Goal: Information Seeking & Learning: Learn about a topic

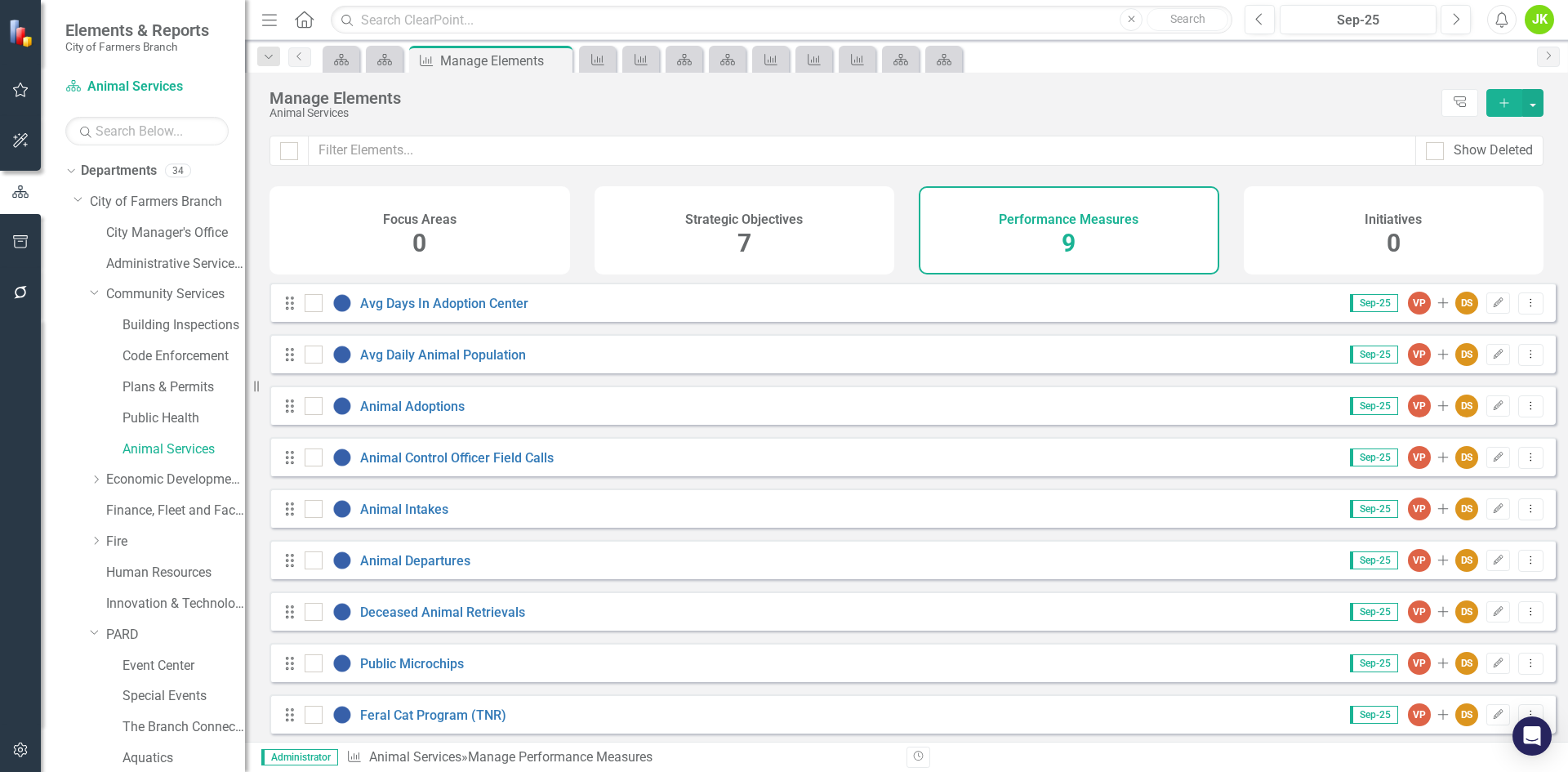
scroll to position [498, 0]
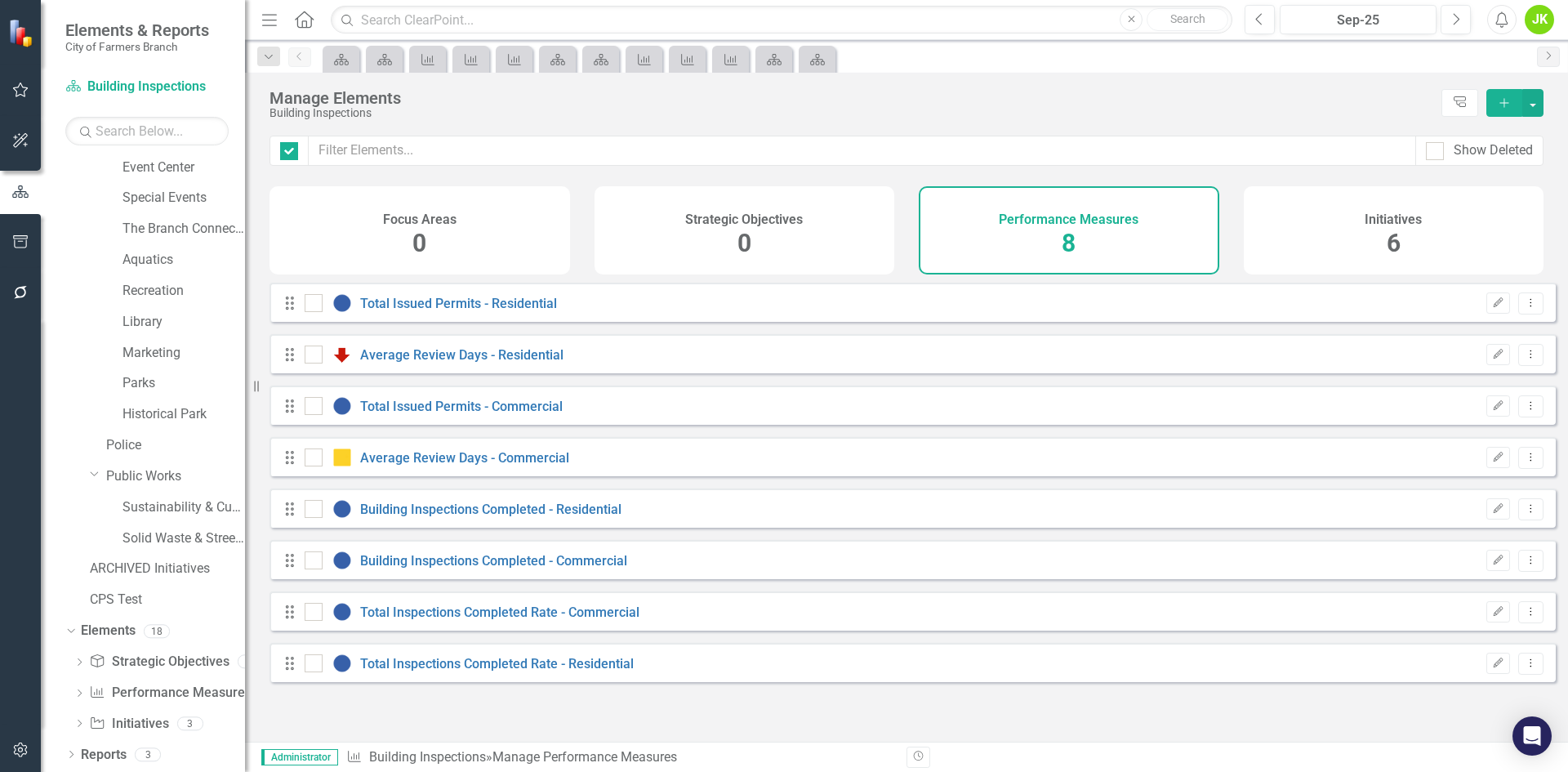
checkbox input "false"
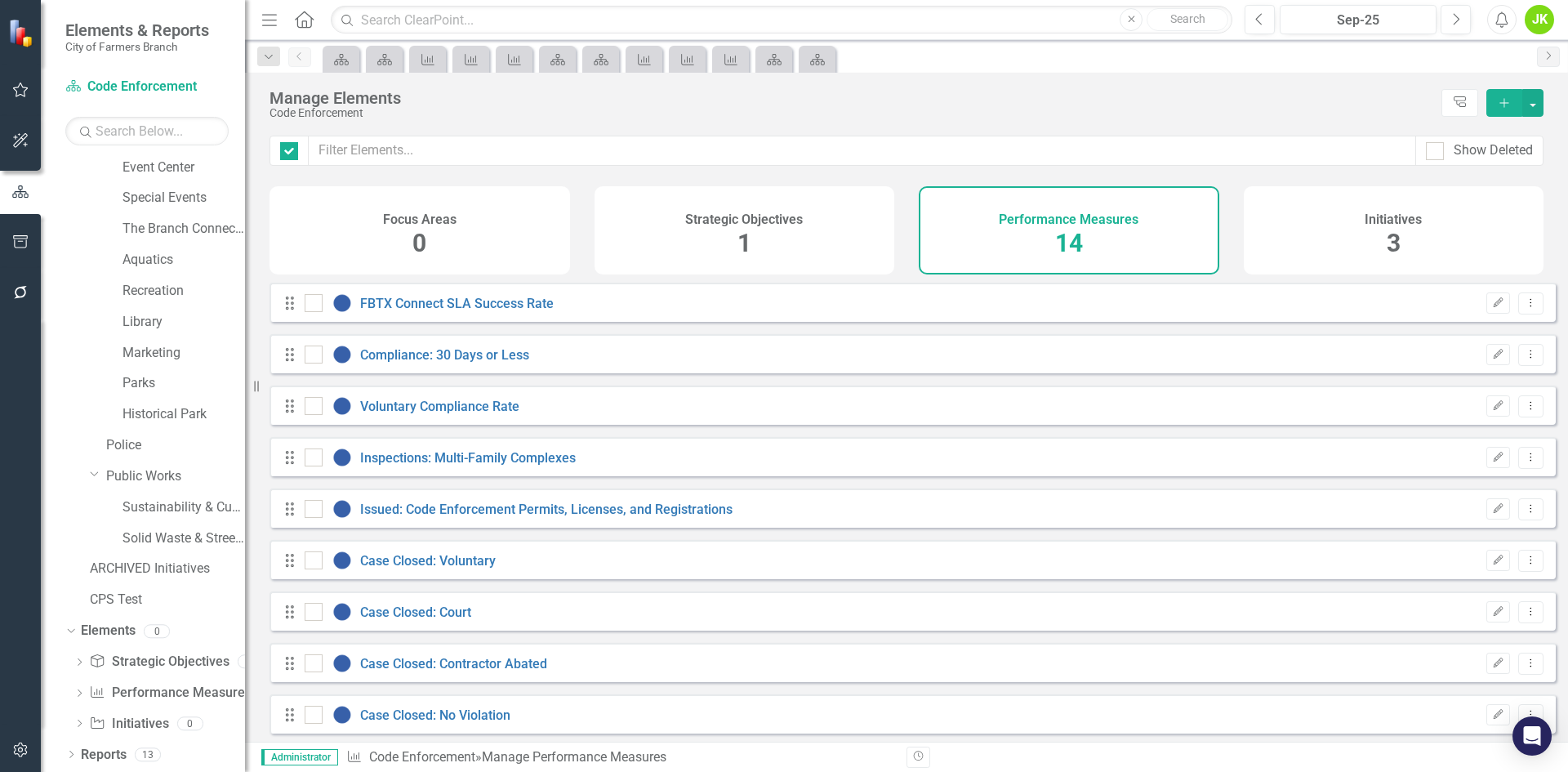
checkbox input "false"
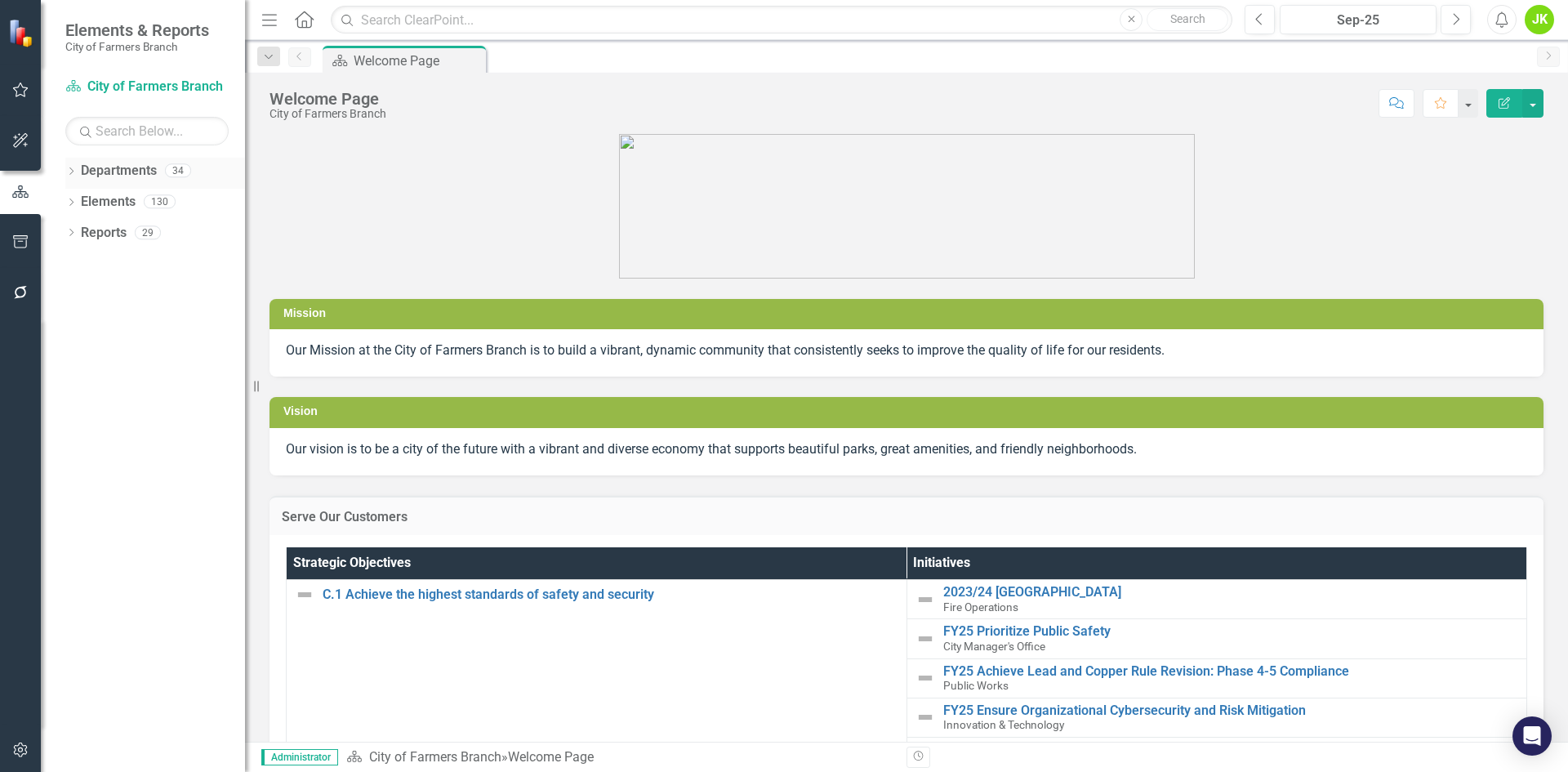
click at [70, 169] on icon "Dropdown" at bounding box center [71, 173] width 12 height 9
click at [77, 201] on icon "Dropdown" at bounding box center [79, 201] width 12 height 10
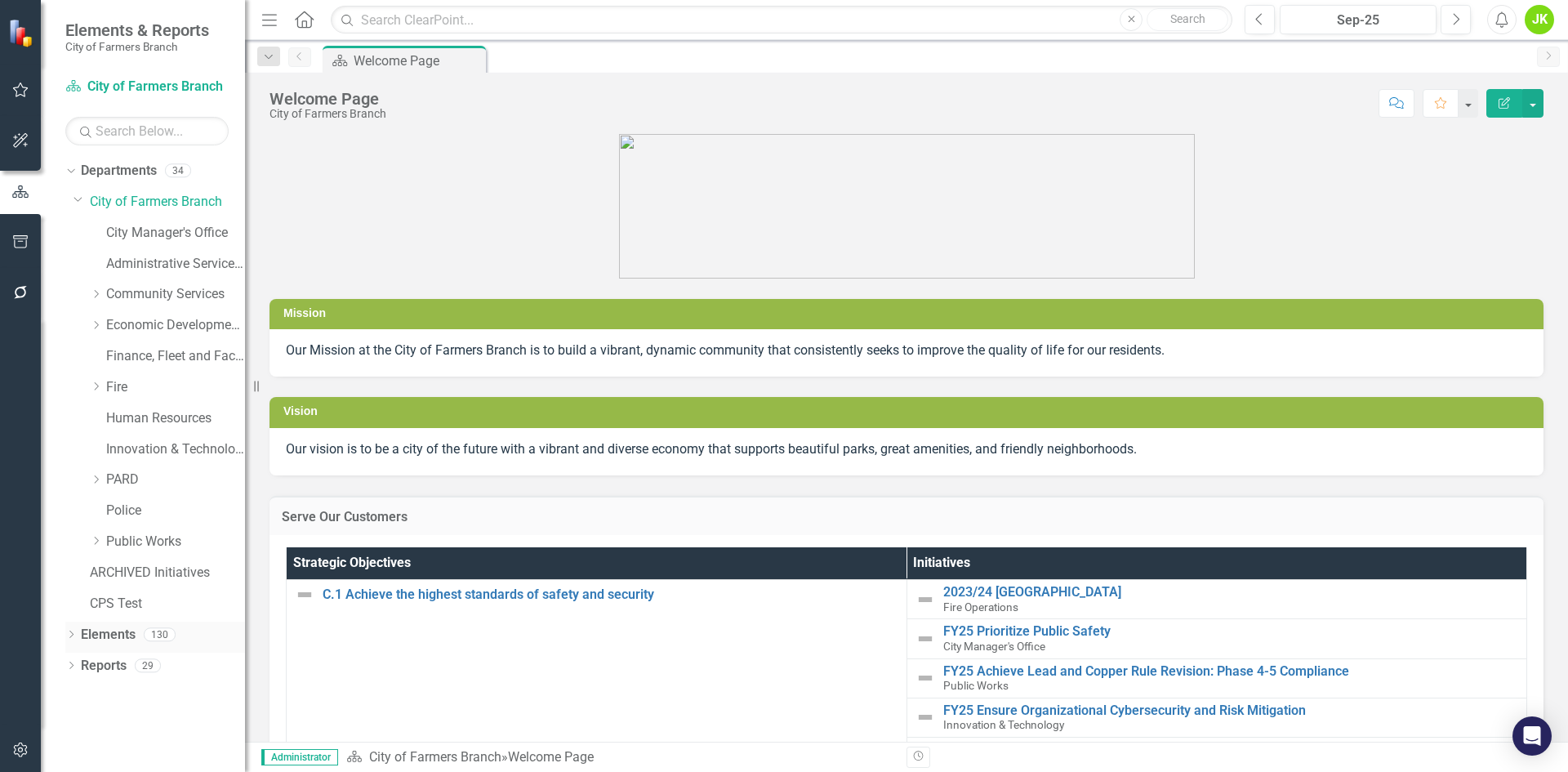
click at [75, 637] on icon "Dropdown" at bounding box center [71, 636] width 12 height 9
click at [99, 481] on icon "Dropdown" at bounding box center [95, 479] width 12 height 10
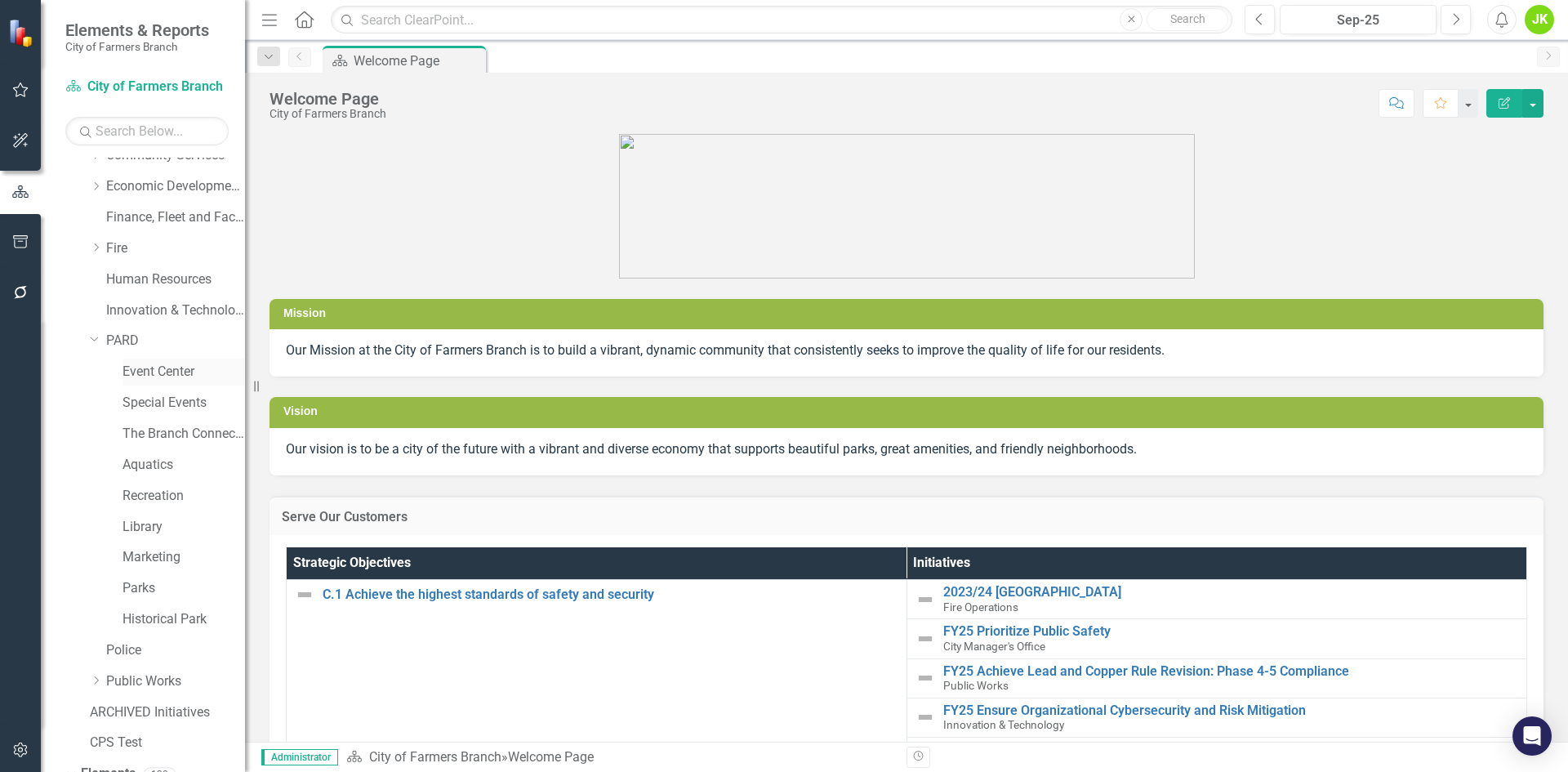
scroll to position [164, 0]
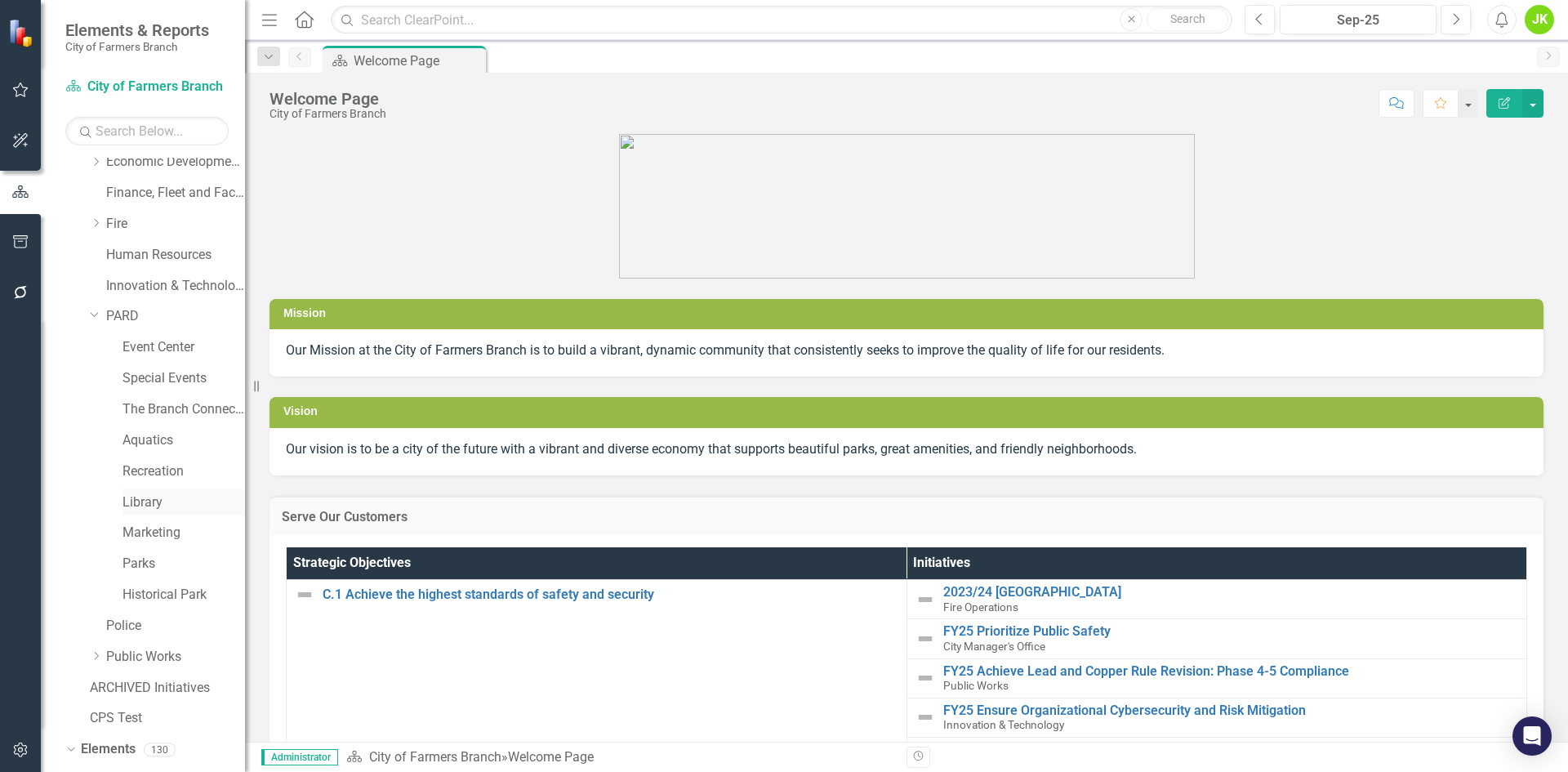
click at [161, 508] on link "Library" at bounding box center [184, 503] width 123 height 19
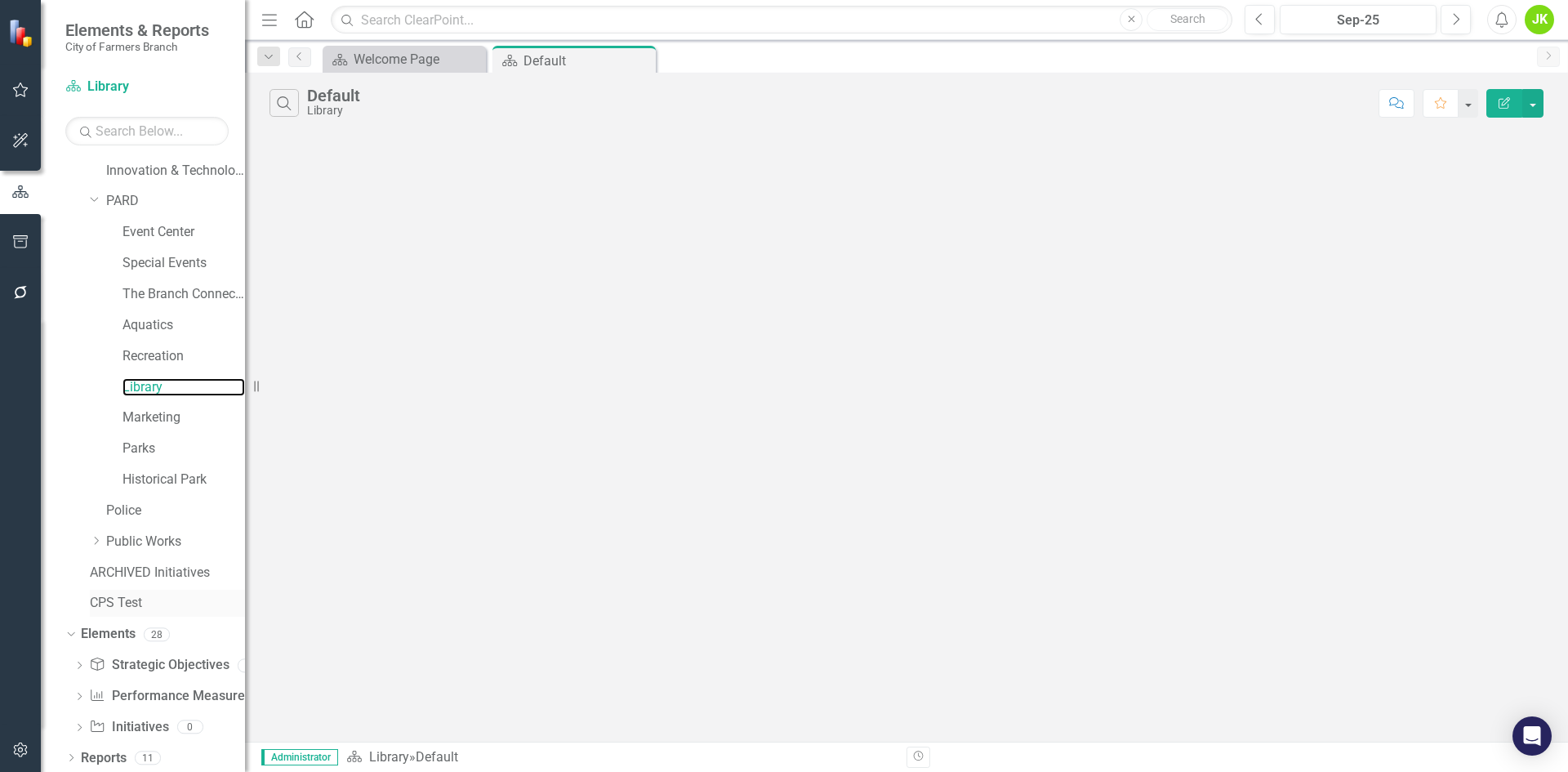
scroll to position [282, 0]
click at [134, 693] on link "Performance Measure Performance Measures" at bounding box center [170, 693] width 162 height 19
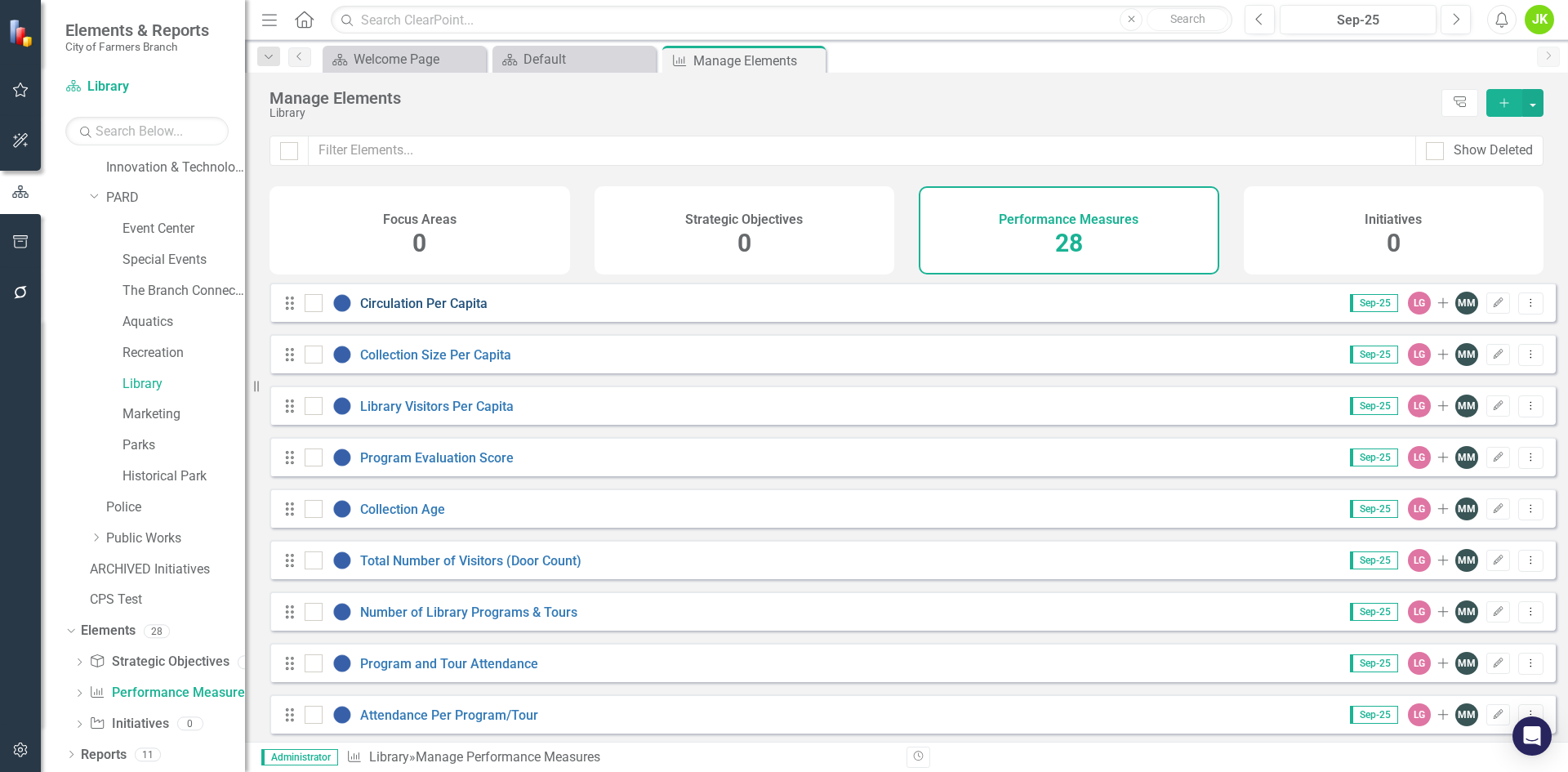
click at [444, 311] on link "Circulation Per Capita" at bounding box center [424, 303] width 127 height 15
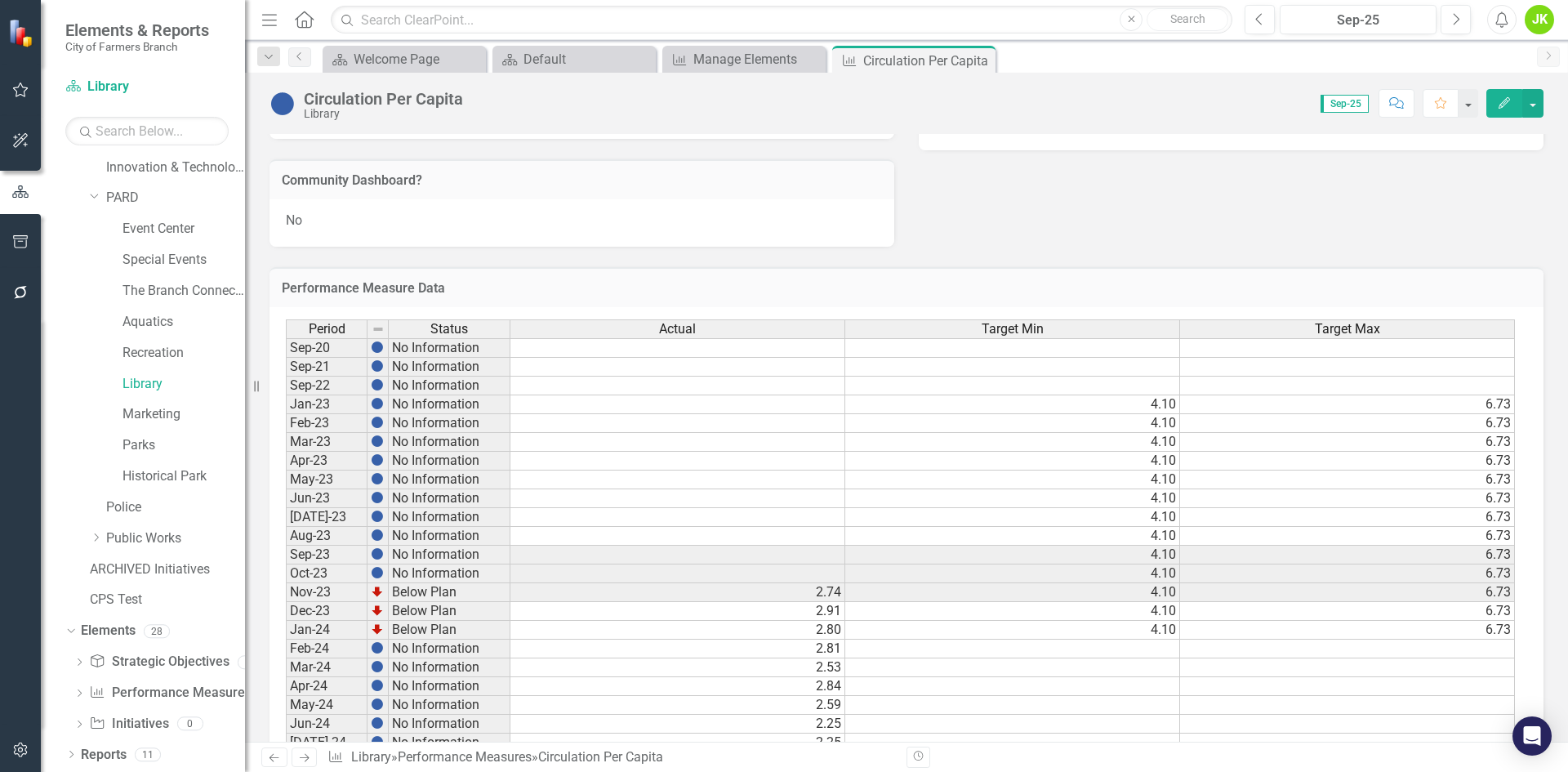
scroll to position [723, 0]
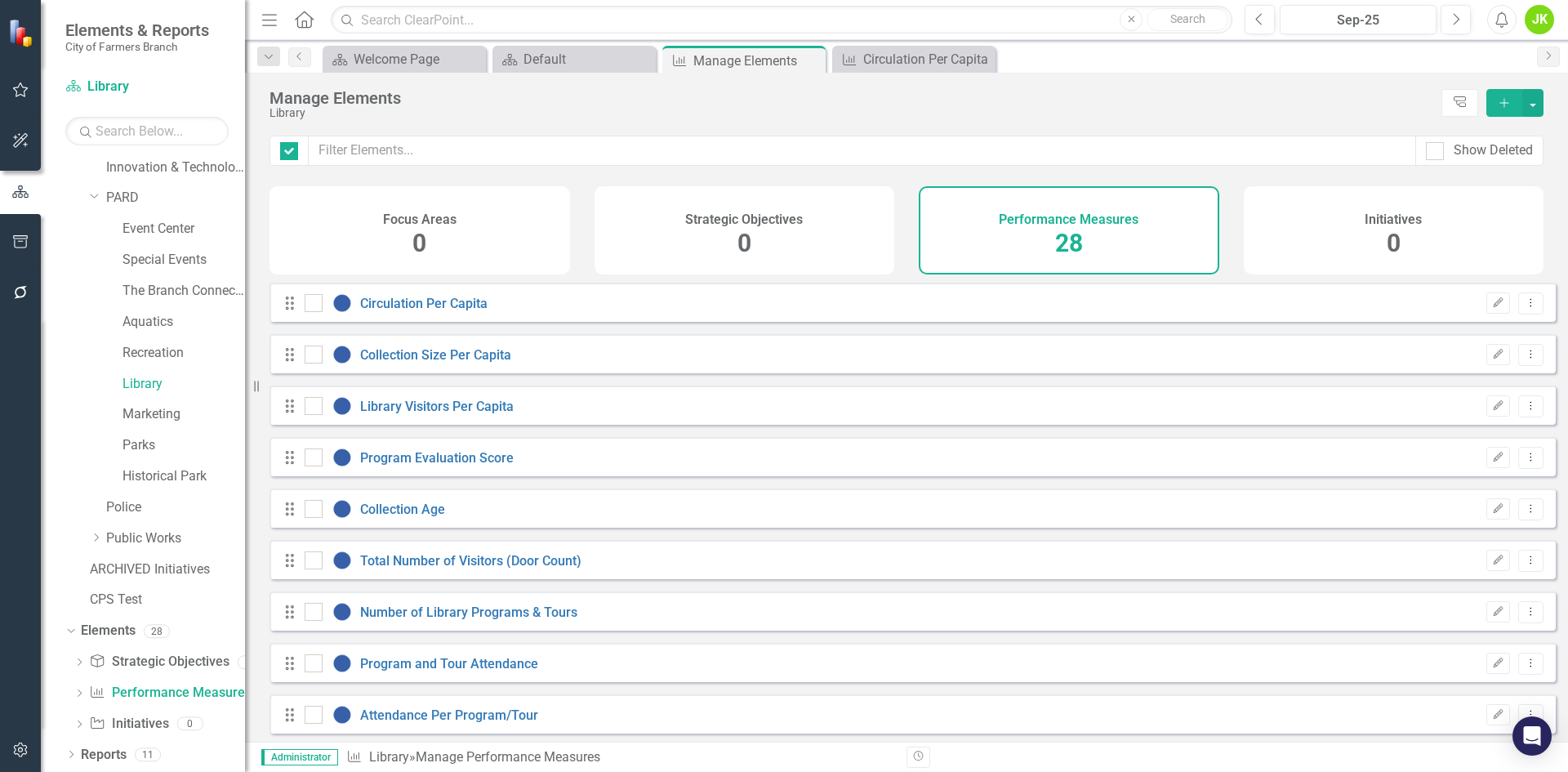
checkbox input "false"
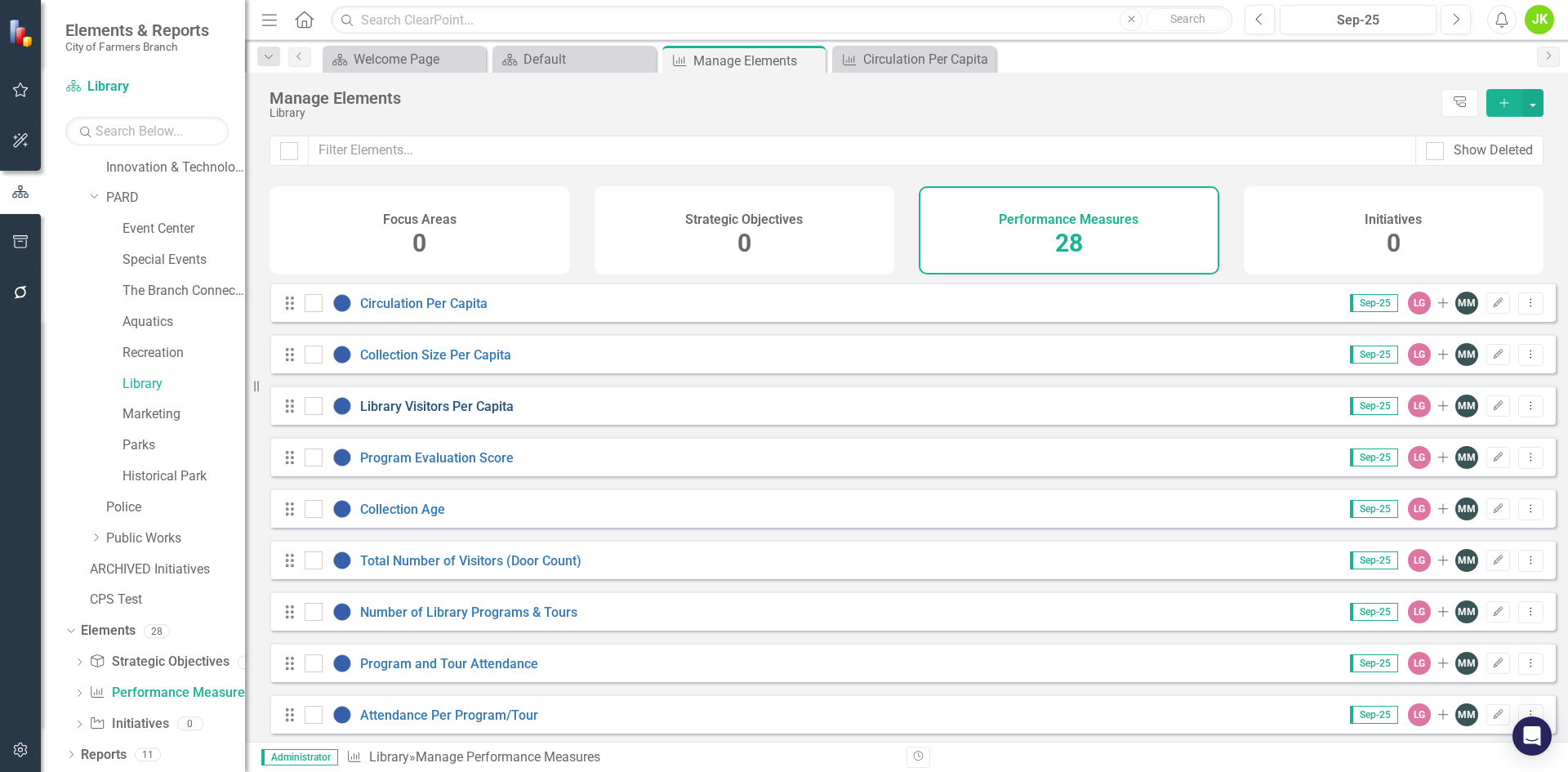
click at [463, 412] on link "Library Visitors Per Capita" at bounding box center [436, 406] width 154 height 15
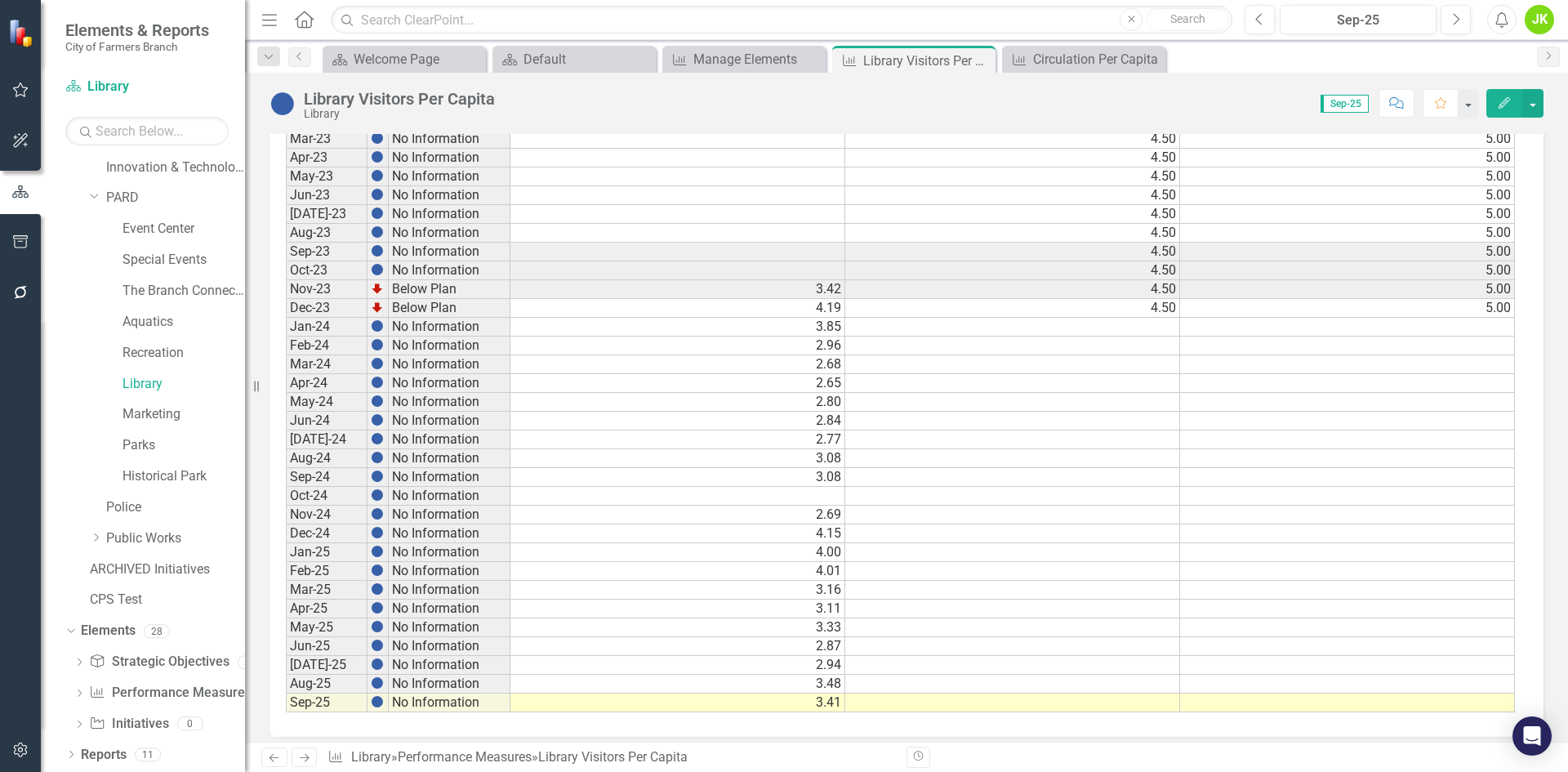
scroll to position [723, 0]
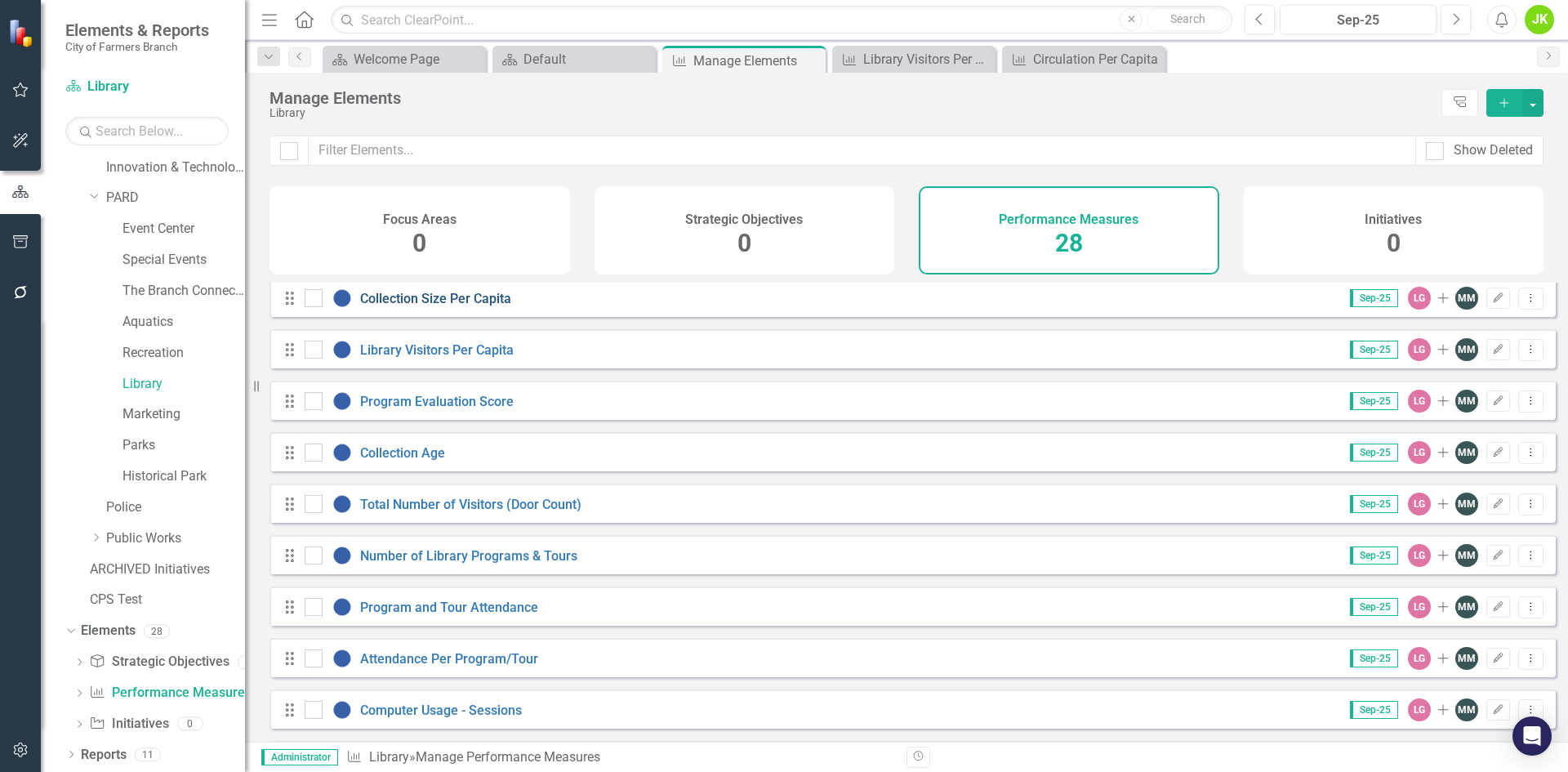
scroll to position [82, 0]
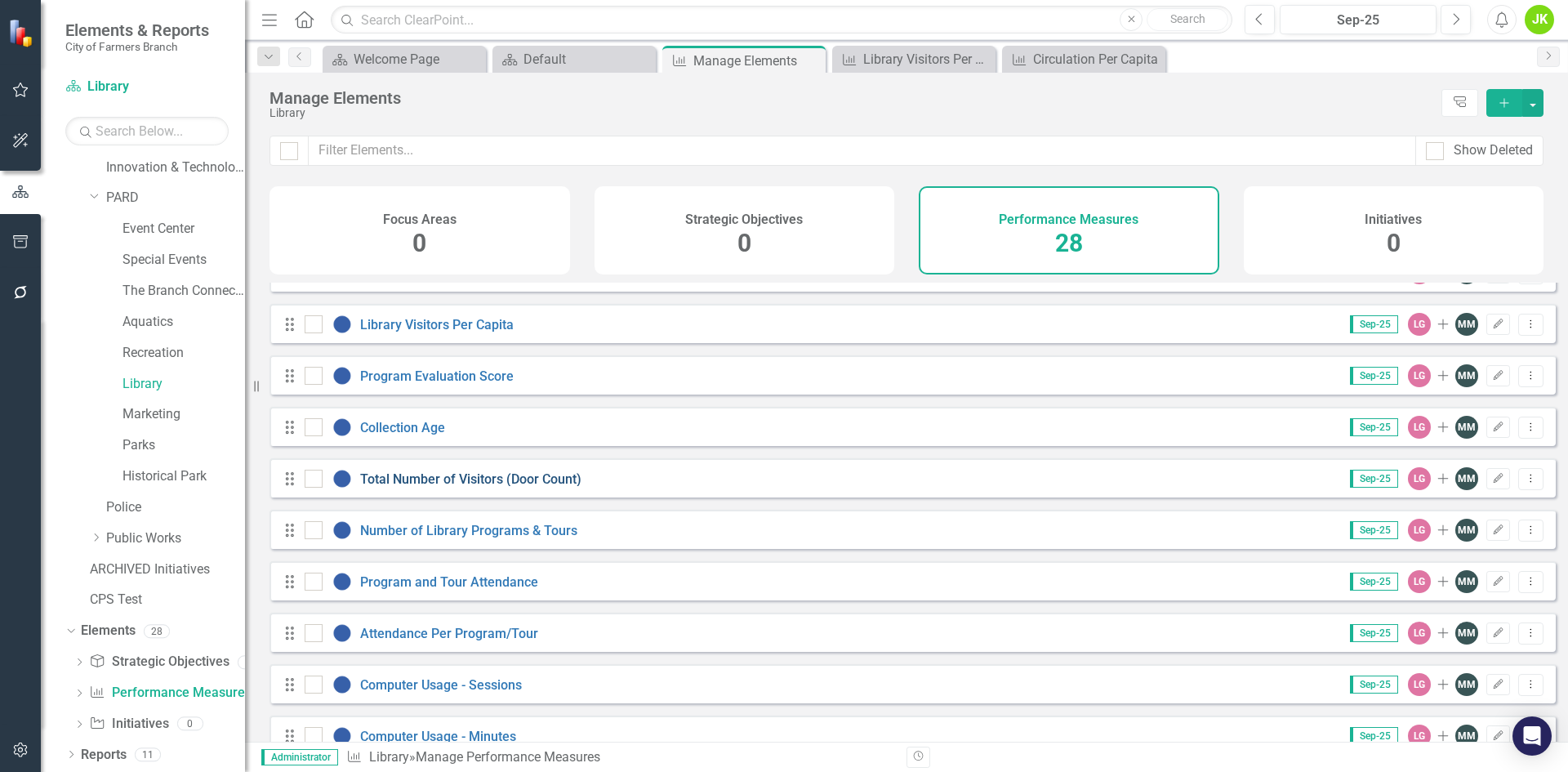
click at [503, 486] on link "Total Number of Visitors (Door Count)" at bounding box center [470, 478] width 221 height 15
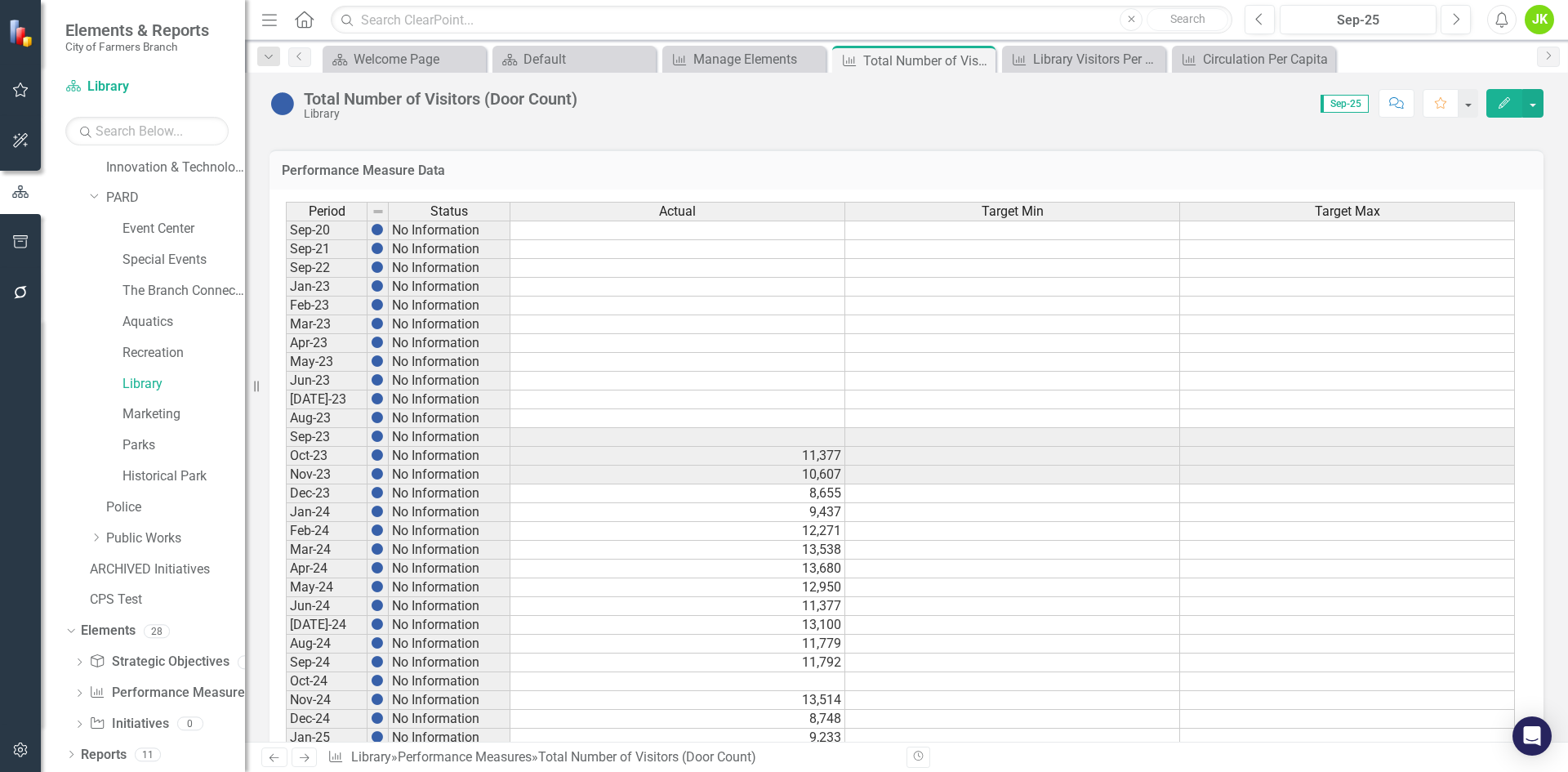
scroll to position [723, 0]
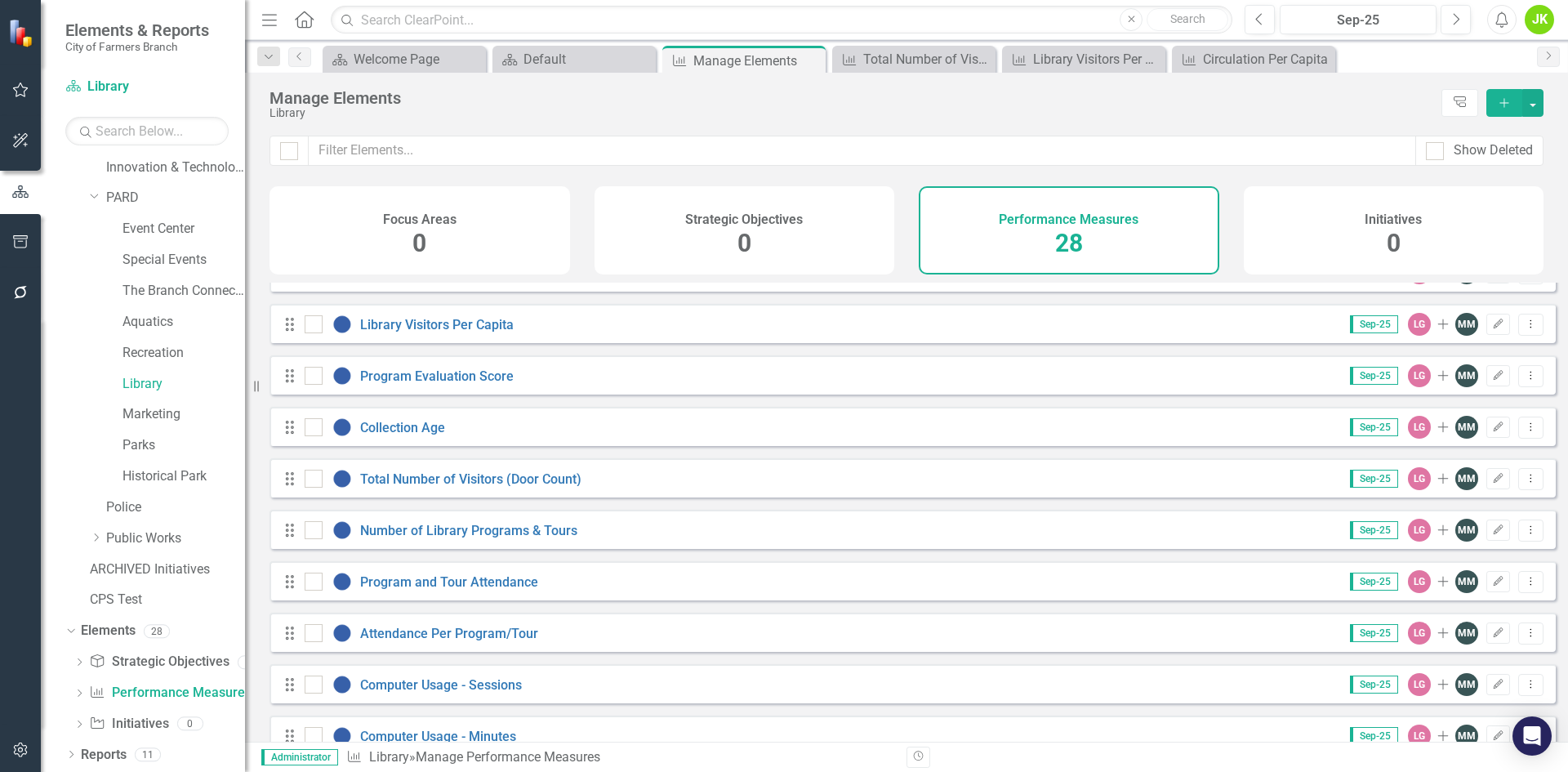
scroll to position [164, 0]
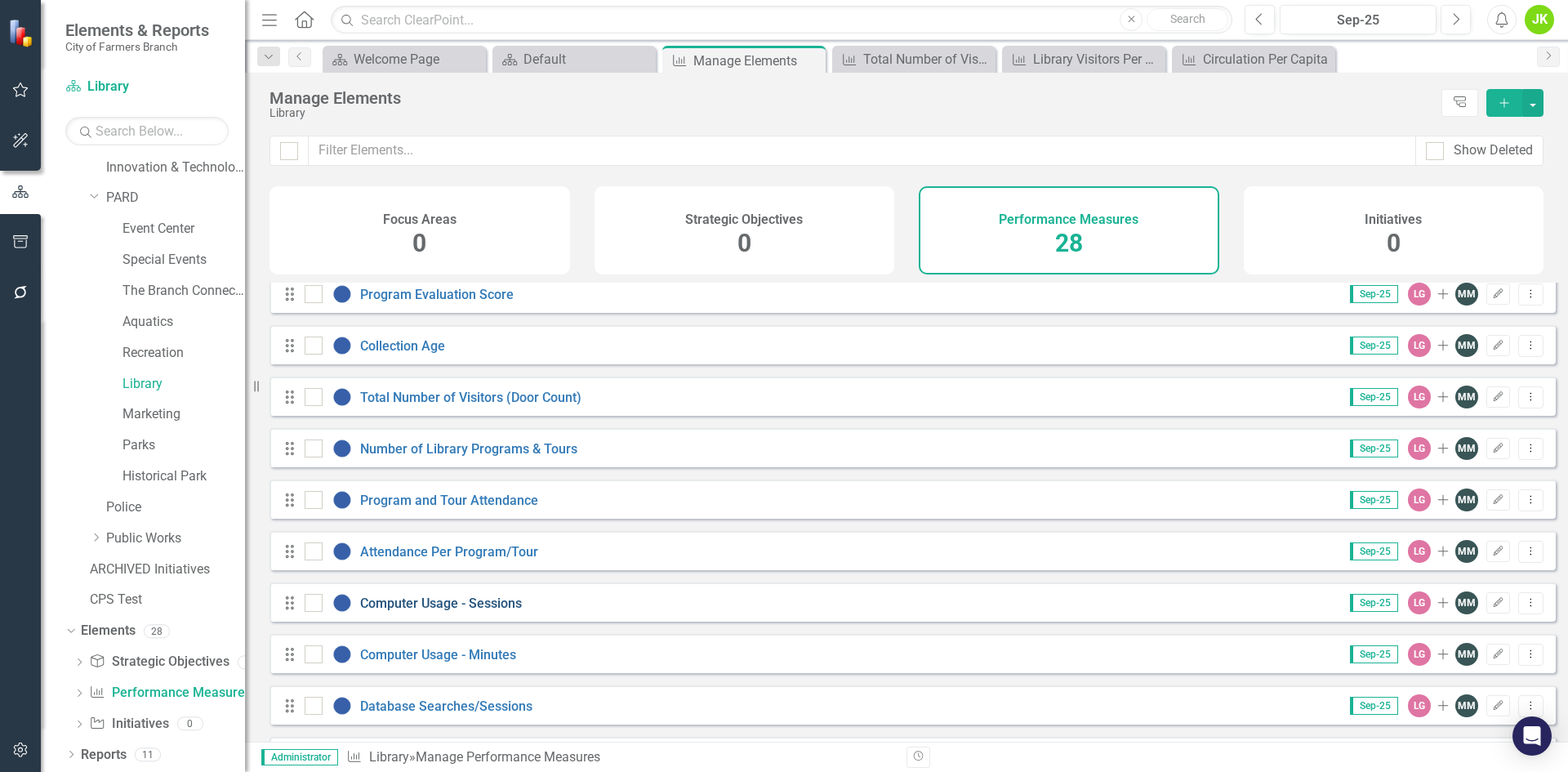
click at [459, 611] on link "Computer Usage - Sessions" at bounding box center [441, 603] width 162 height 15
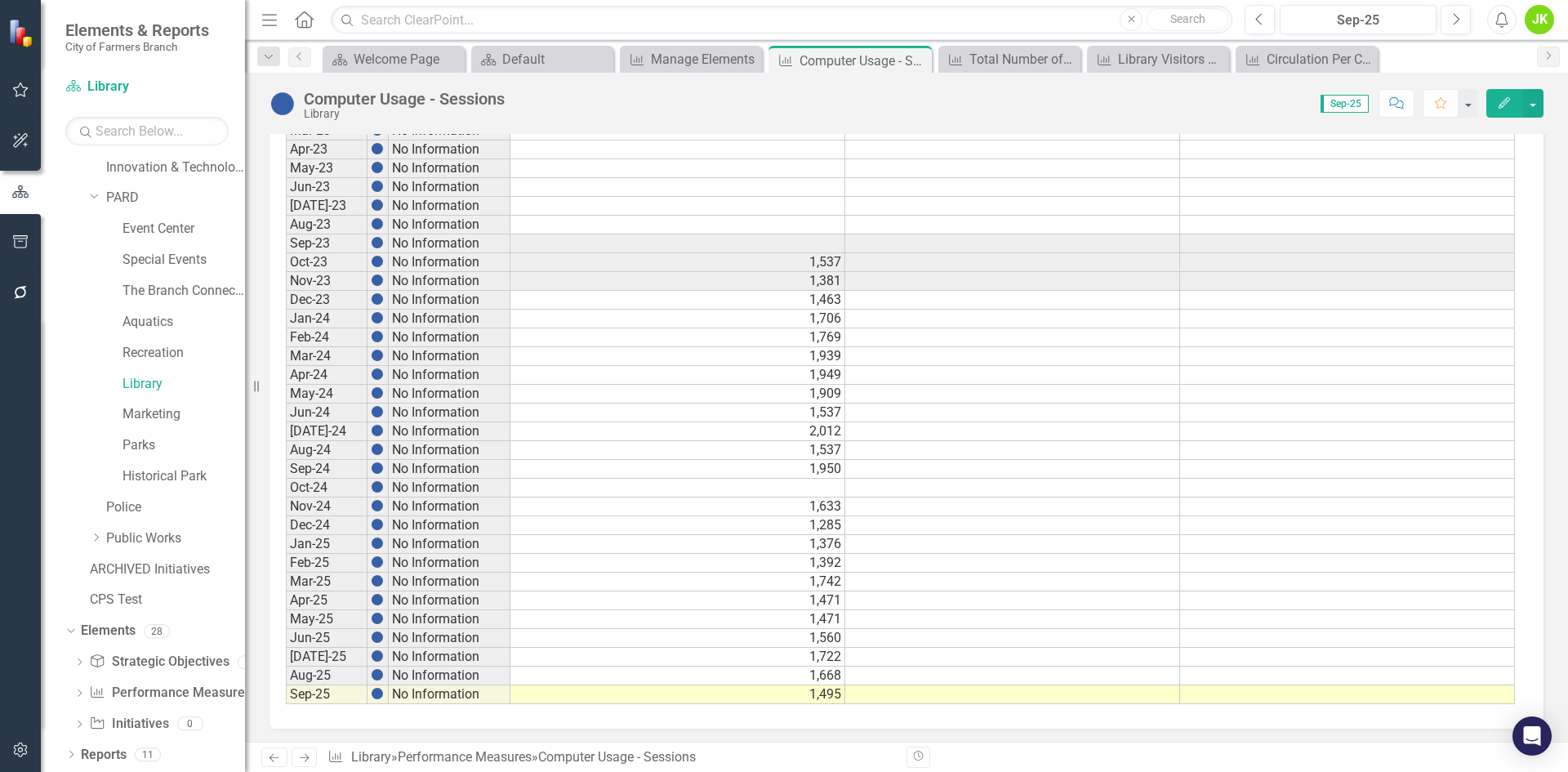
scroll to position [723, 0]
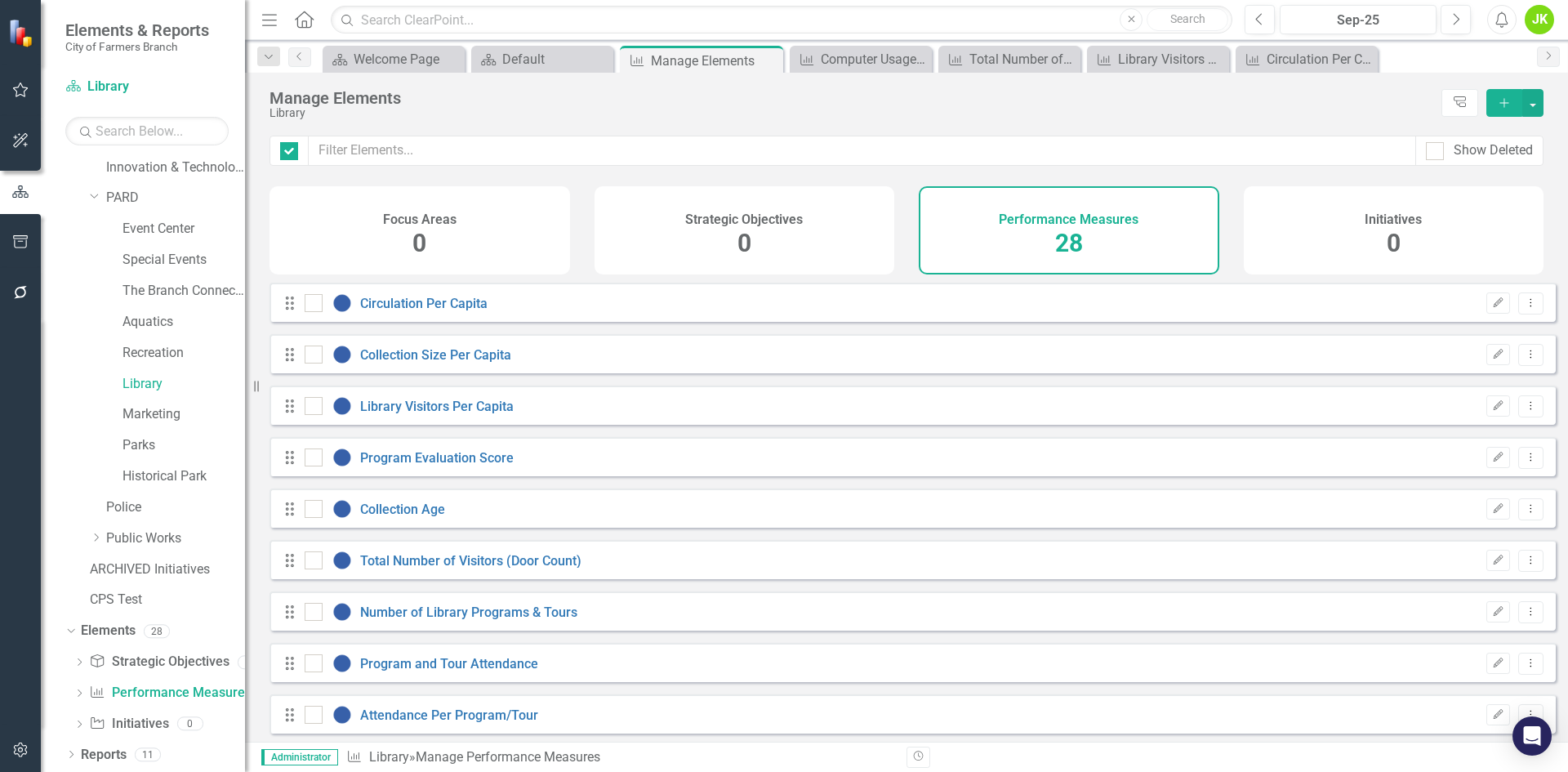
checkbox input "false"
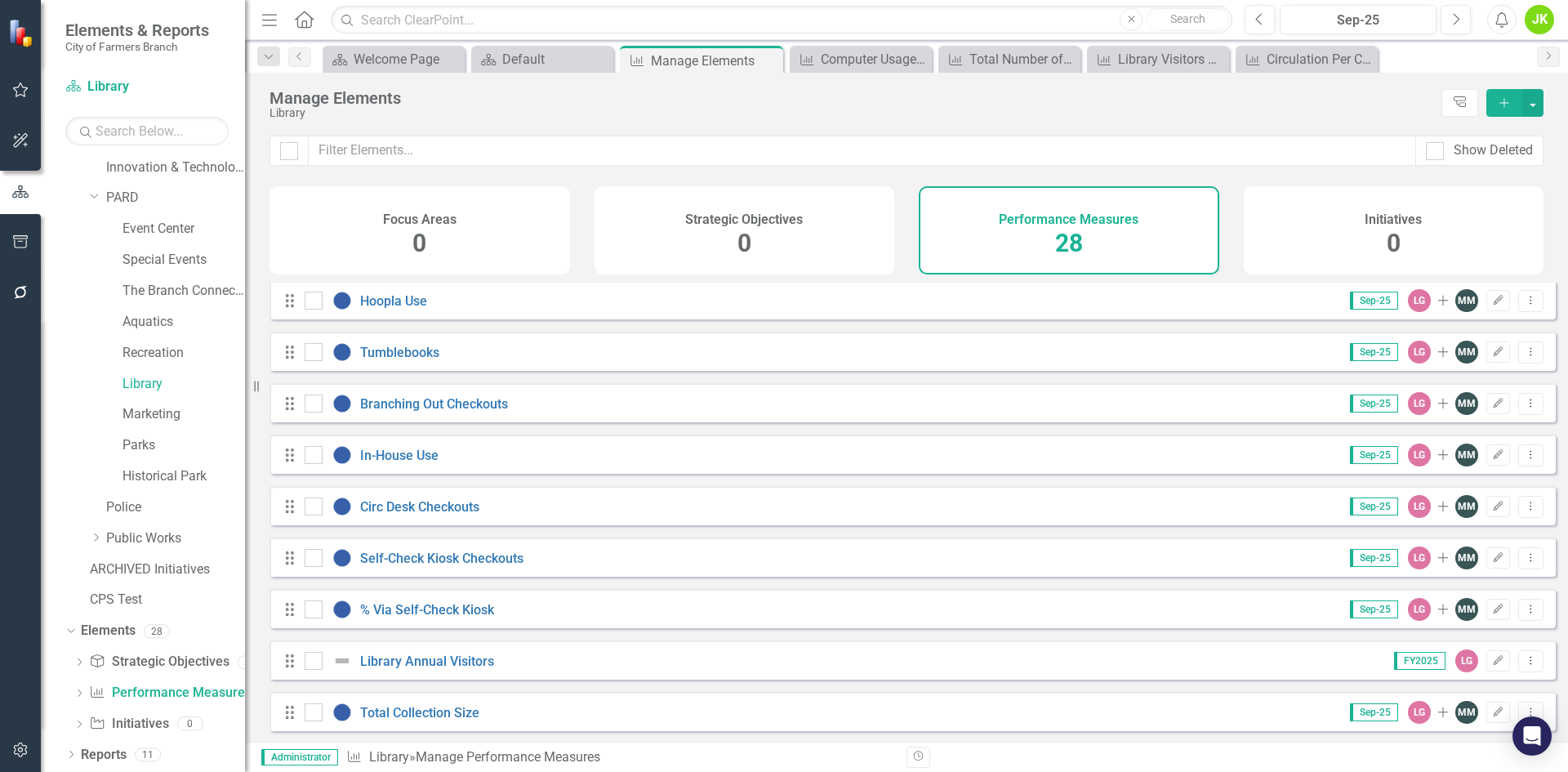
scroll to position [994, 0]
click at [398, 704] on link "Total Collection Size" at bounding box center [419, 711] width 119 height 15
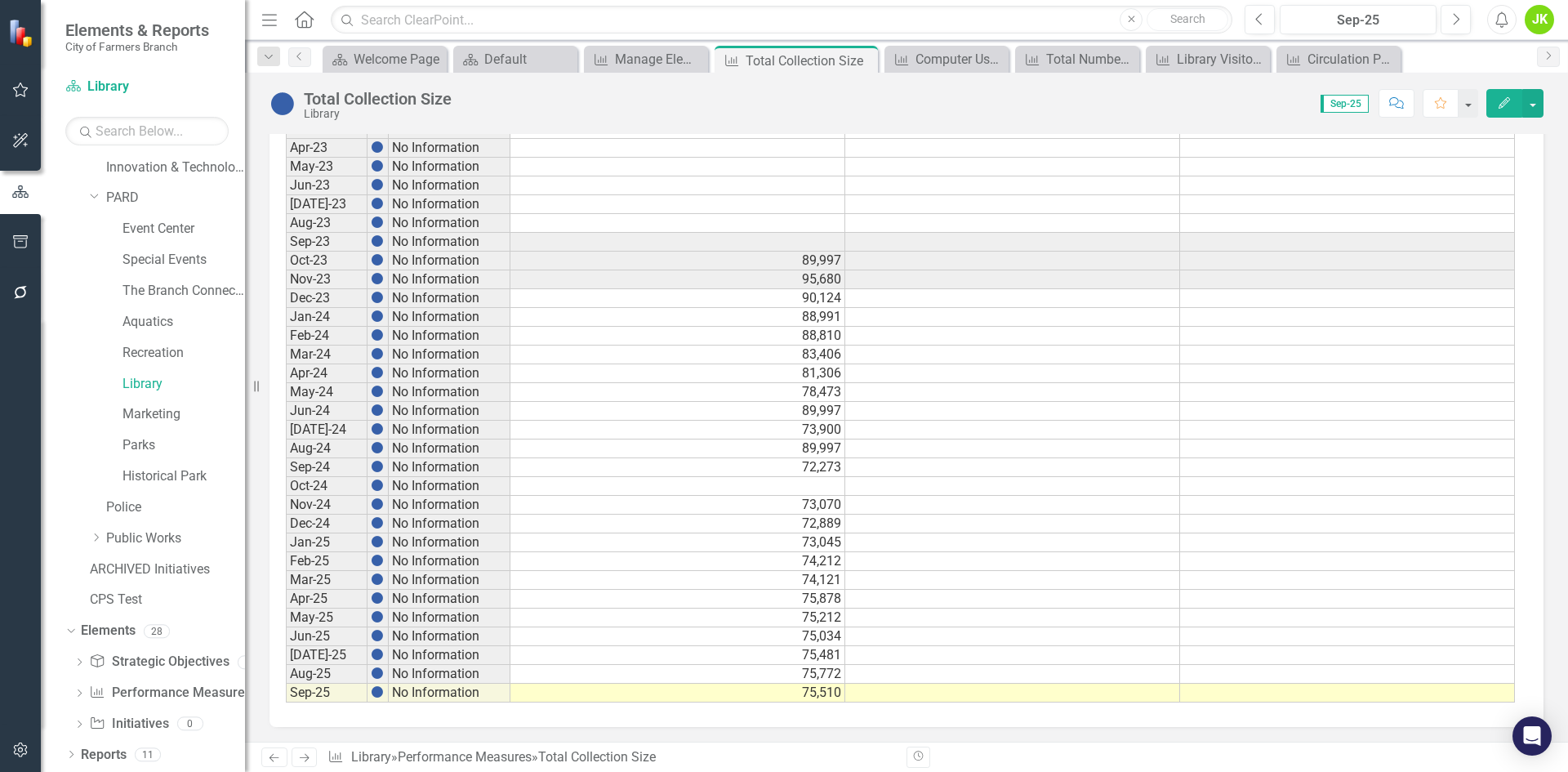
scroll to position [723, 0]
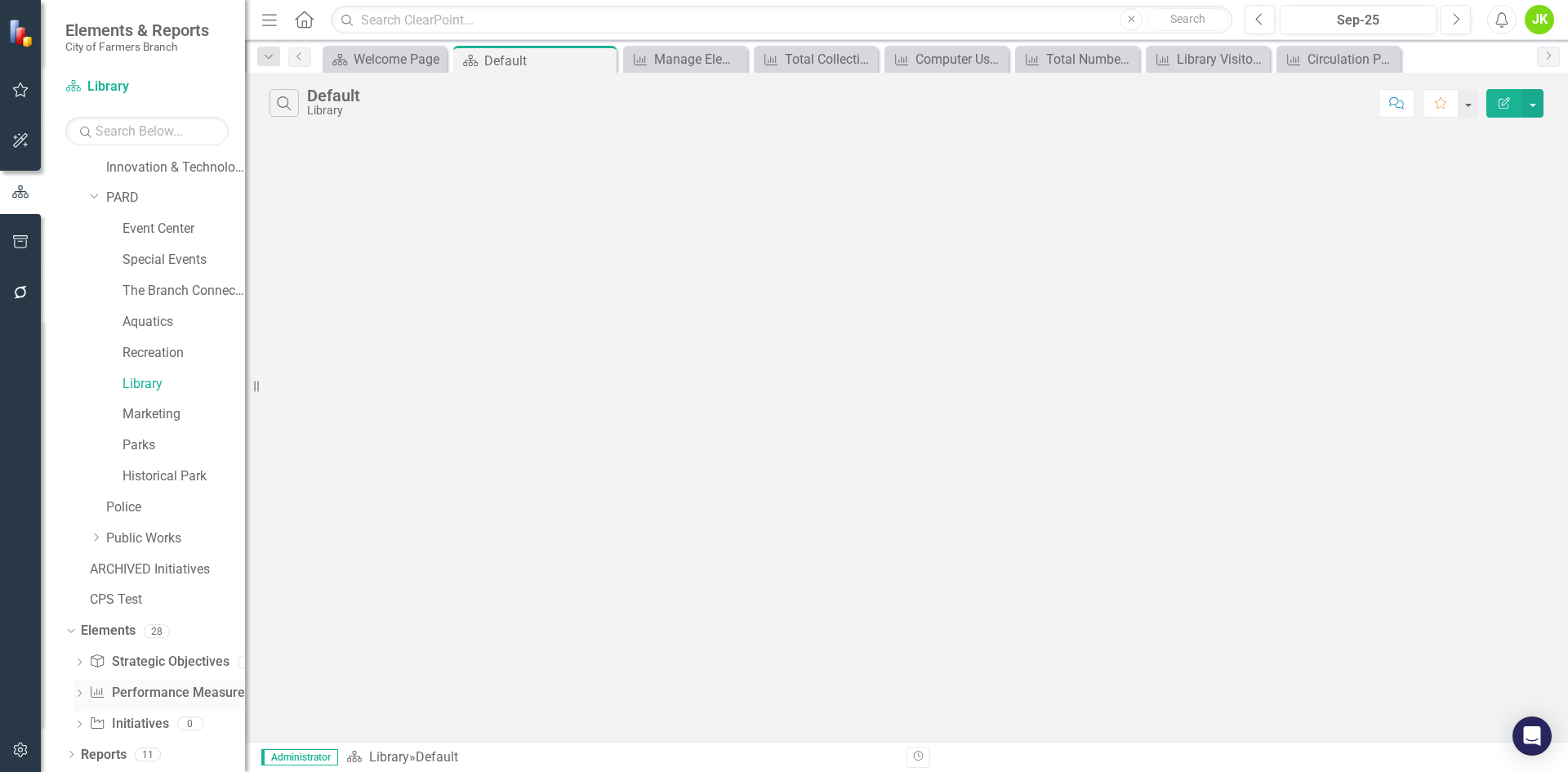
click at [141, 694] on link "Performance Measure Performance Measures" at bounding box center [170, 693] width 162 height 19
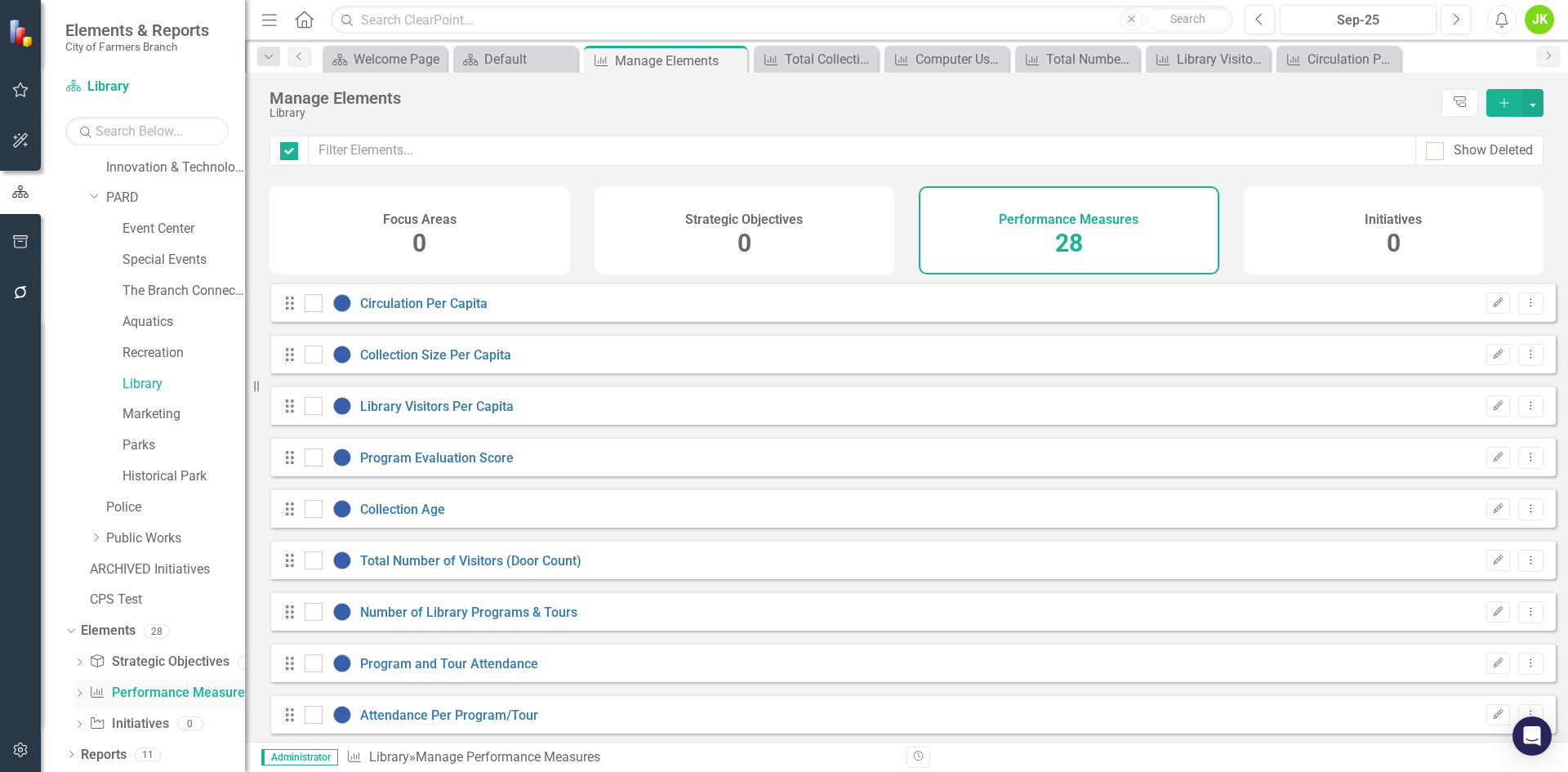
checkbox input "false"
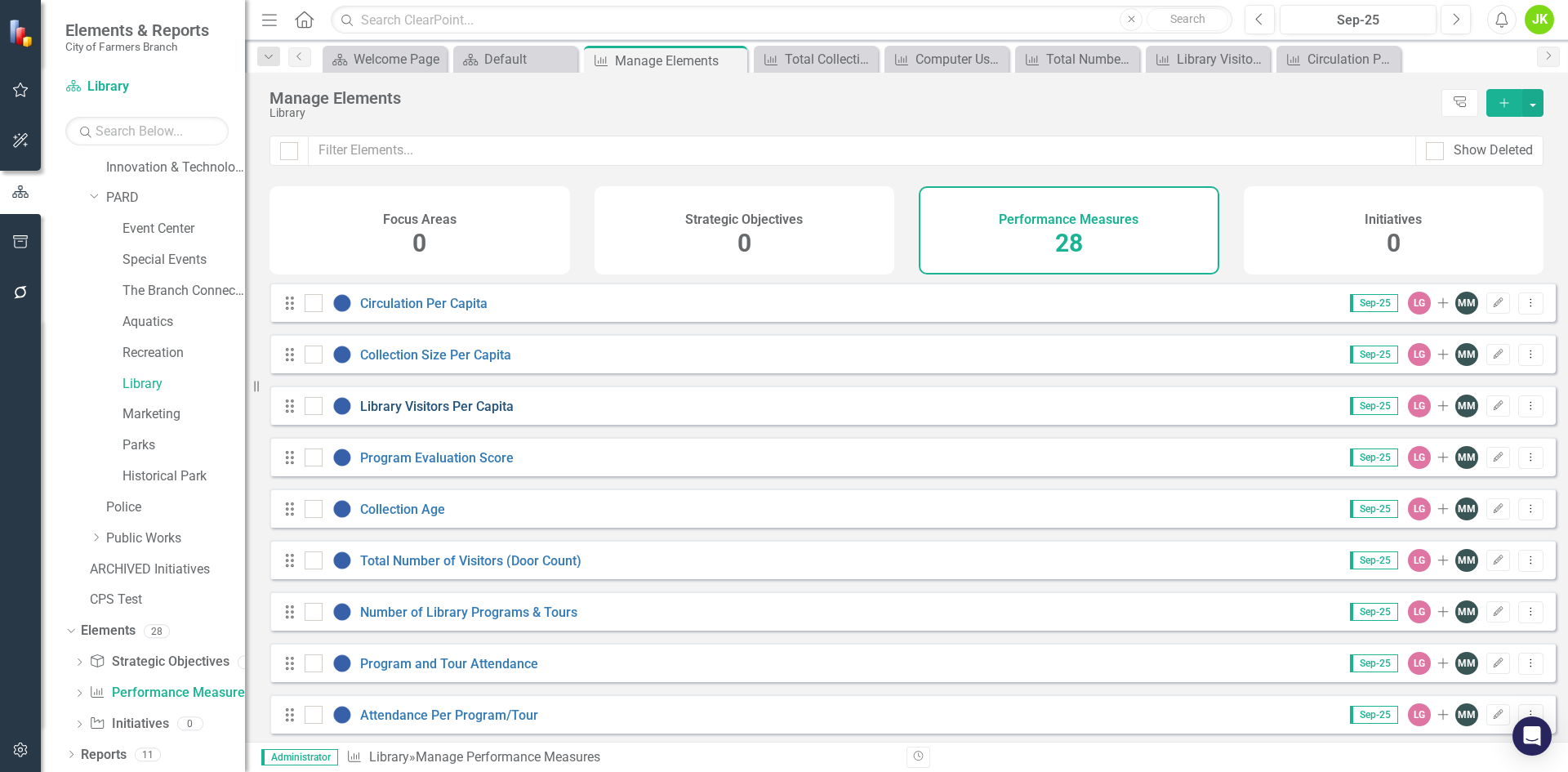
click at [454, 415] on link "Library Visitors Per Capita" at bounding box center [436, 406] width 154 height 15
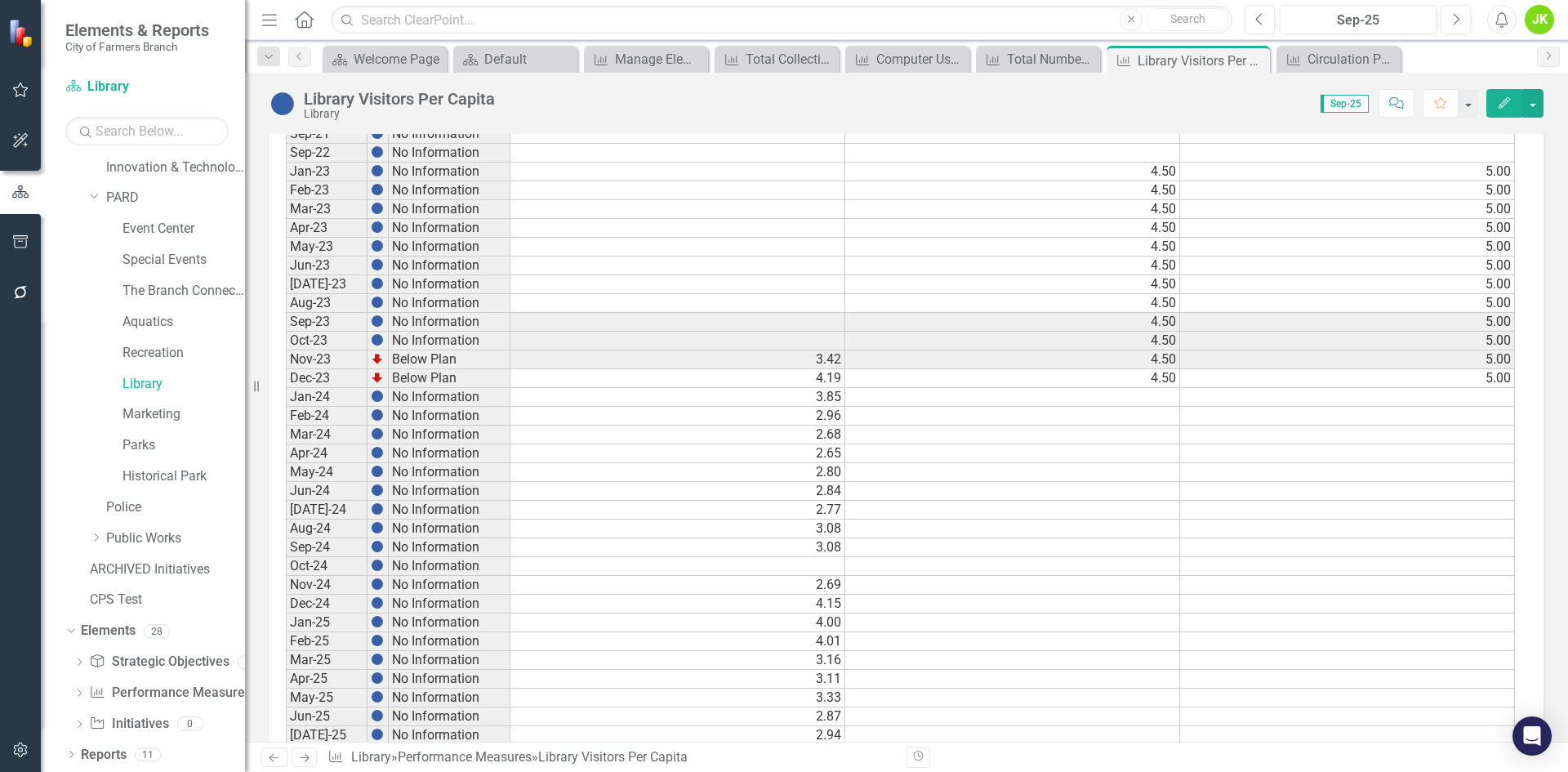
scroll to position [723, 0]
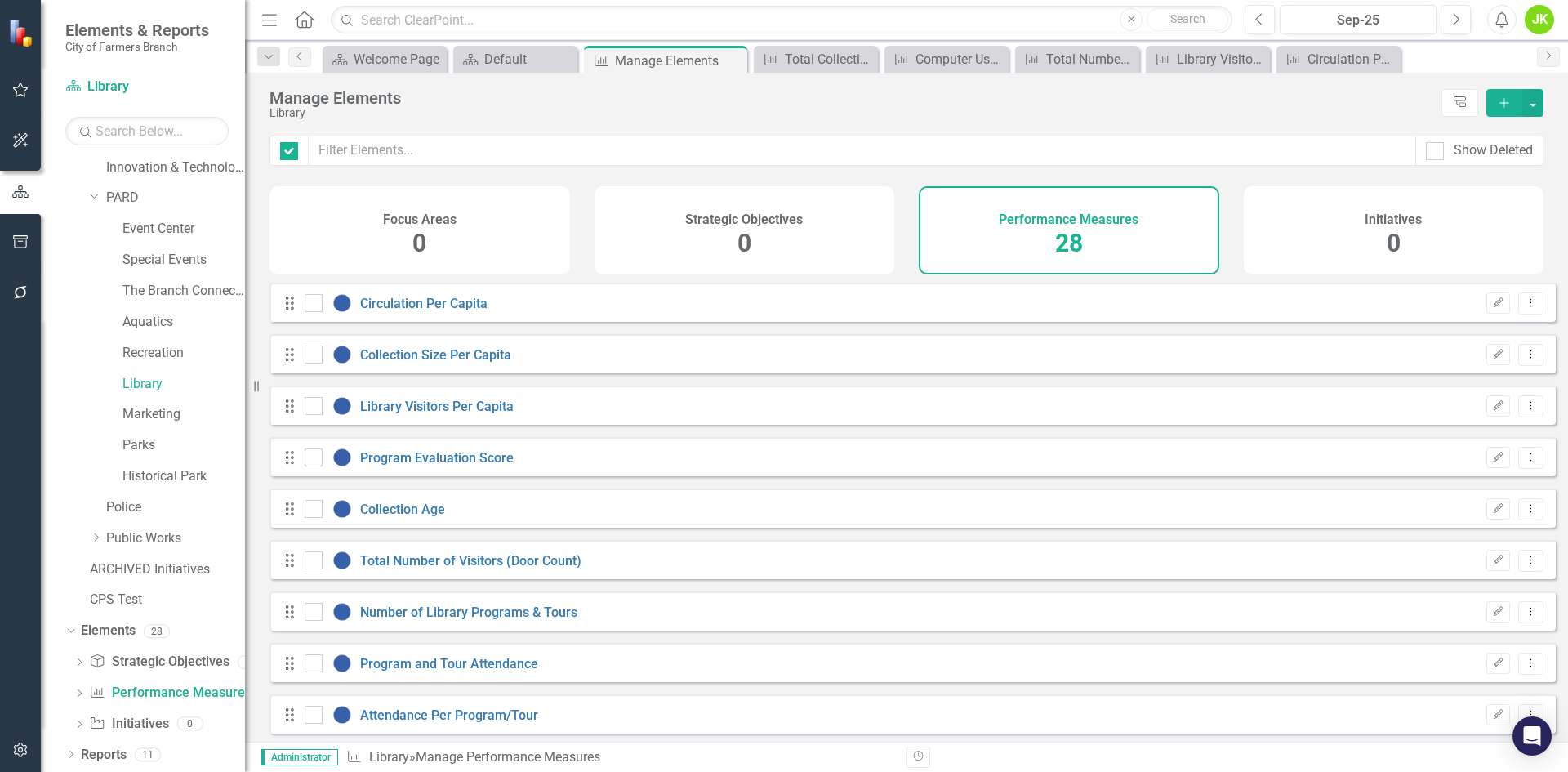
checkbox input "false"
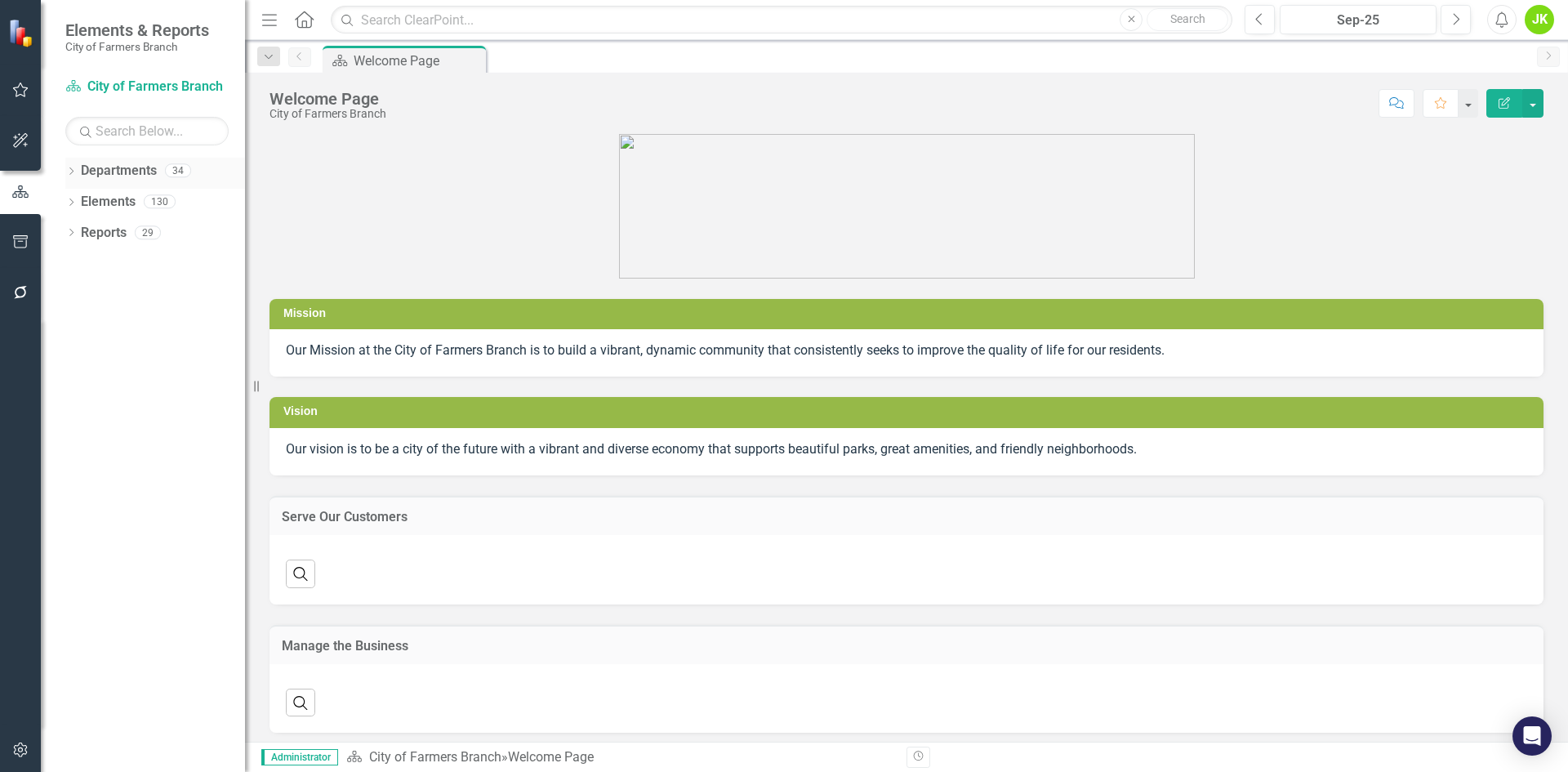
click at [67, 168] on icon "Dropdown" at bounding box center [71, 173] width 12 height 9
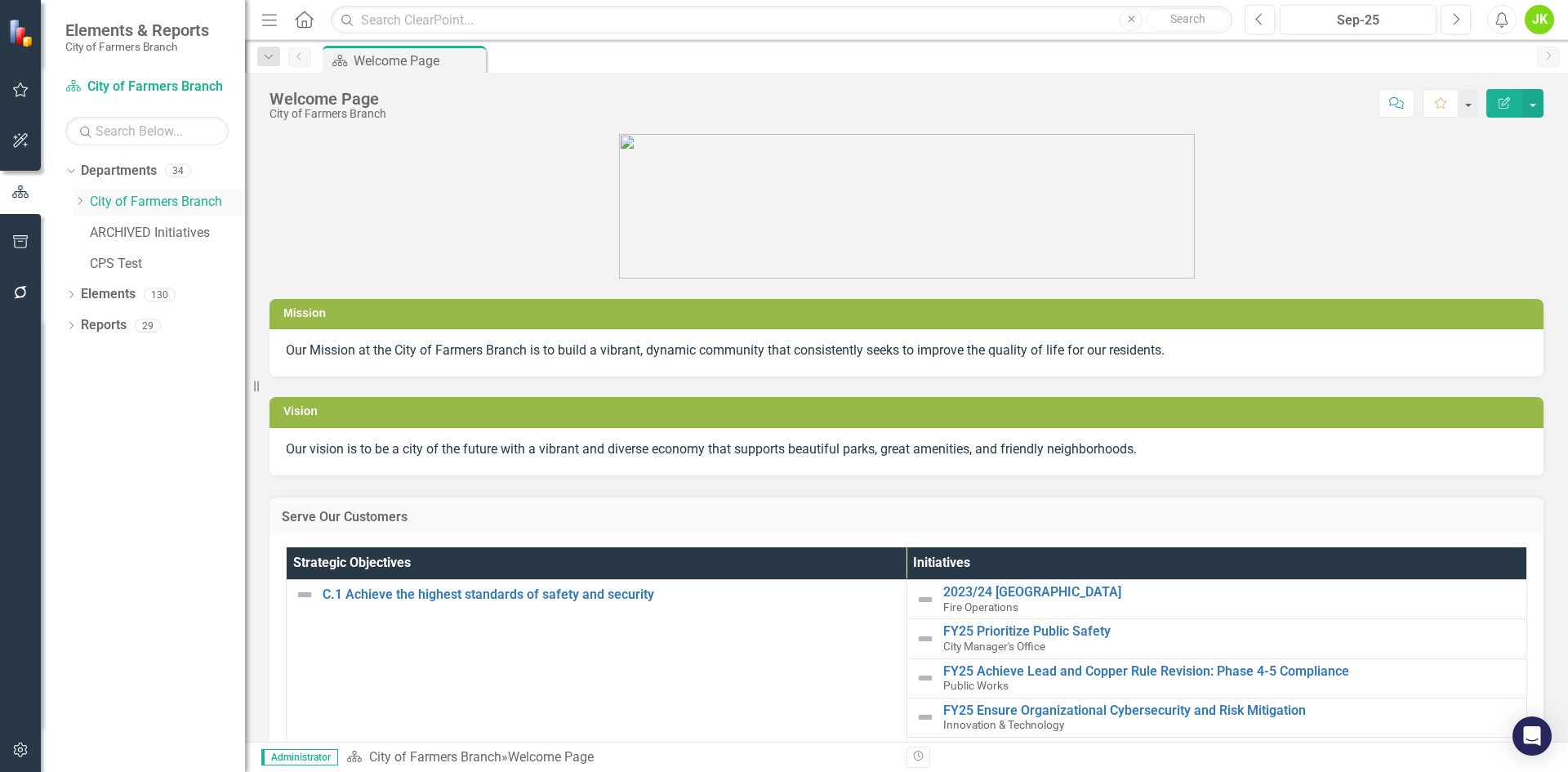
click at [75, 202] on icon "Dropdown" at bounding box center [79, 201] width 12 height 10
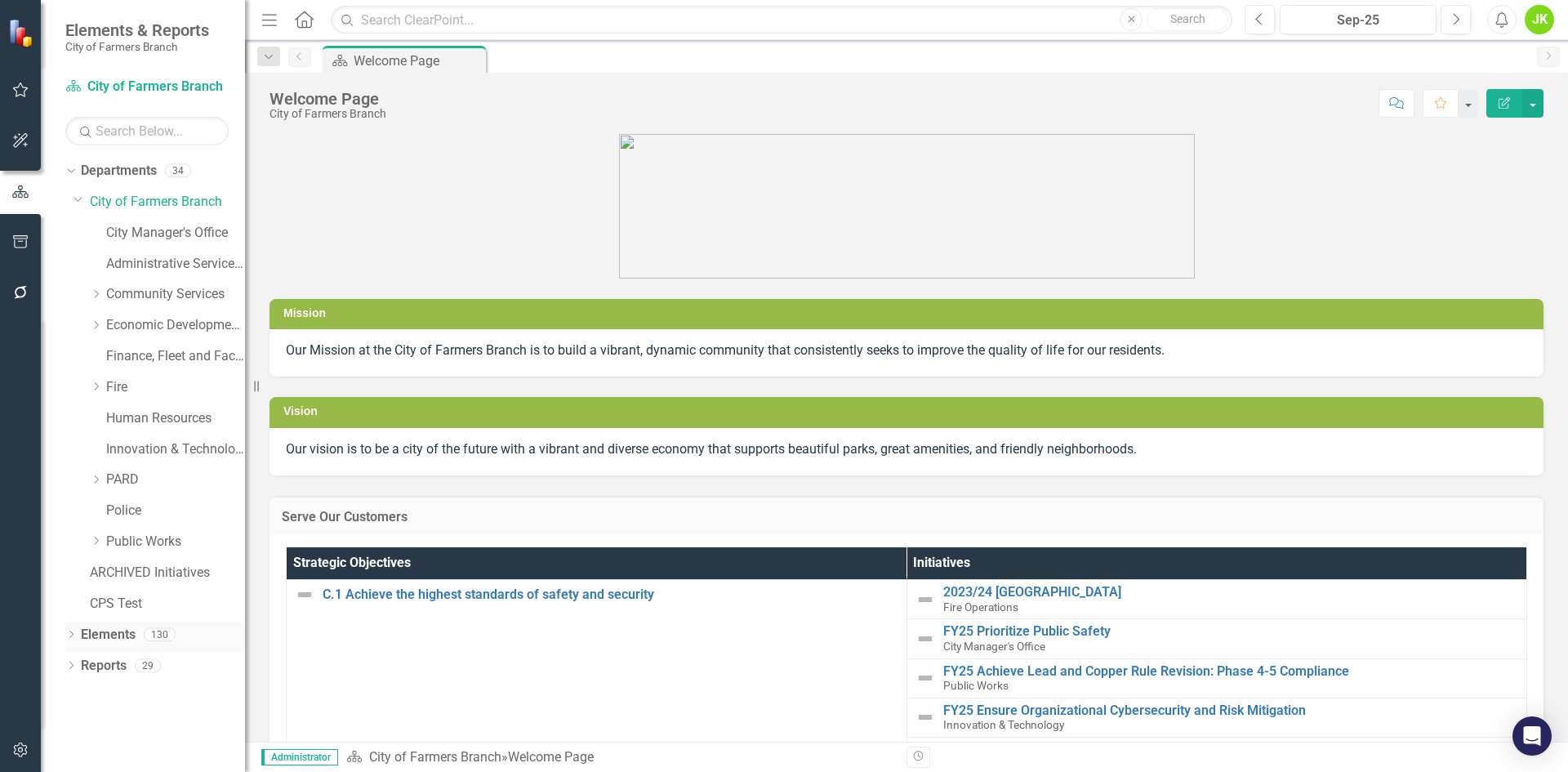
click at [74, 628] on div "Dropdown Elements 130" at bounding box center [155, 637] width 180 height 31
click at [71, 631] on div "Dropdown" at bounding box center [71, 637] width 12 height 14
click at [157, 258] on link "Administrative Services & Communications" at bounding box center [175, 264] width 139 height 19
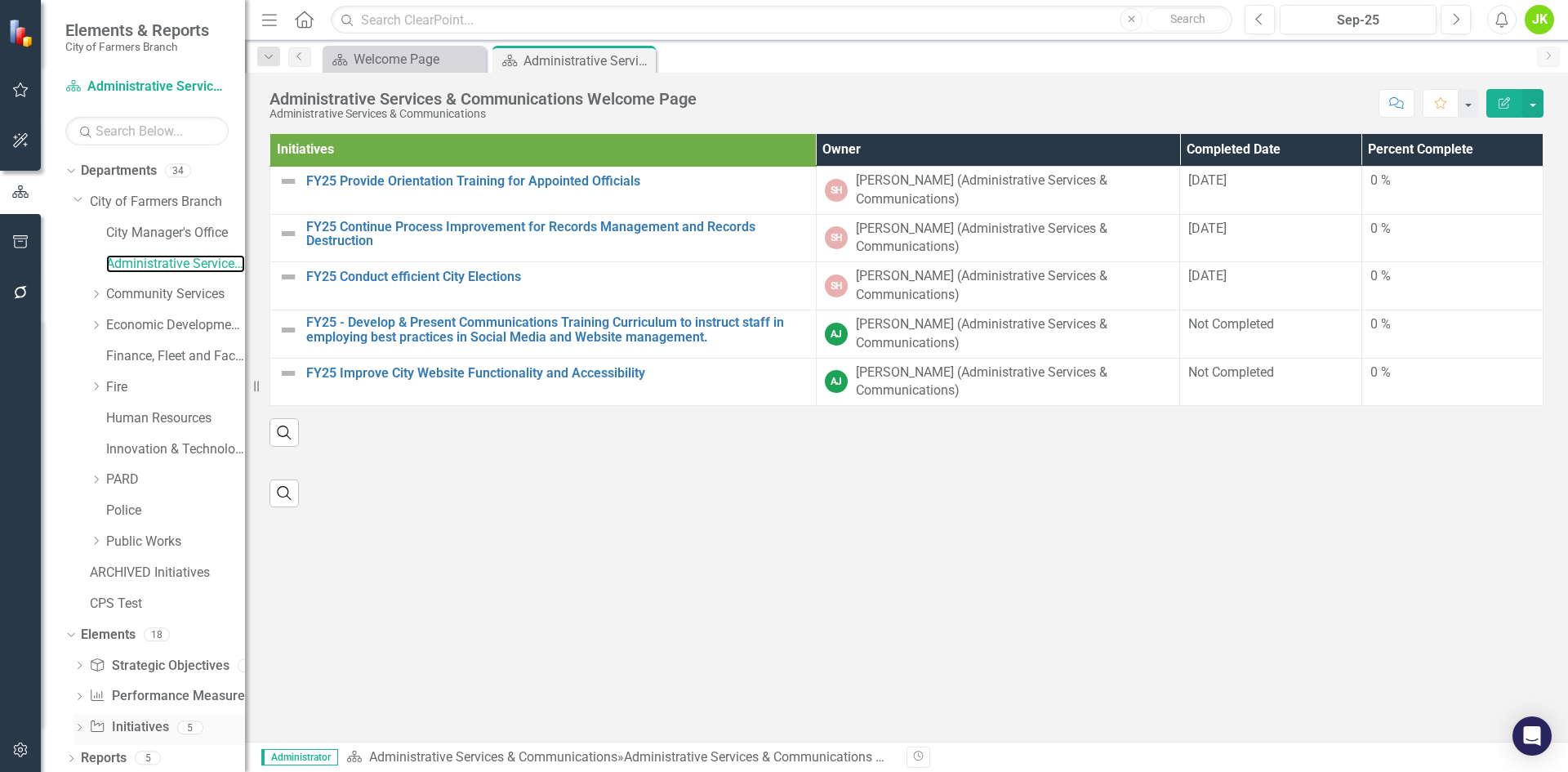
scroll to position [4, 0]
click at [125, 687] on link "Performance Measure Performance Measures" at bounding box center [170, 692] width 162 height 19
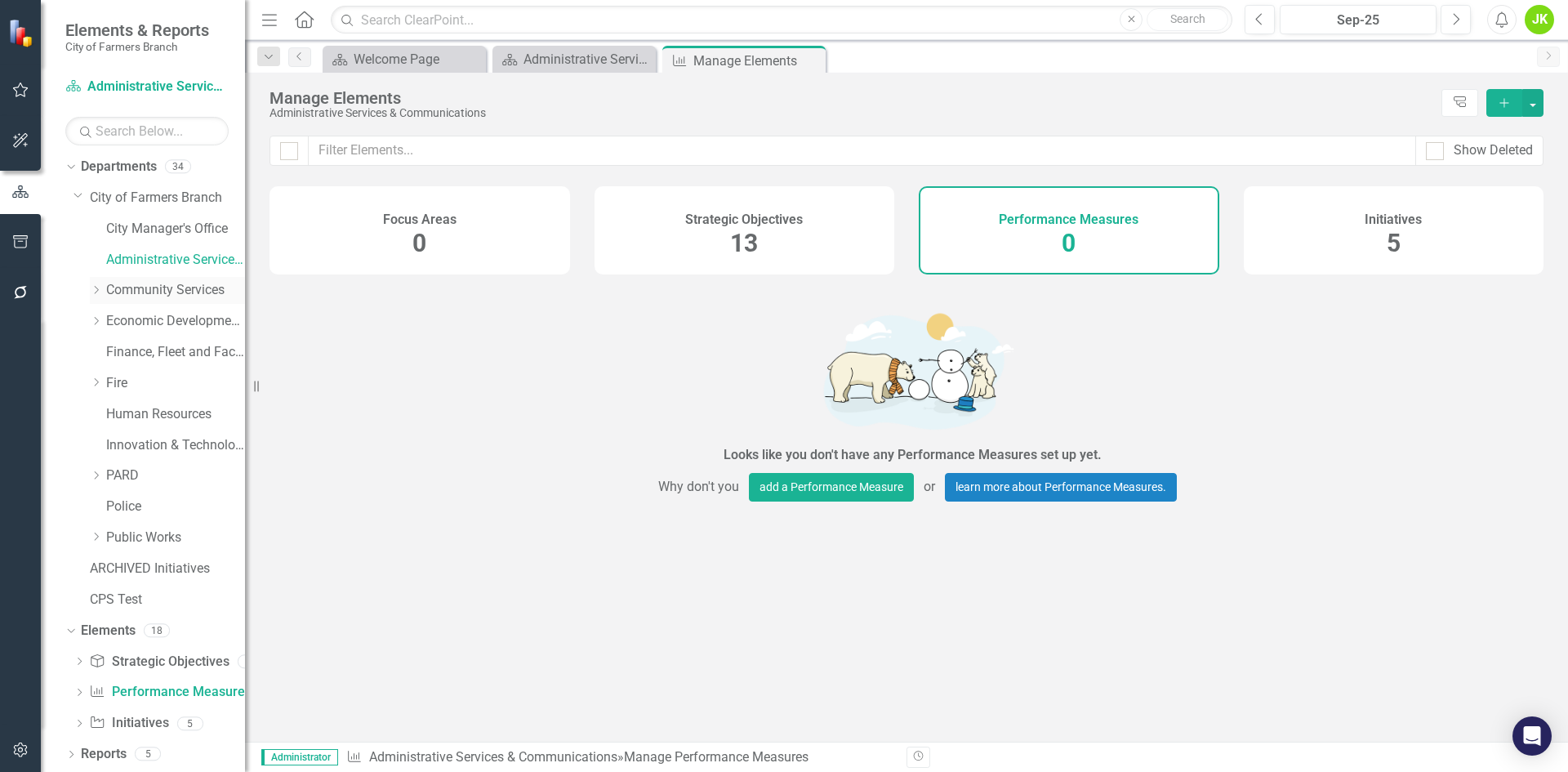
click at [95, 286] on icon "Dropdown" at bounding box center [95, 290] width 12 height 10
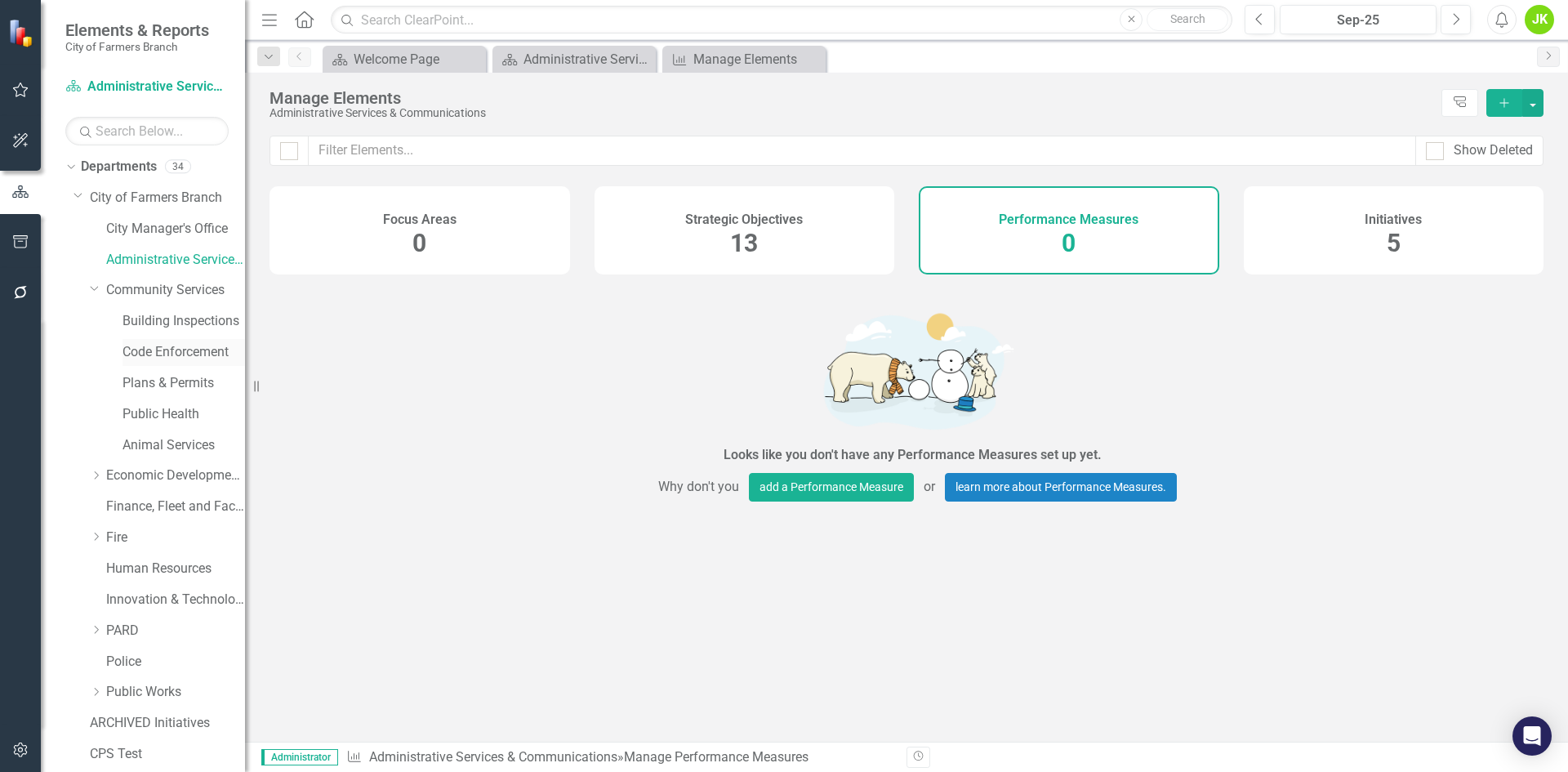
click at [157, 353] on link "Code Enforcement" at bounding box center [184, 352] width 123 height 19
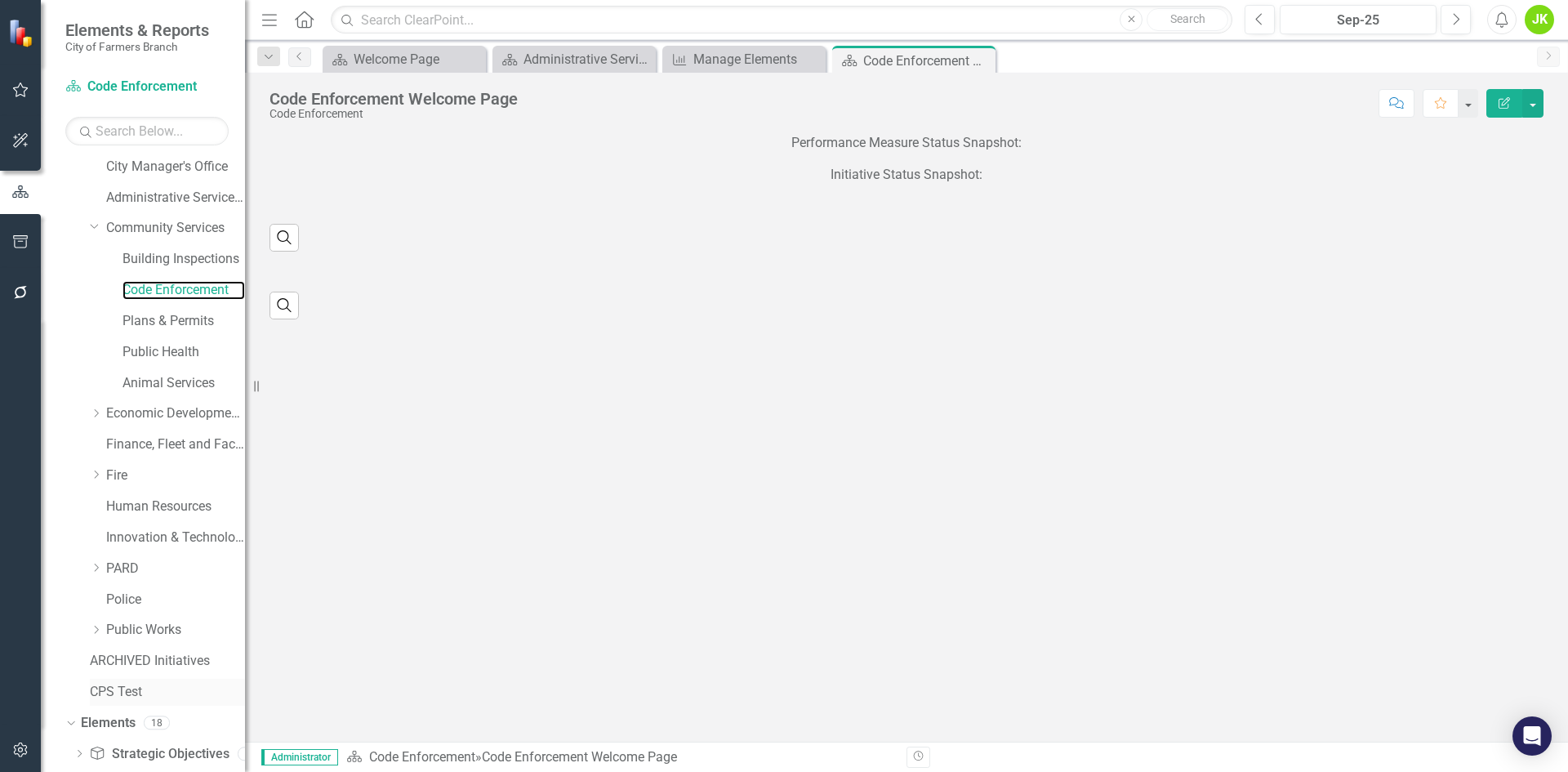
scroll to position [158, 0]
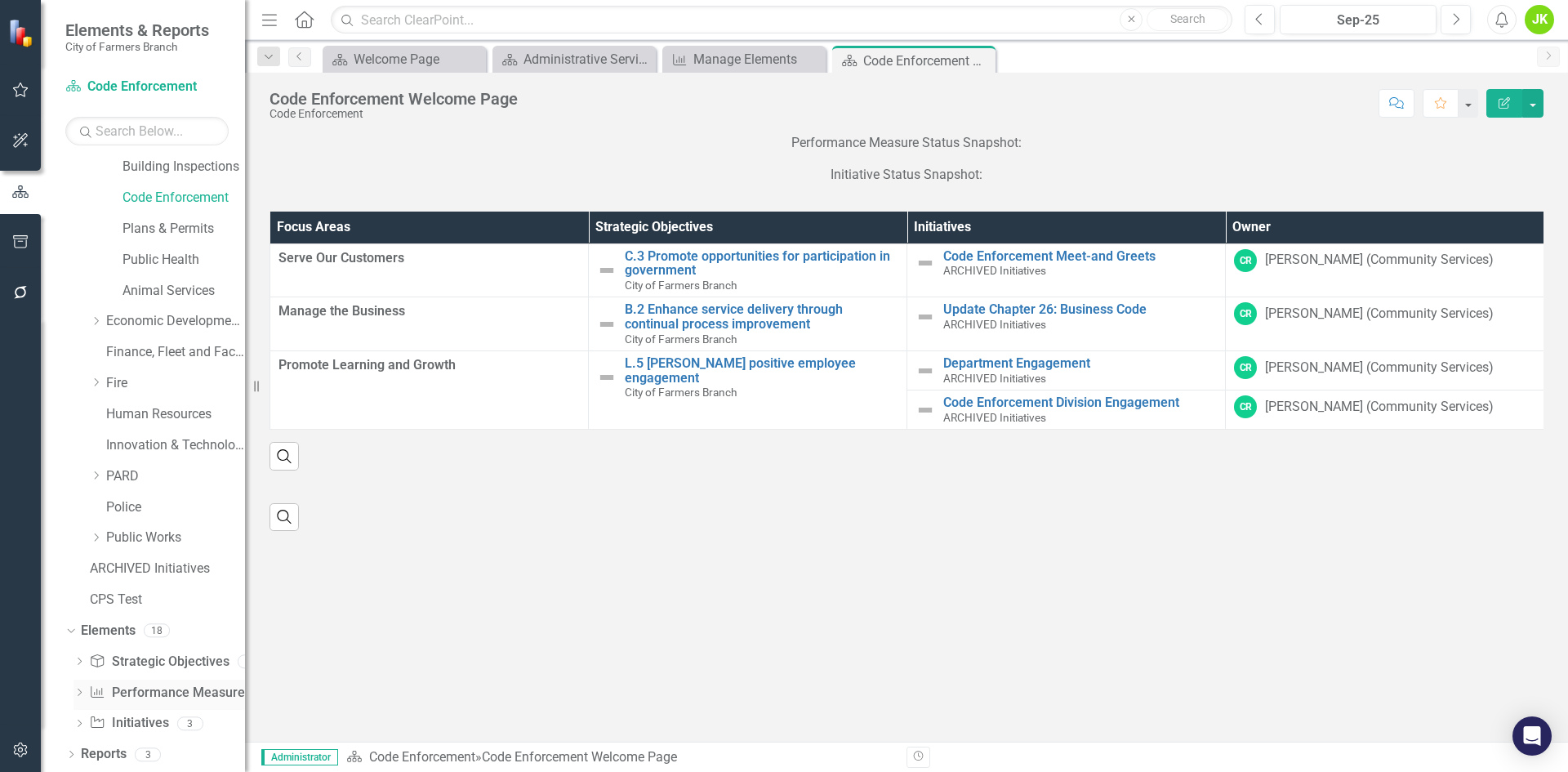
click at [117, 693] on link "Performance Measure Performance Measures" at bounding box center [170, 693] width 162 height 19
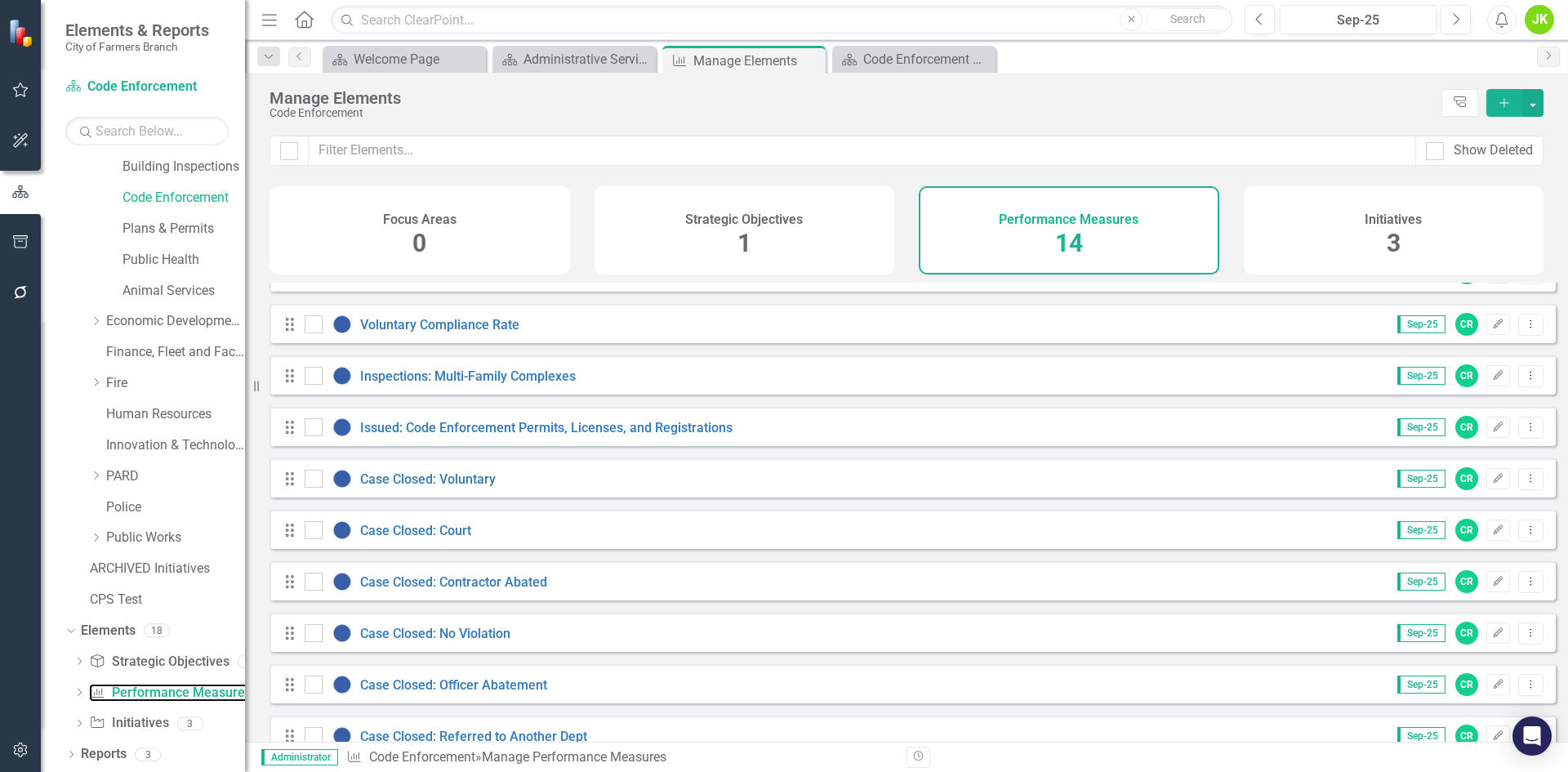
scroll to position [164, 0]
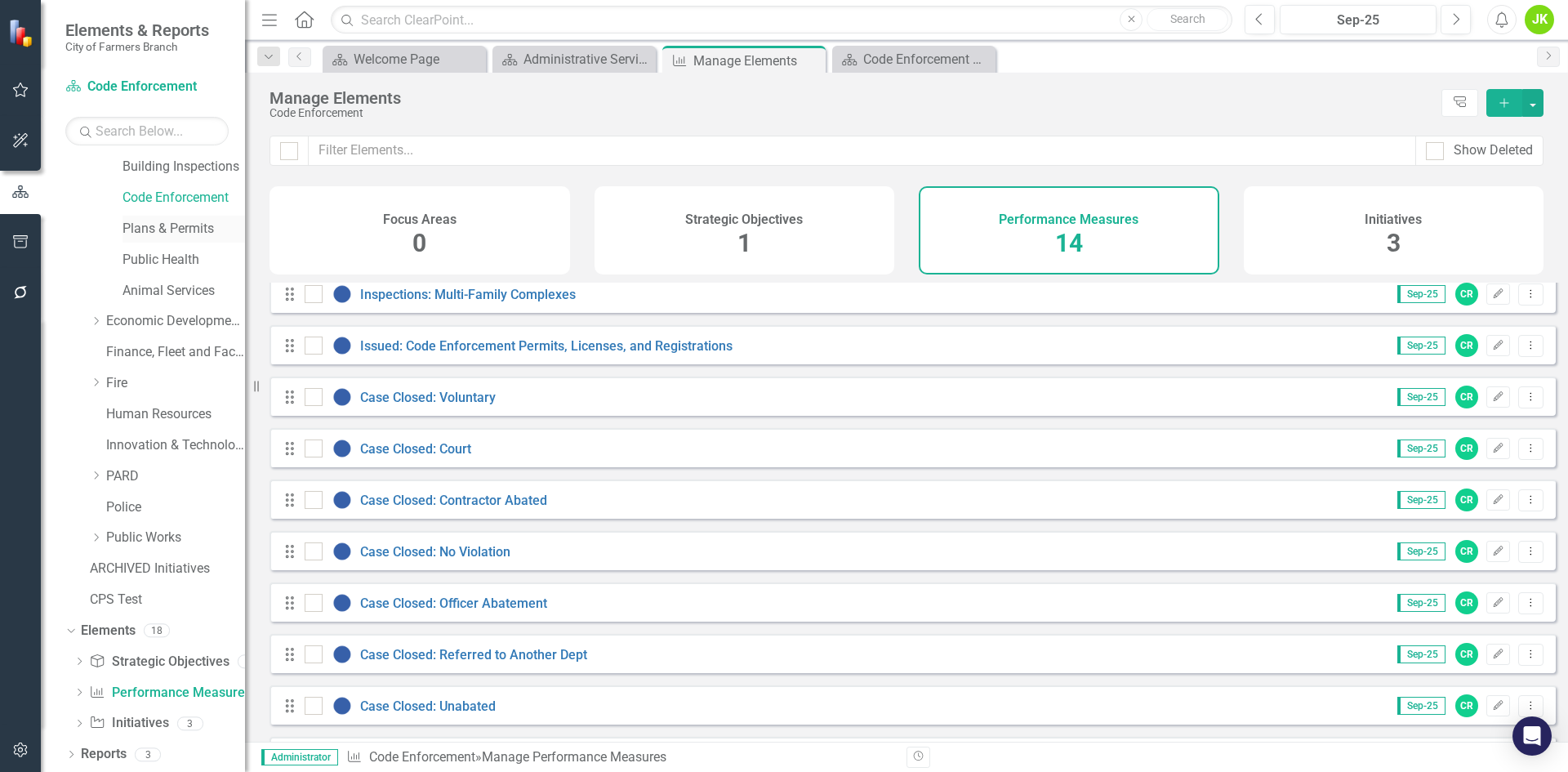
click at [169, 231] on link "Plans & Permits" at bounding box center [184, 229] width 123 height 19
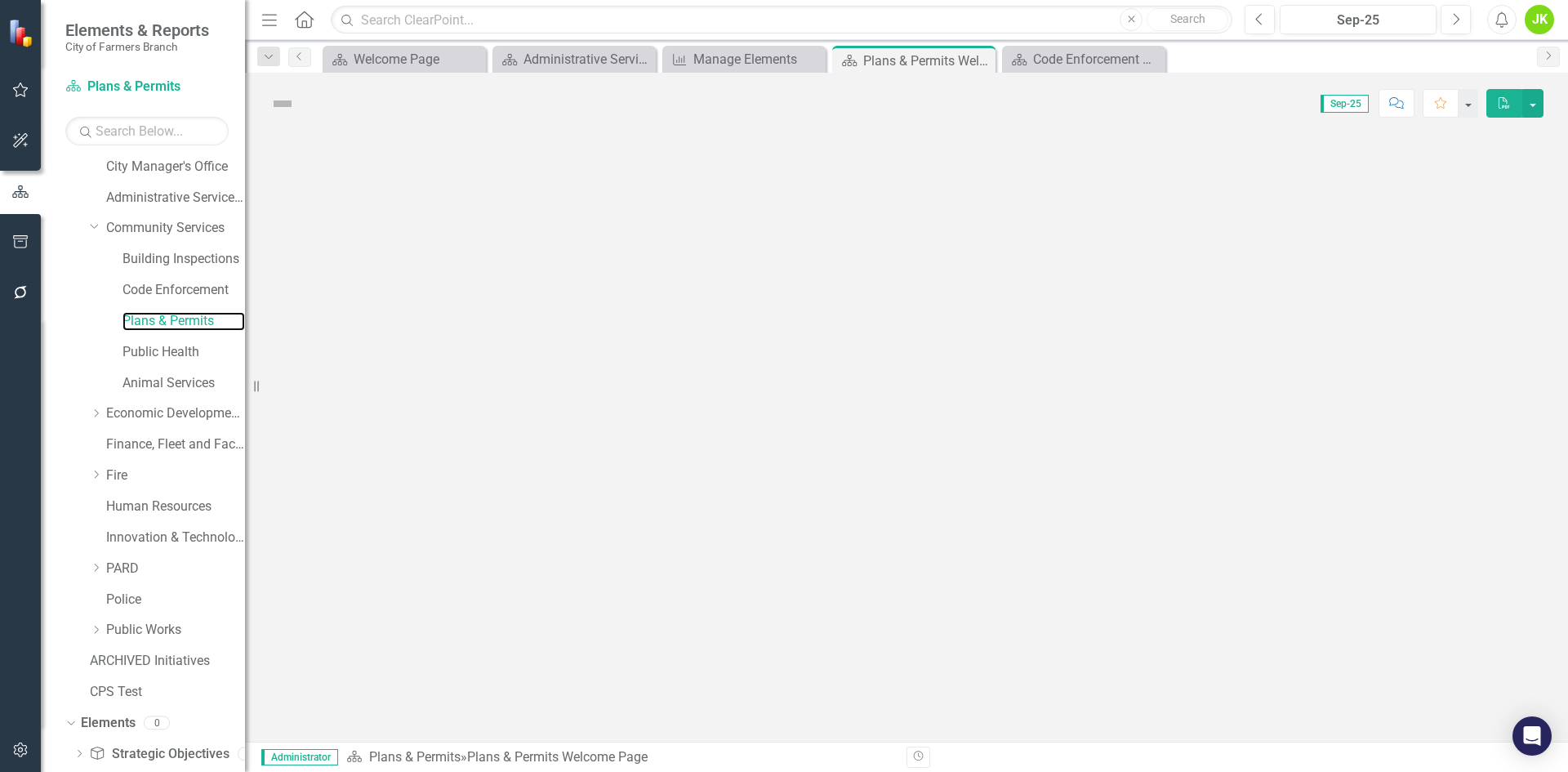
scroll to position [158, 0]
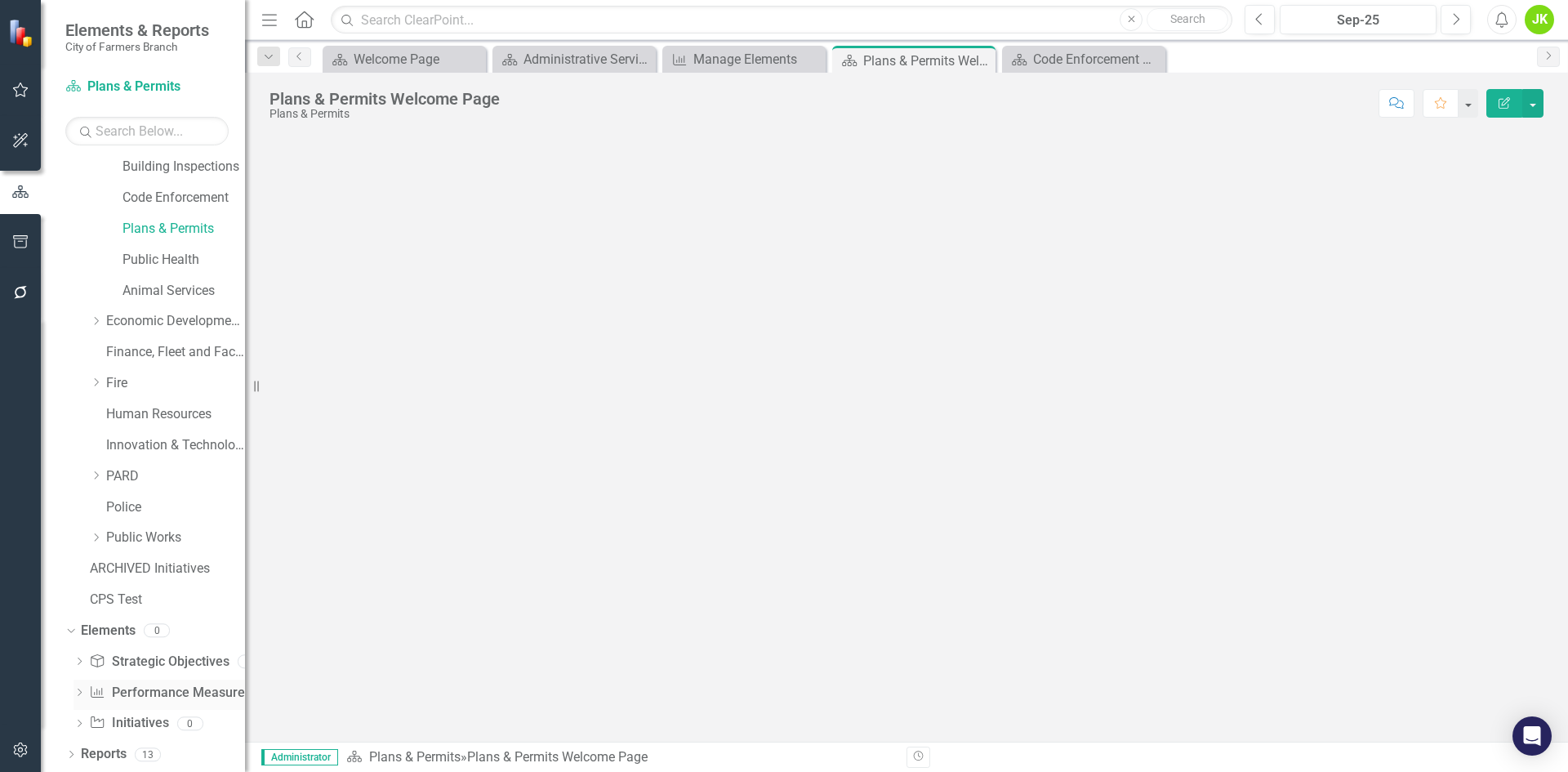
click at [140, 687] on link "Performance Measure Performance Measures" at bounding box center [170, 693] width 162 height 19
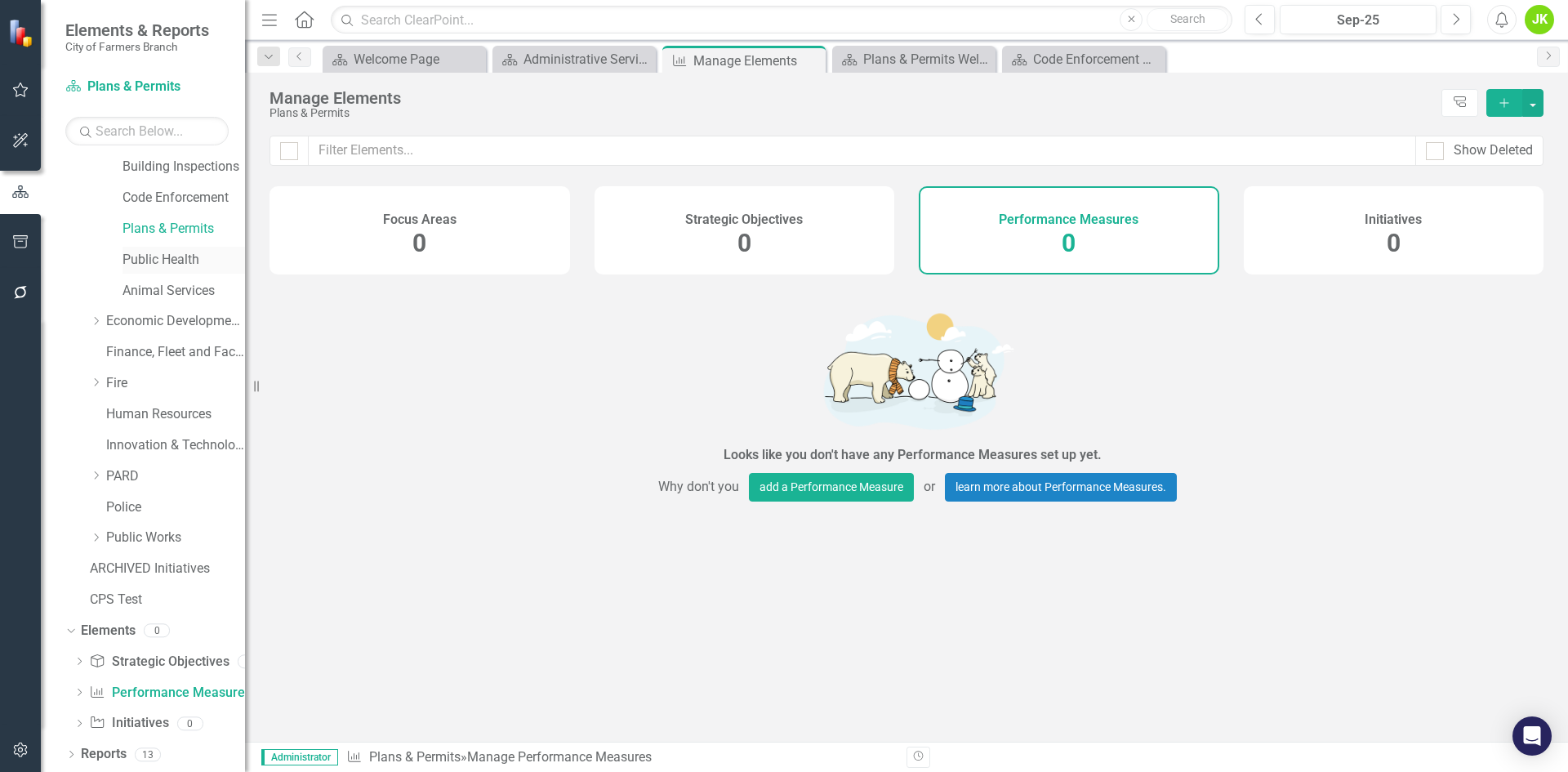
click at [165, 266] on link "Public Health" at bounding box center [184, 260] width 123 height 19
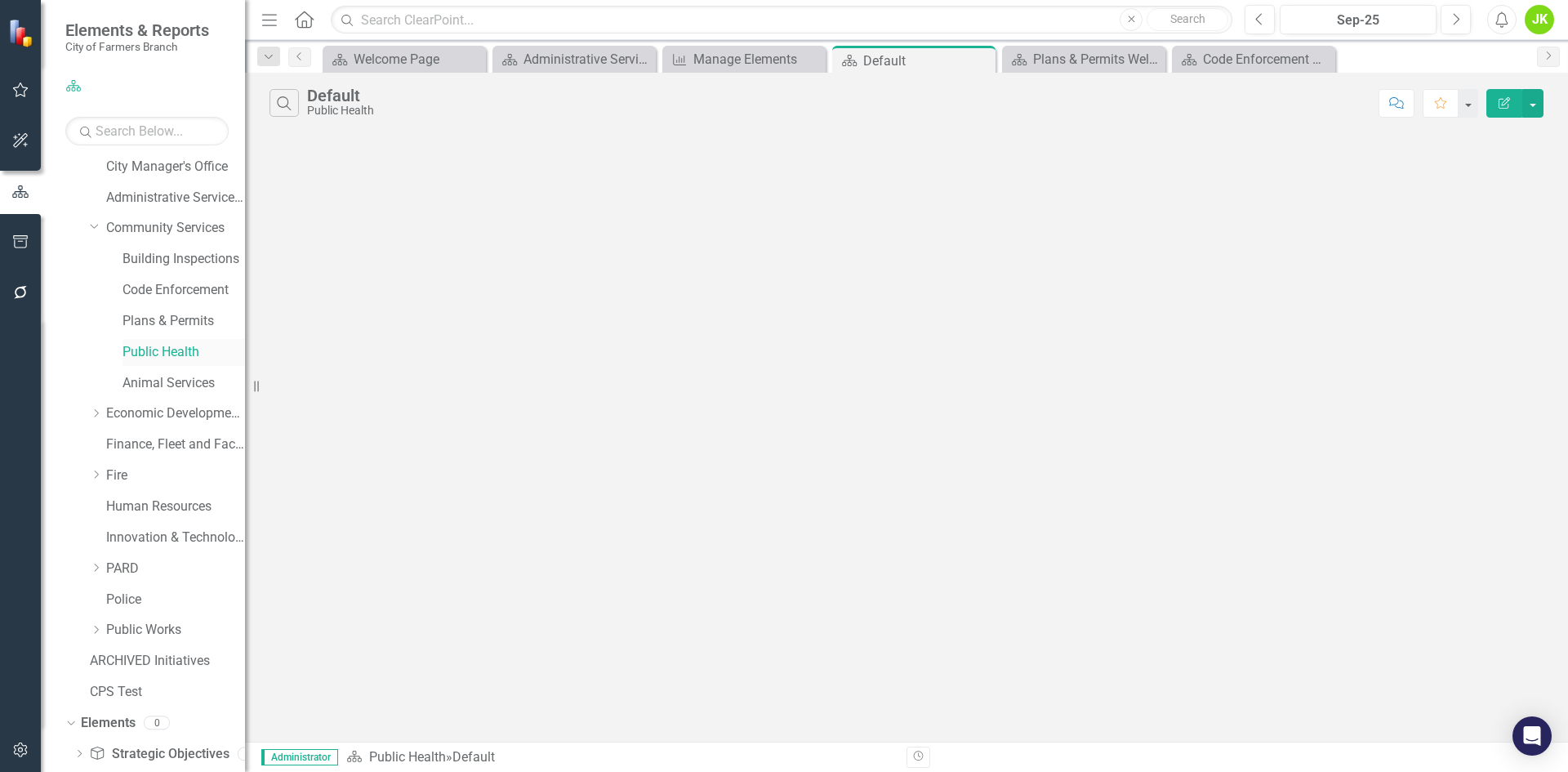
scroll to position [158, 0]
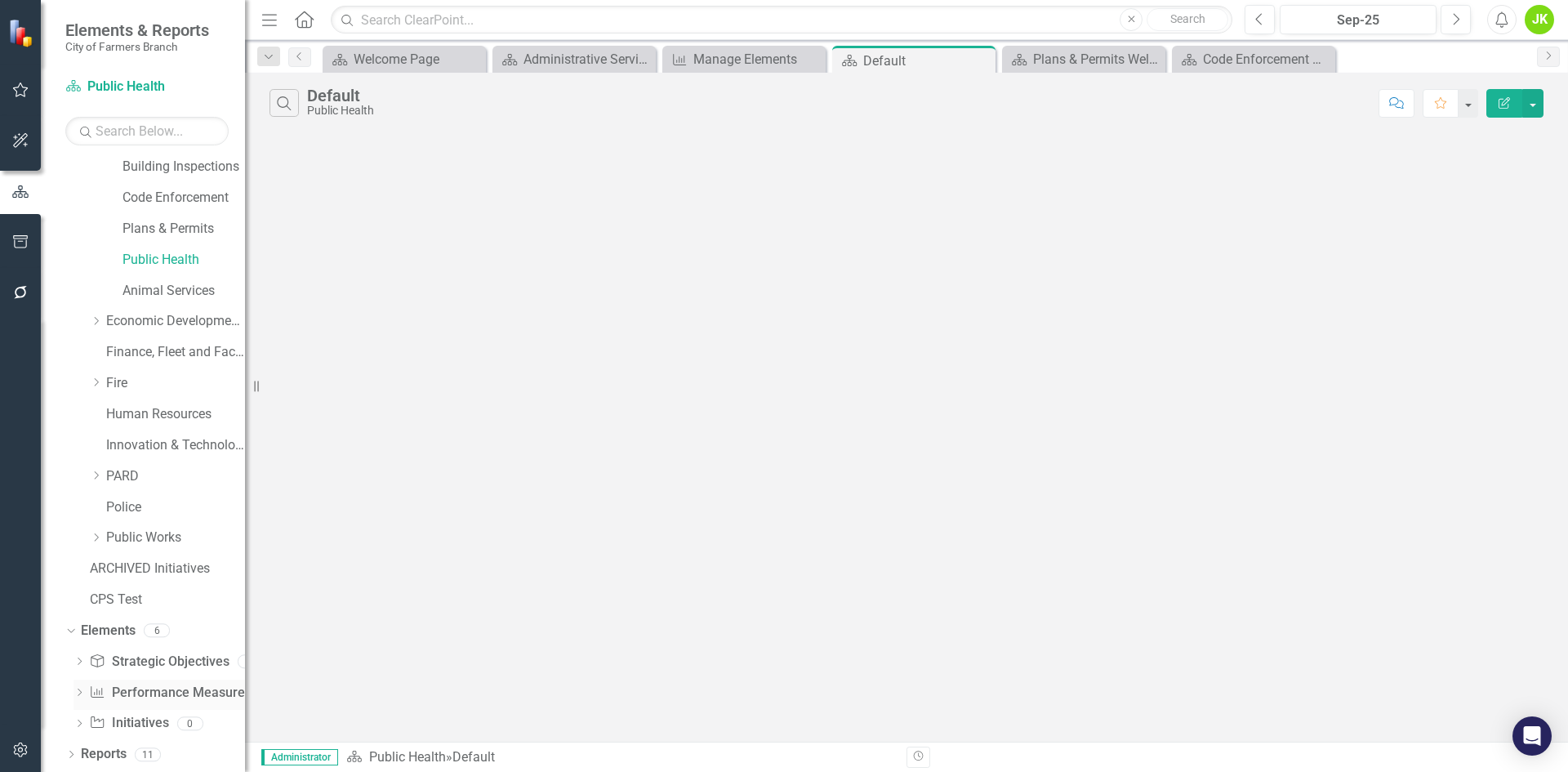
click at [166, 696] on link "Performance Measure Performance Measures" at bounding box center [170, 693] width 162 height 19
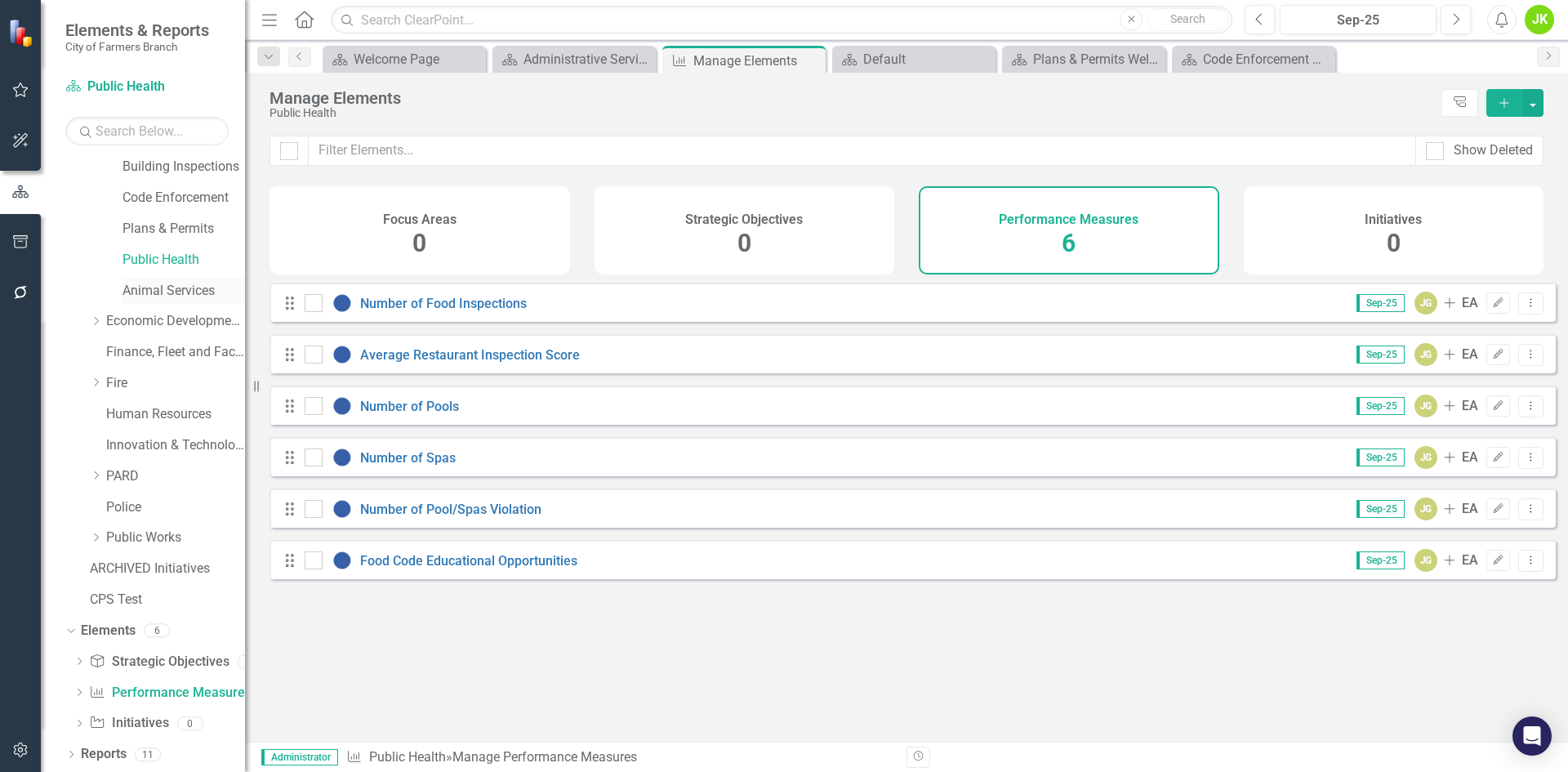
click at [164, 293] on link "Animal Services" at bounding box center [184, 291] width 123 height 19
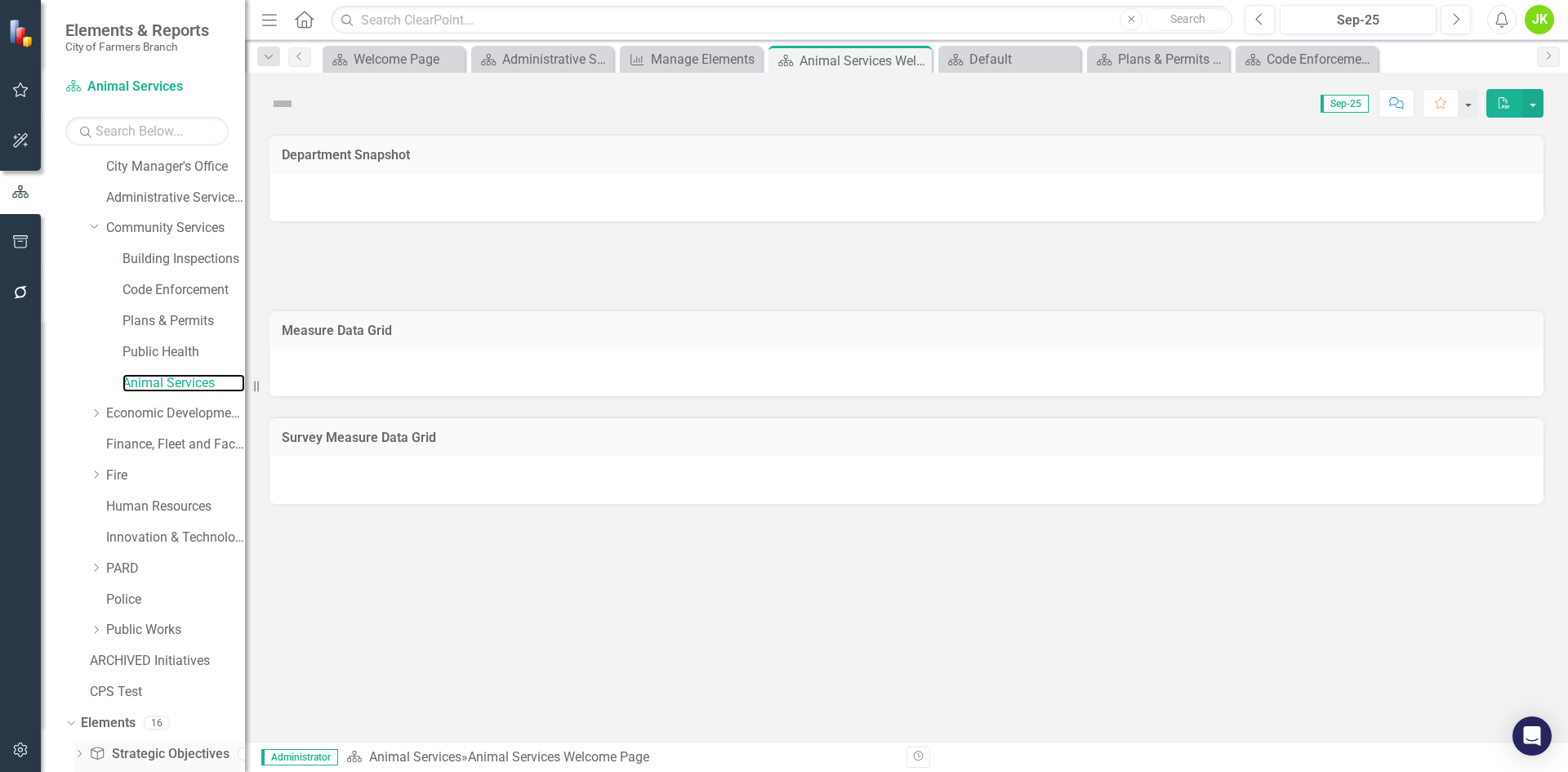
scroll to position [158, 0]
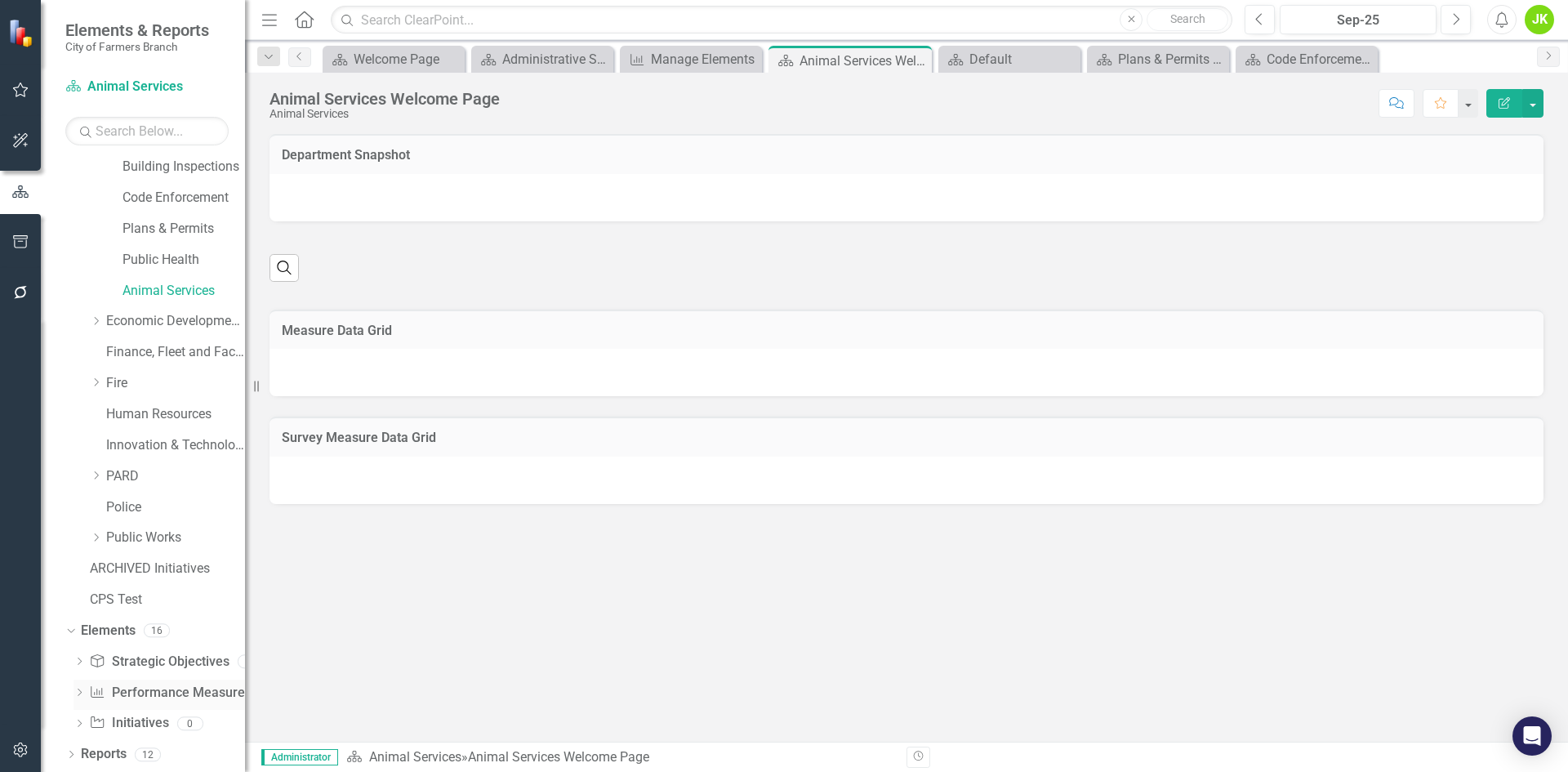
click at [145, 686] on link "Performance Measure Performance Measures" at bounding box center [170, 693] width 162 height 19
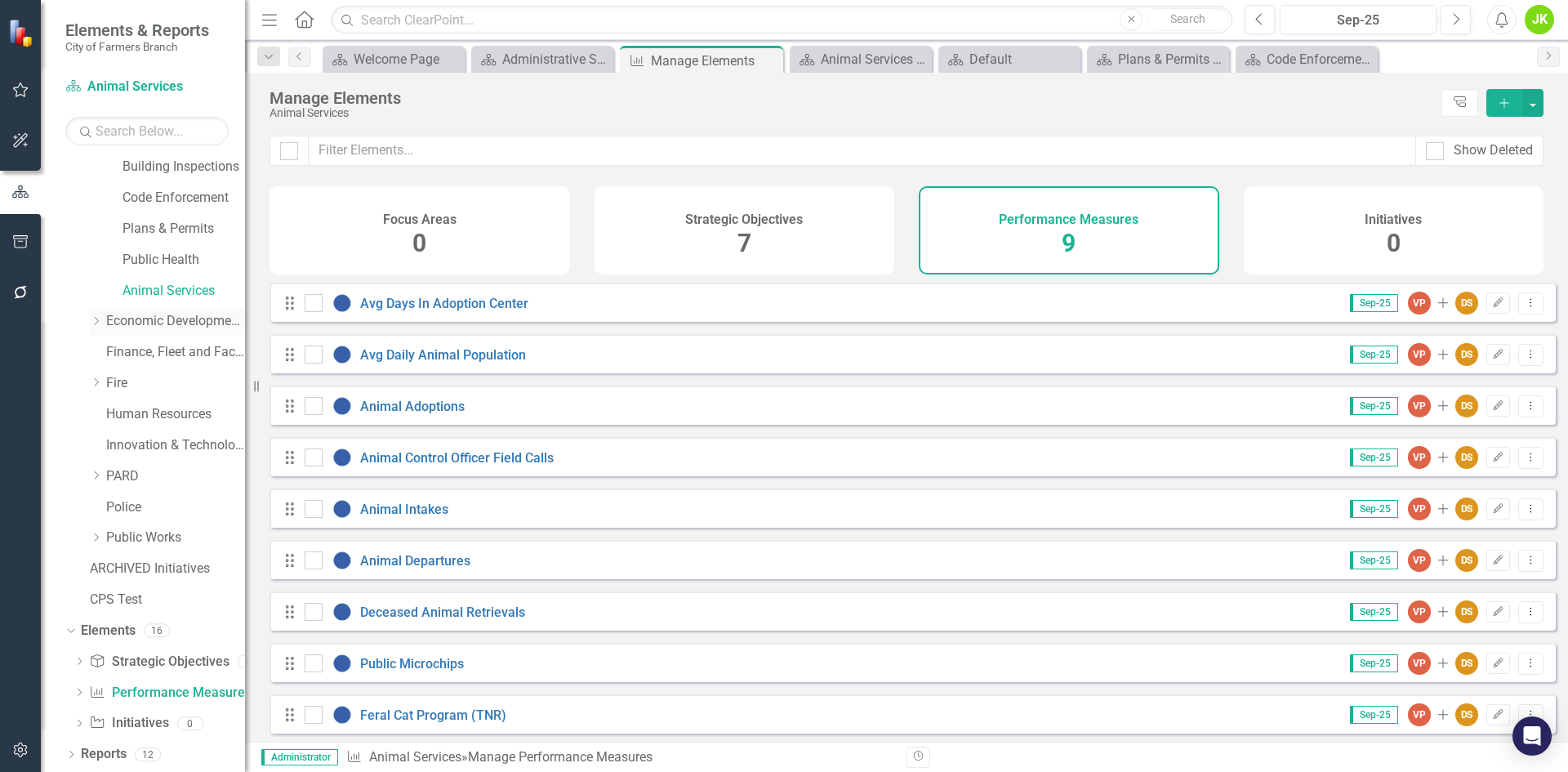
click at [101, 320] on icon "Dropdown" at bounding box center [95, 321] width 12 height 10
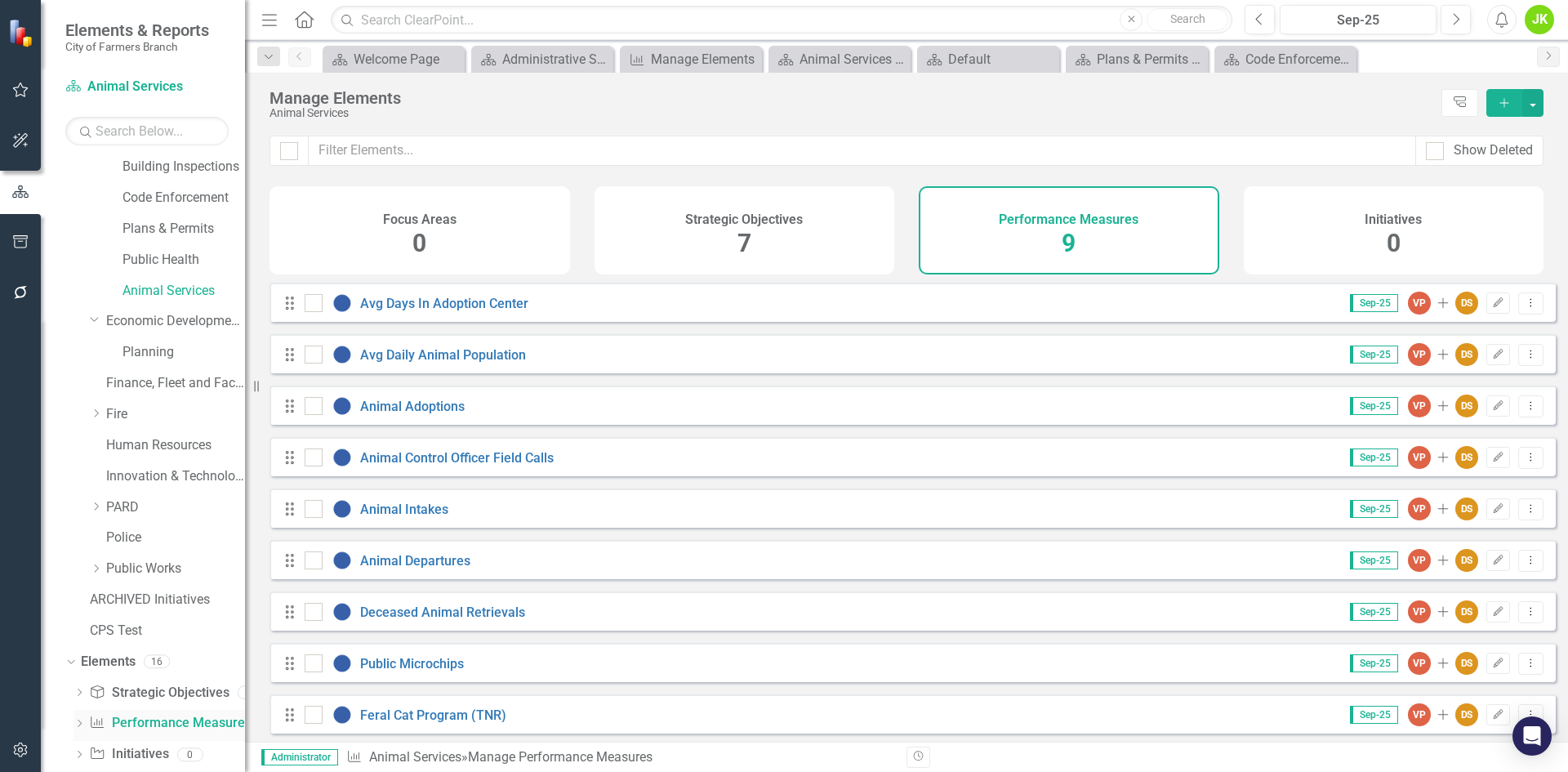
click at [143, 720] on link "Performance Measure Performance Measures" at bounding box center [170, 723] width 162 height 19
click at [98, 319] on icon "Dropdown" at bounding box center [95, 318] width 10 height 12
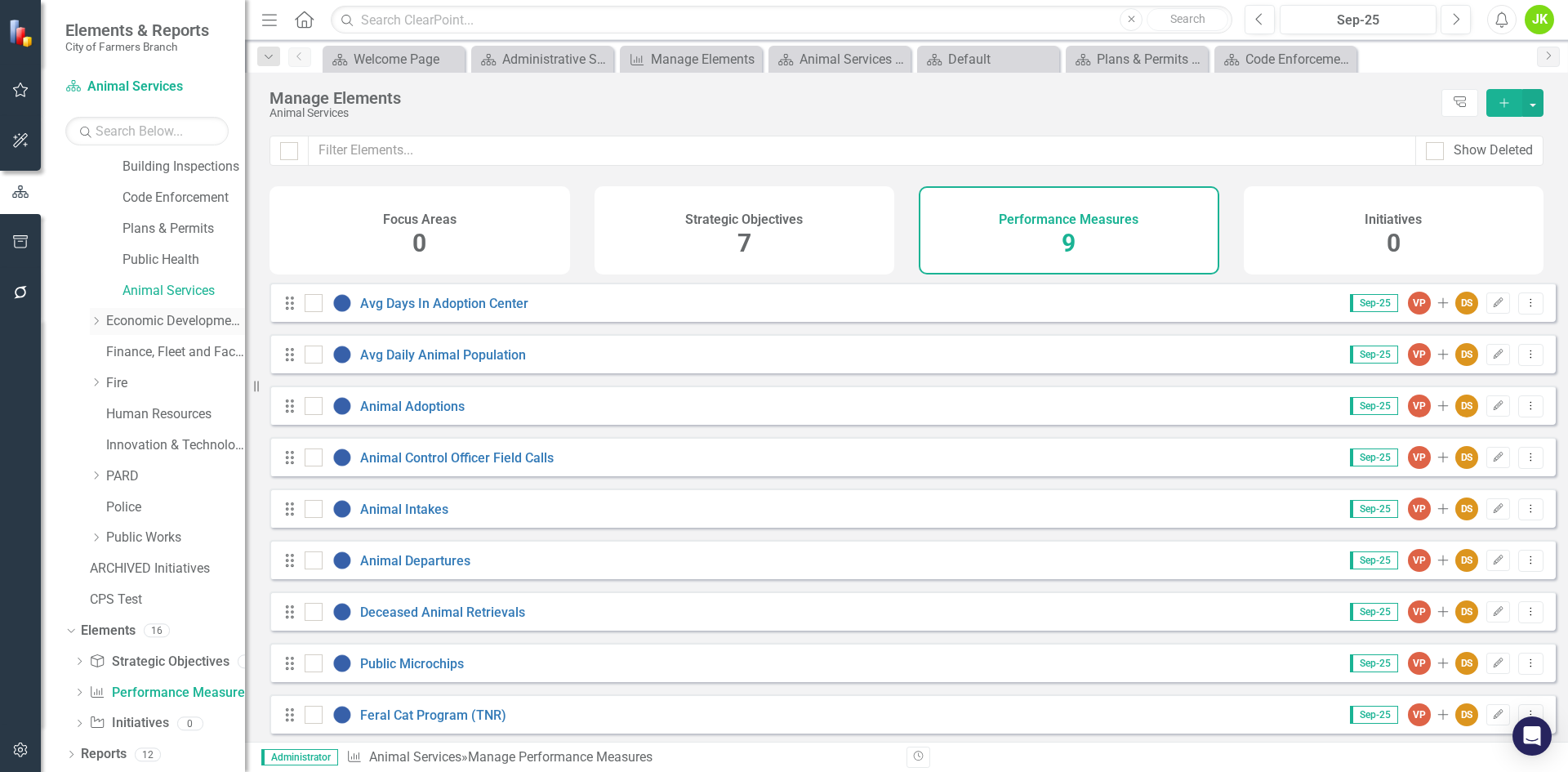
click at [98, 319] on icon "Dropdown" at bounding box center [95, 321] width 12 height 10
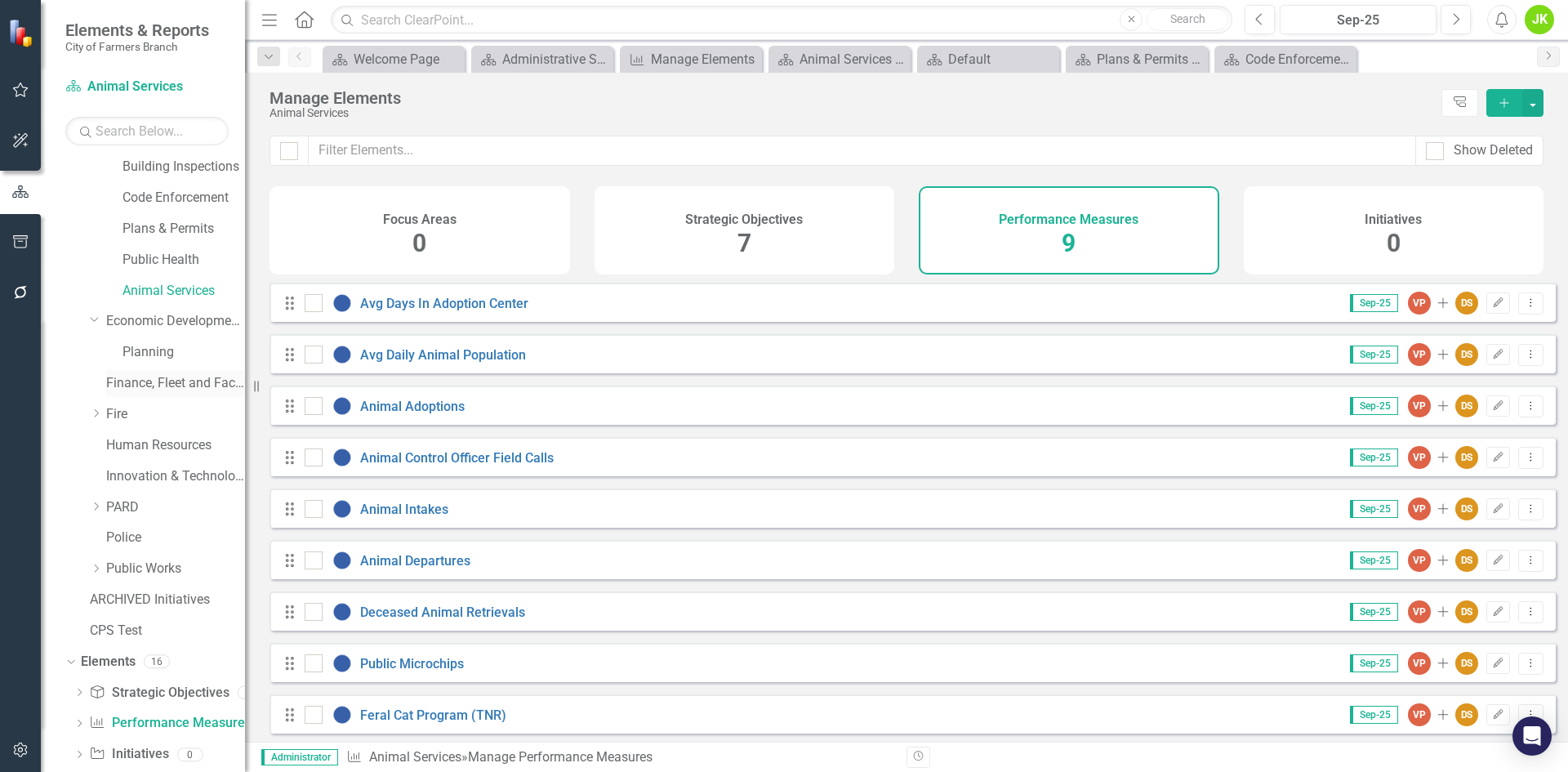
click at [135, 377] on link "Finance, Fleet and Facilities" at bounding box center [175, 383] width 139 height 19
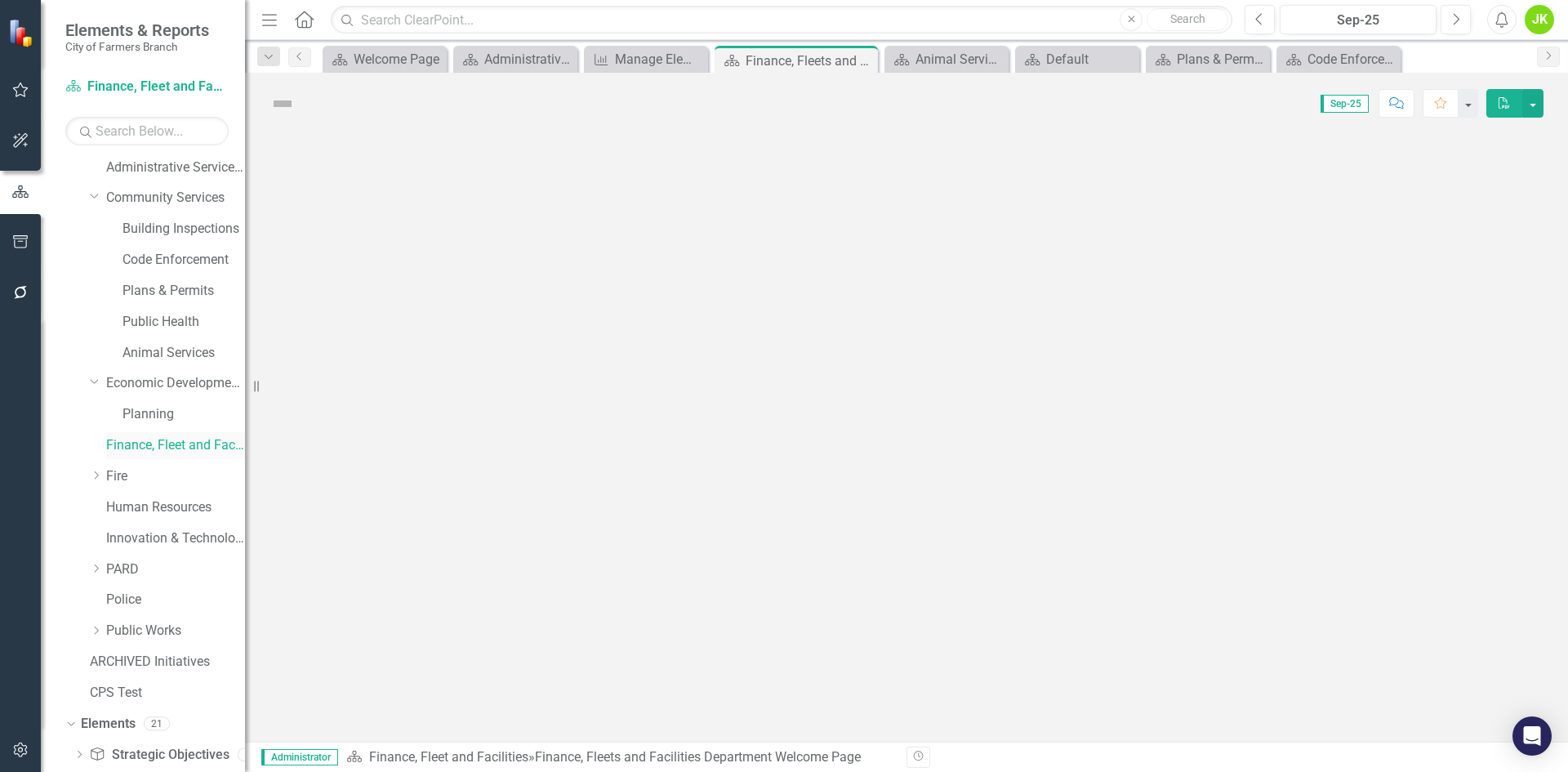
scroll to position [158, 0]
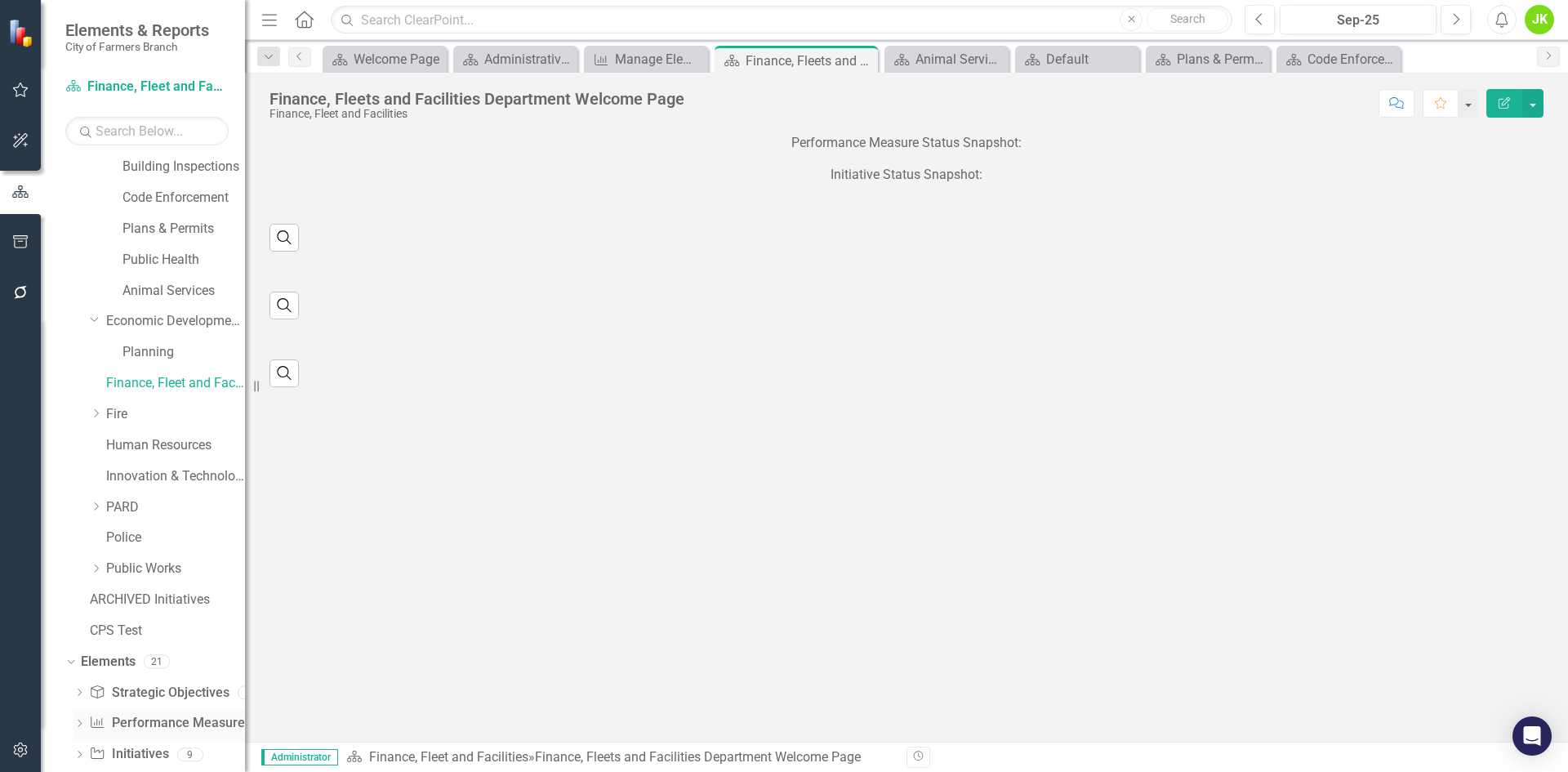
click at [158, 722] on link "Performance Measure Performance Measures" at bounding box center [170, 723] width 162 height 19
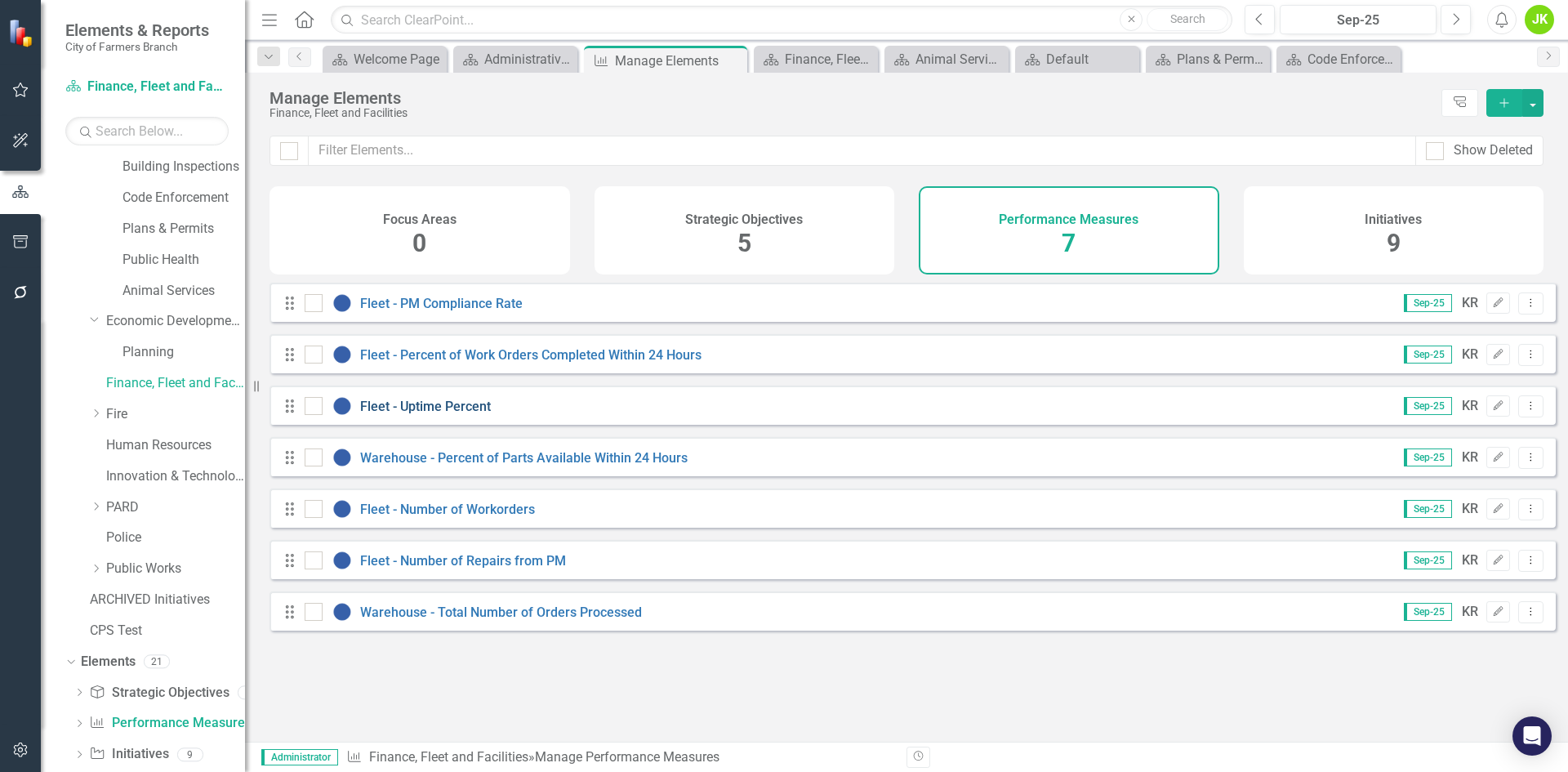
click at [427, 415] on link "Fleet - Uptime Percent" at bounding box center [425, 406] width 131 height 15
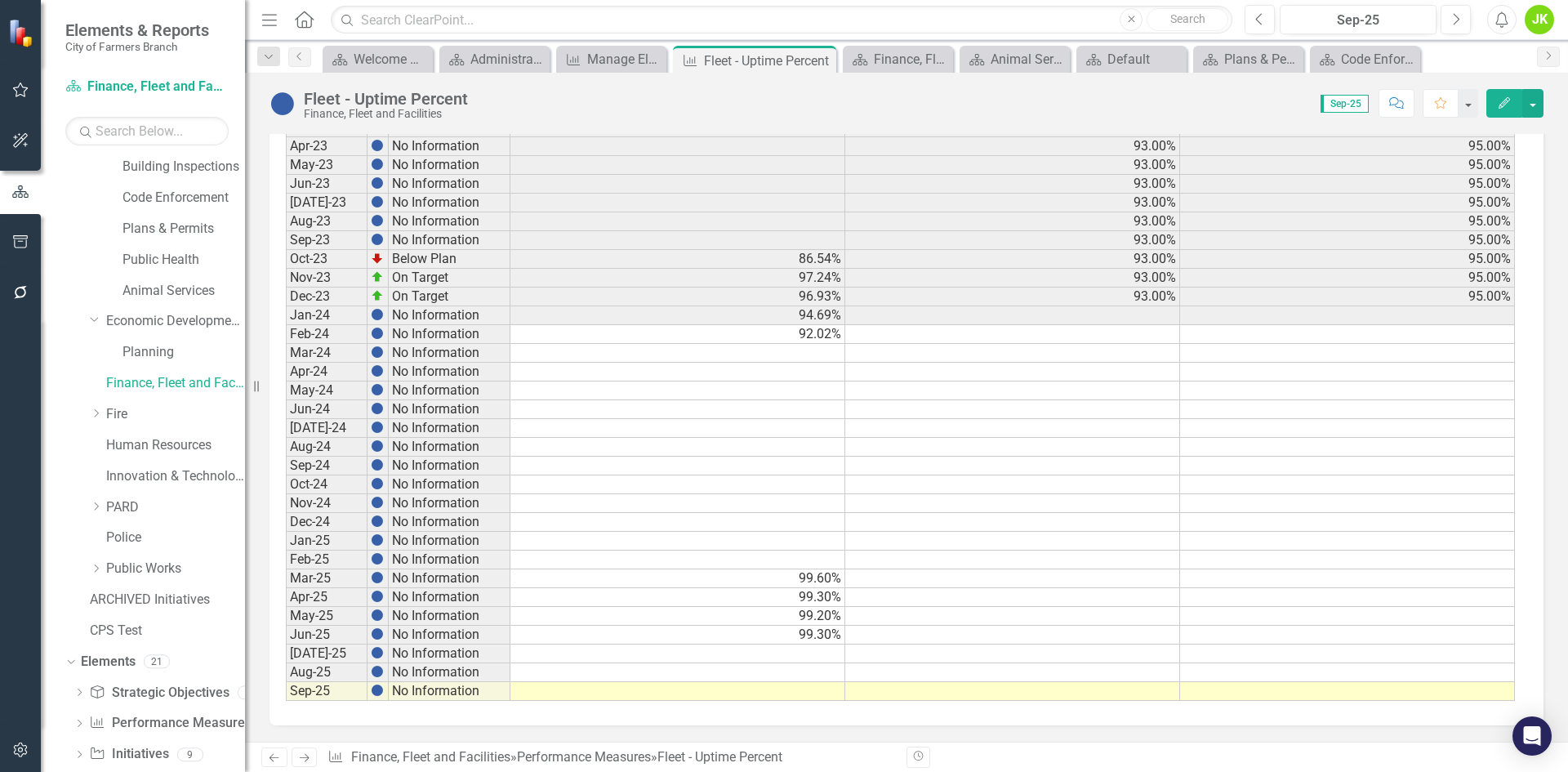
scroll to position [723, 0]
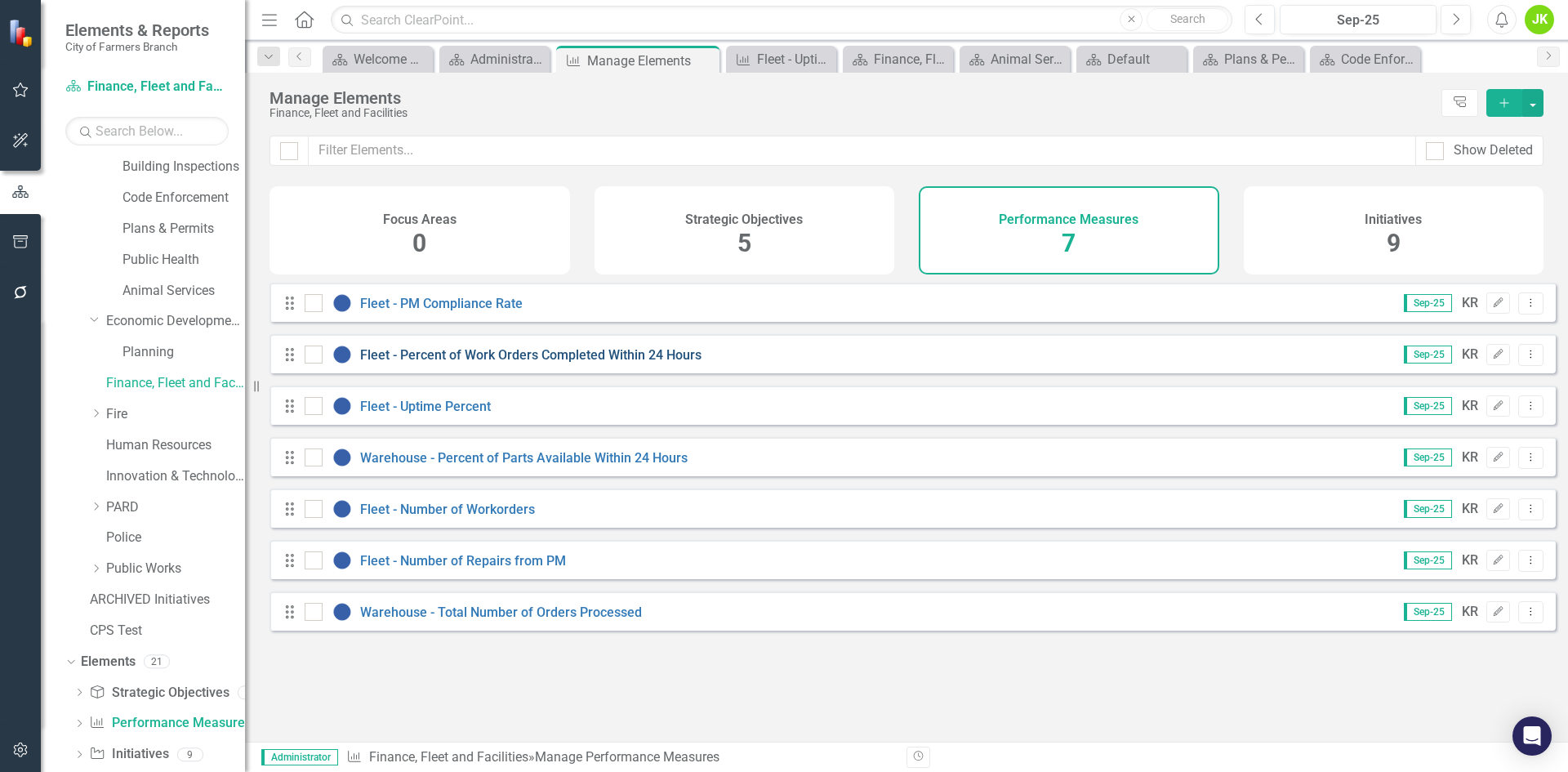
click at [662, 363] on link "Fleet - Percent of Work Orders Completed Within 24 Hours" at bounding box center [531, 355] width 342 height 15
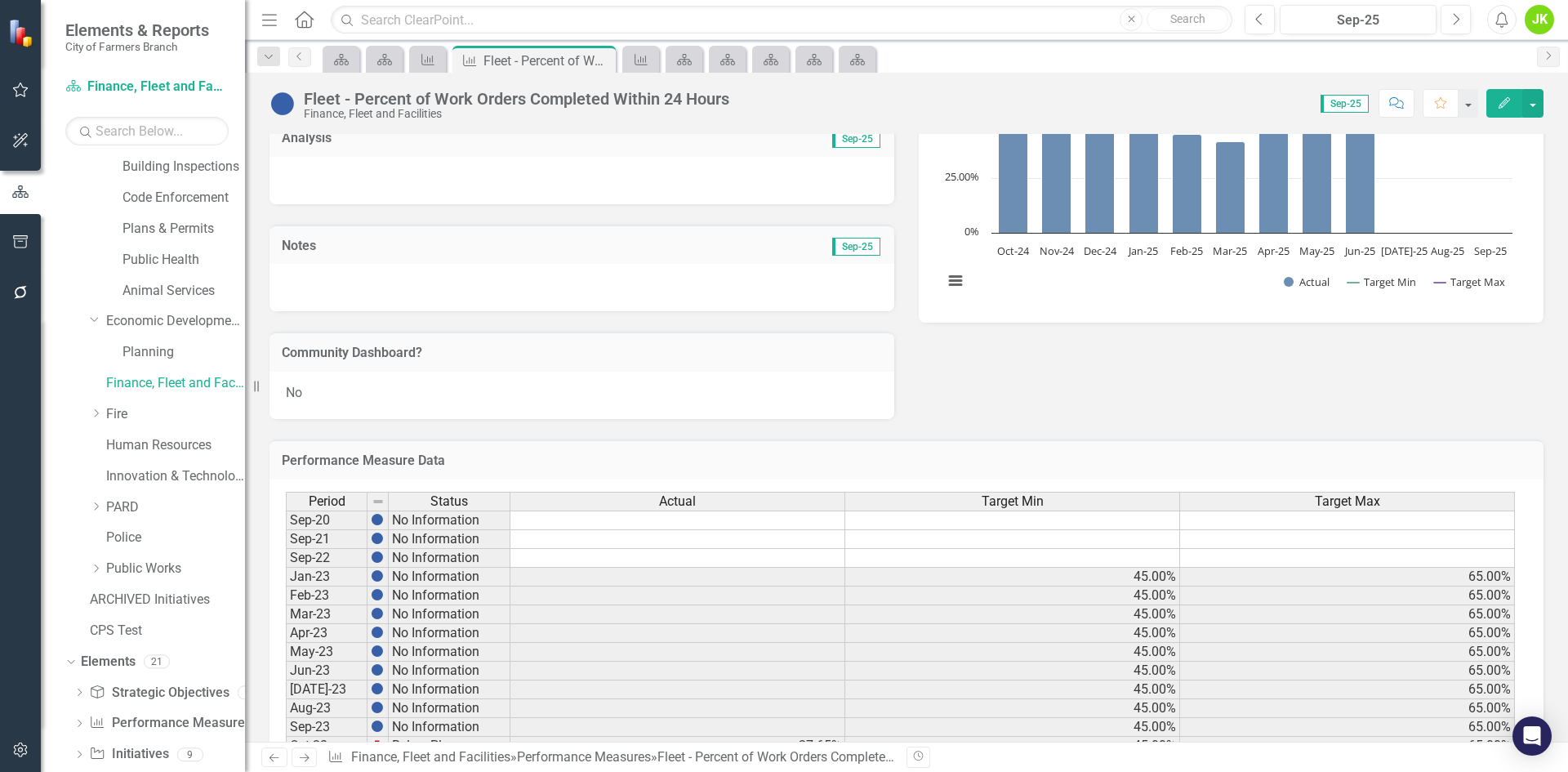
scroll to position [315, 0]
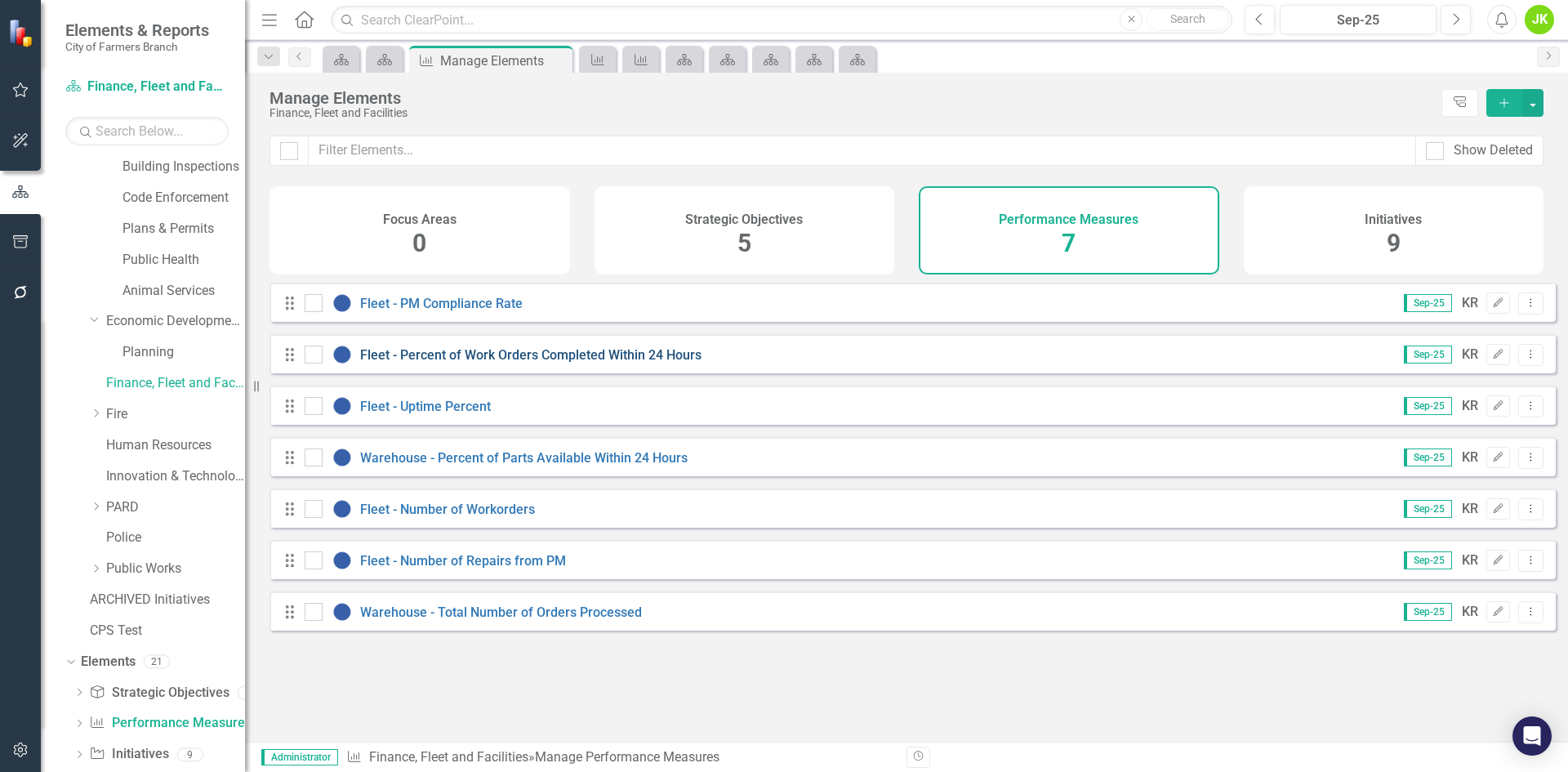
click at [462, 363] on link "Fleet - Percent of Work Orders Completed Within 24 Hours" at bounding box center [531, 355] width 342 height 15
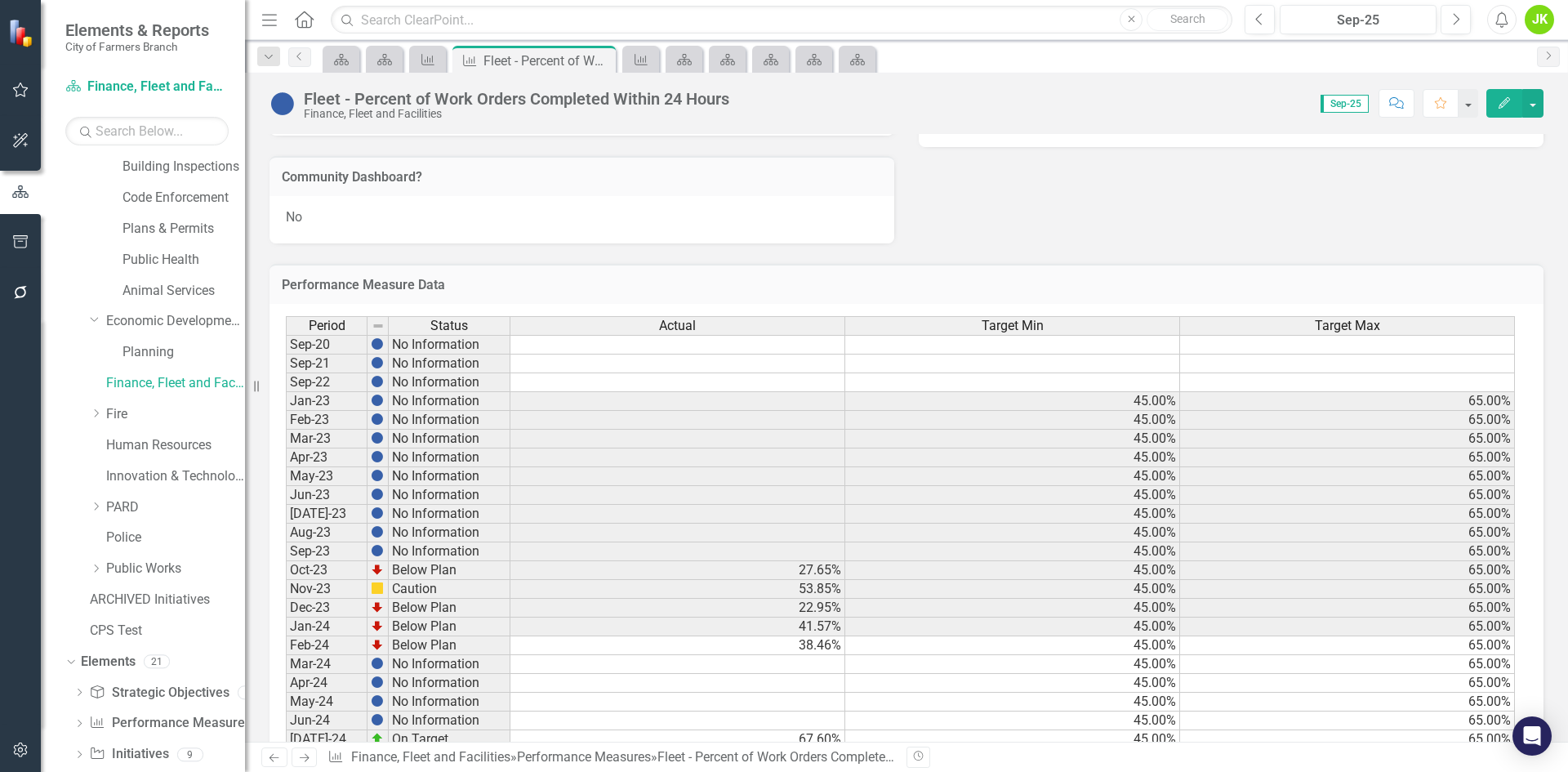
scroll to position [723, 0]
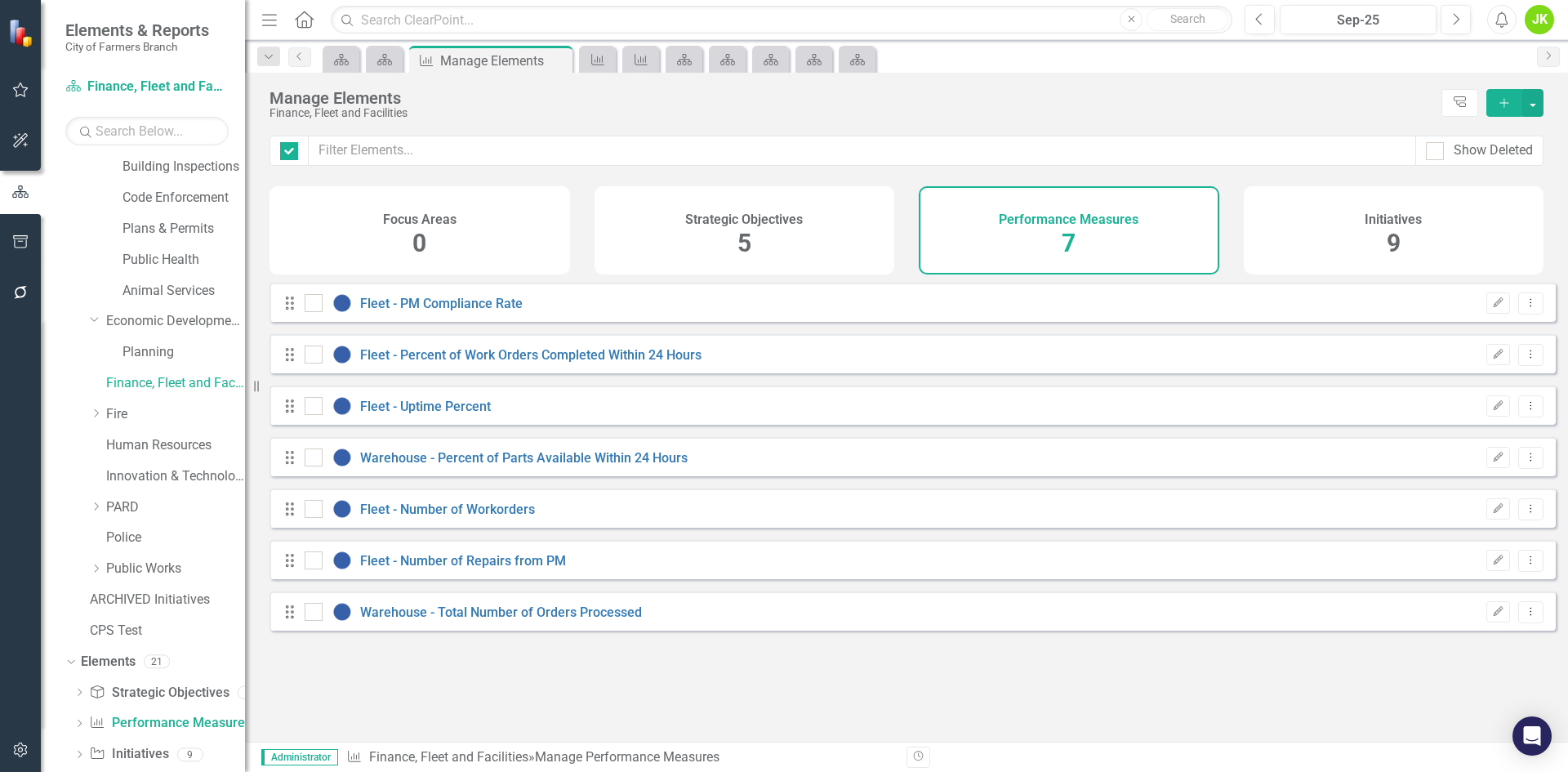
checkbox input "false"
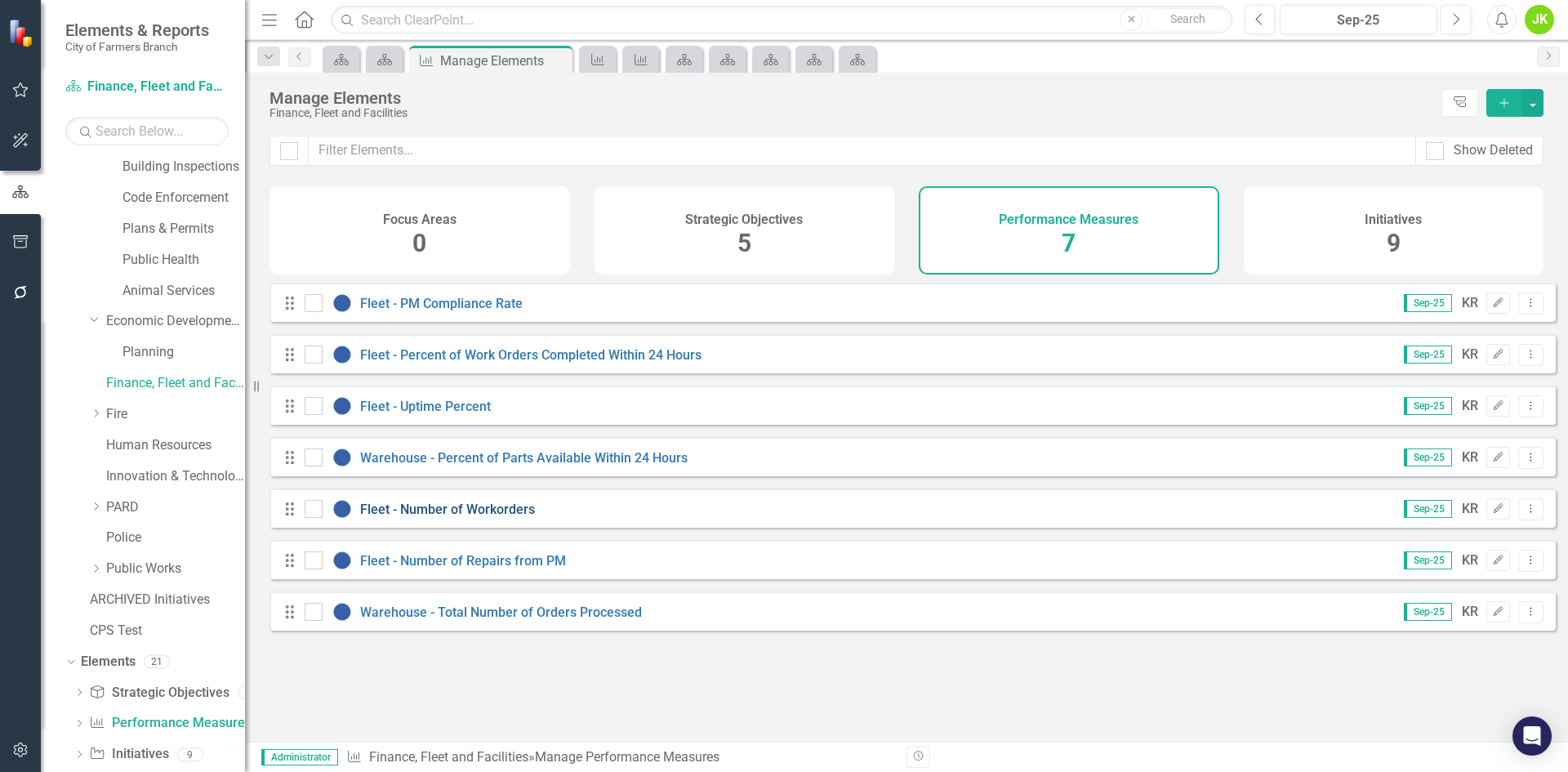
click at [488, 517] on link "Fleet - Number of Workorders" at bounding box center [447, 509] width 175 height 15
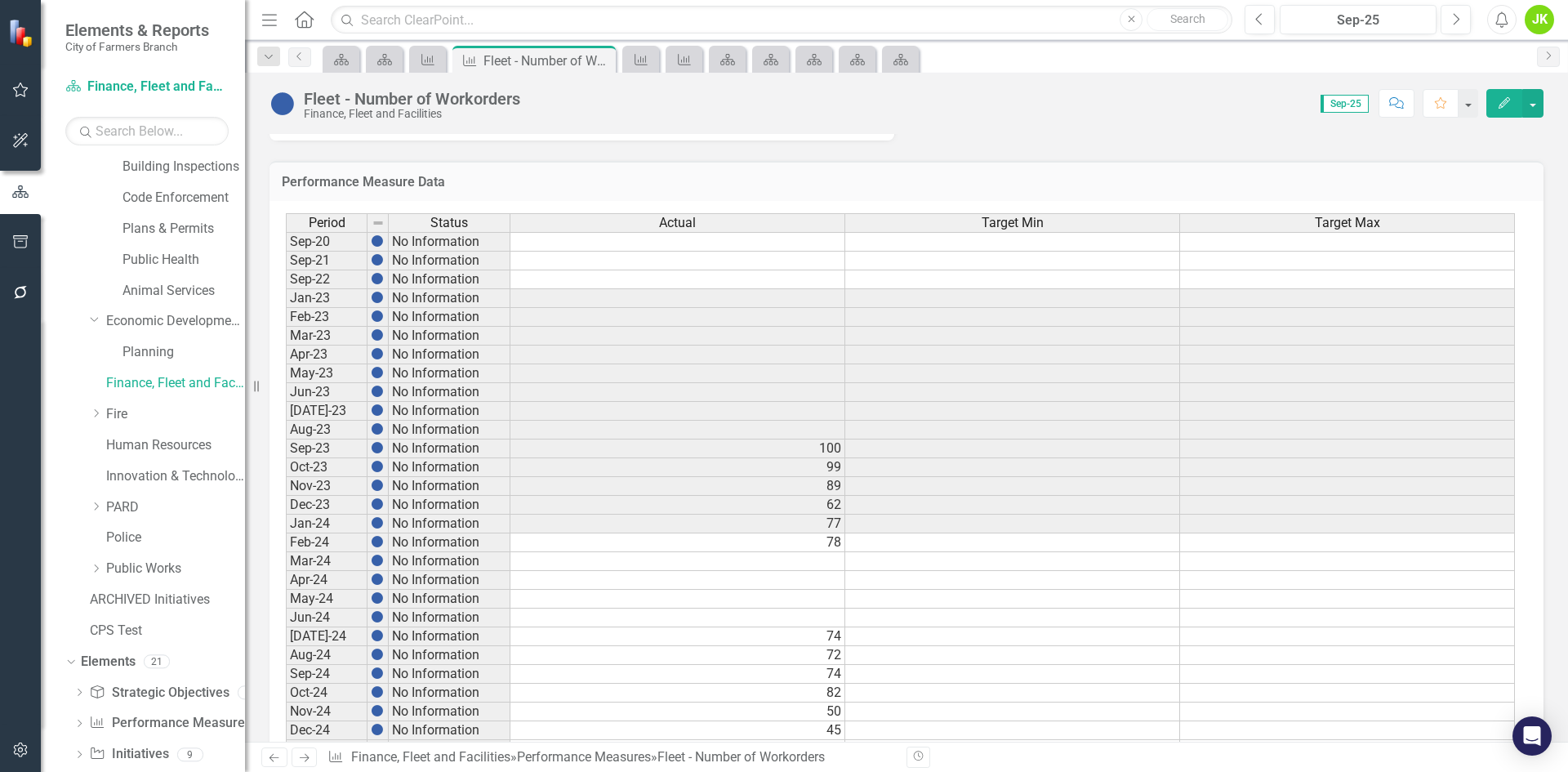
scroll to position [723, 0]
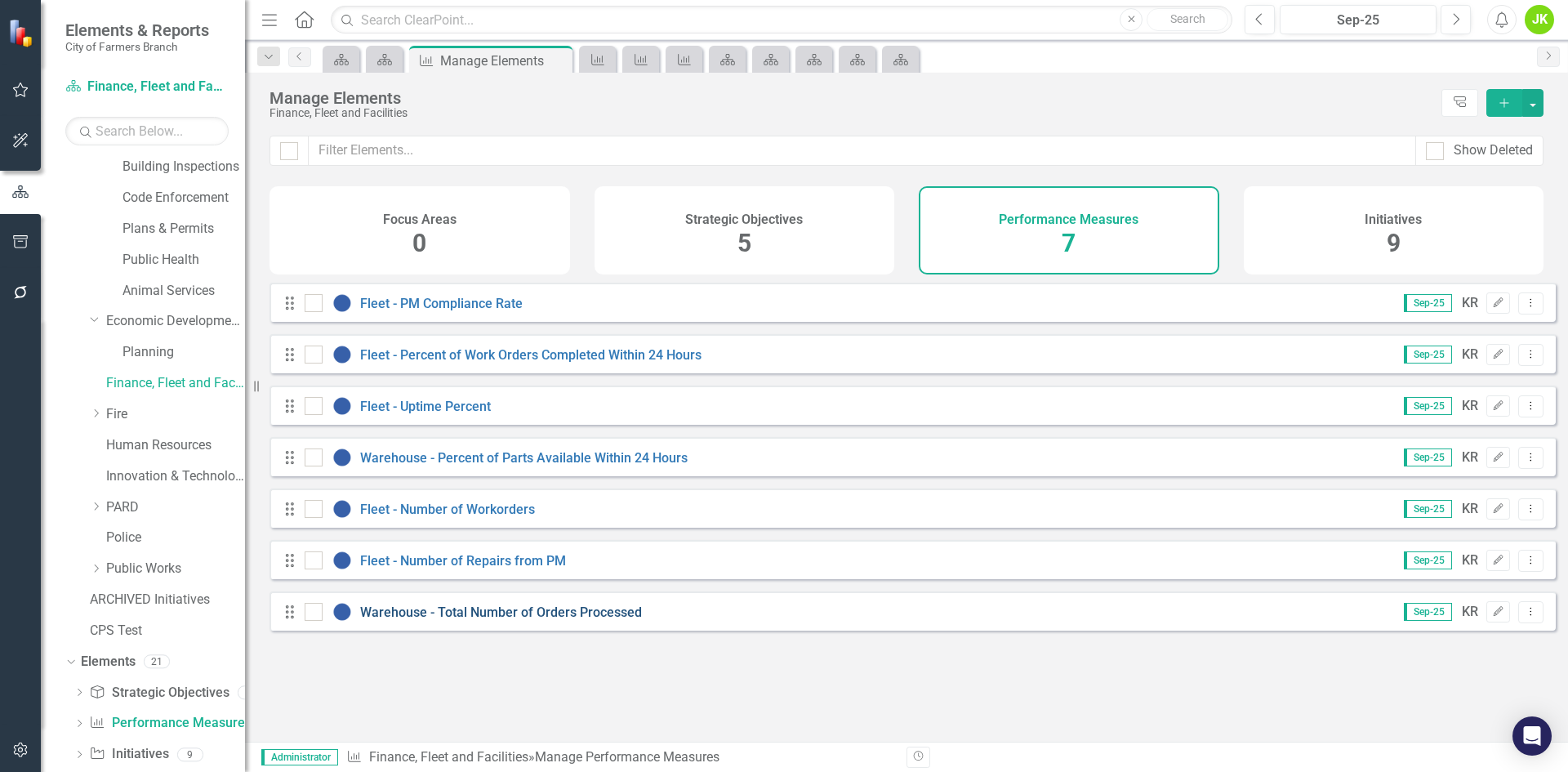
click at [449, 620] on link "Warehouse - Total Number of Orders Processed" at bounding box center [501, 612] width 282 height 15
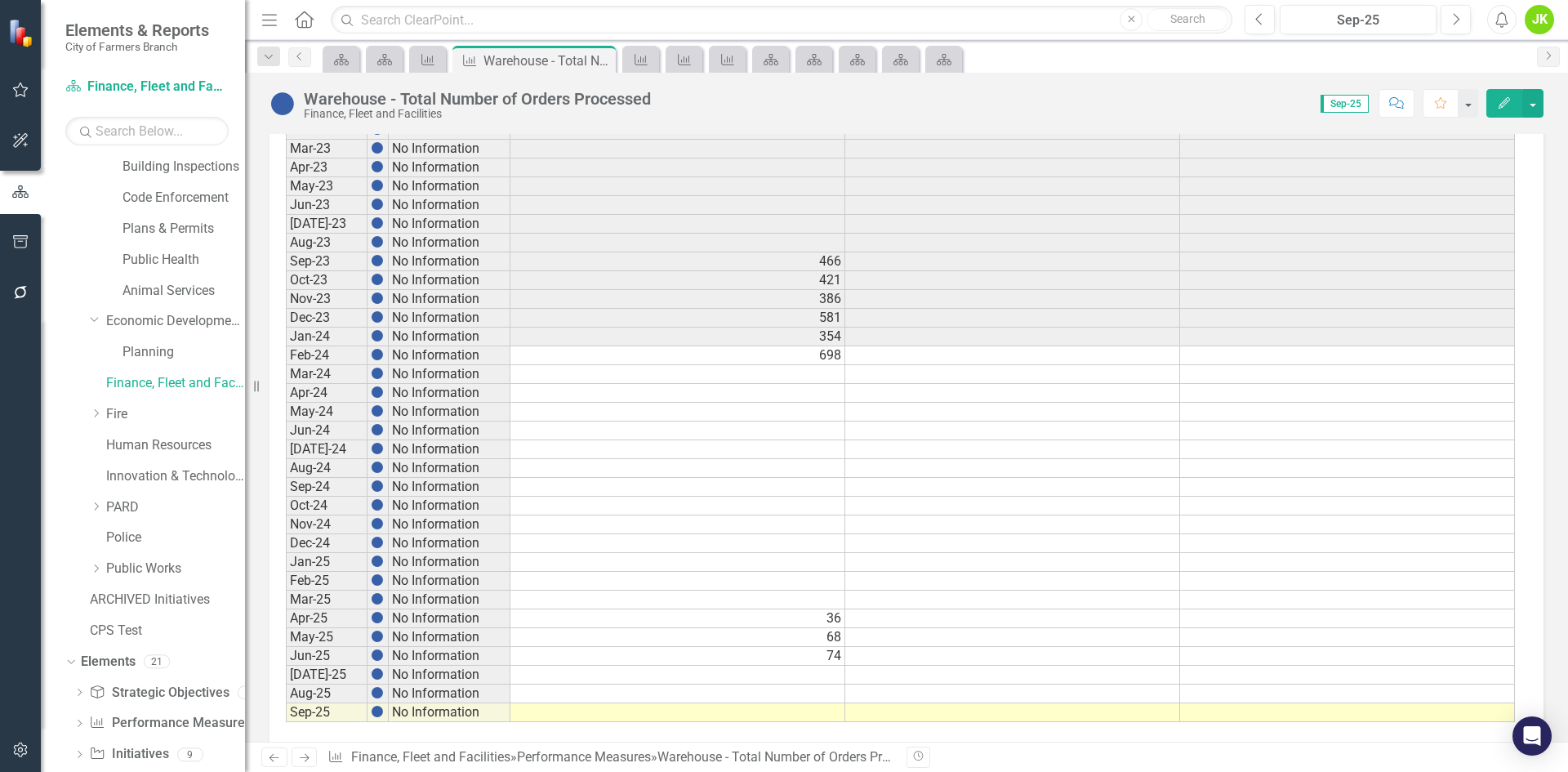
scroll to position [723, 0]
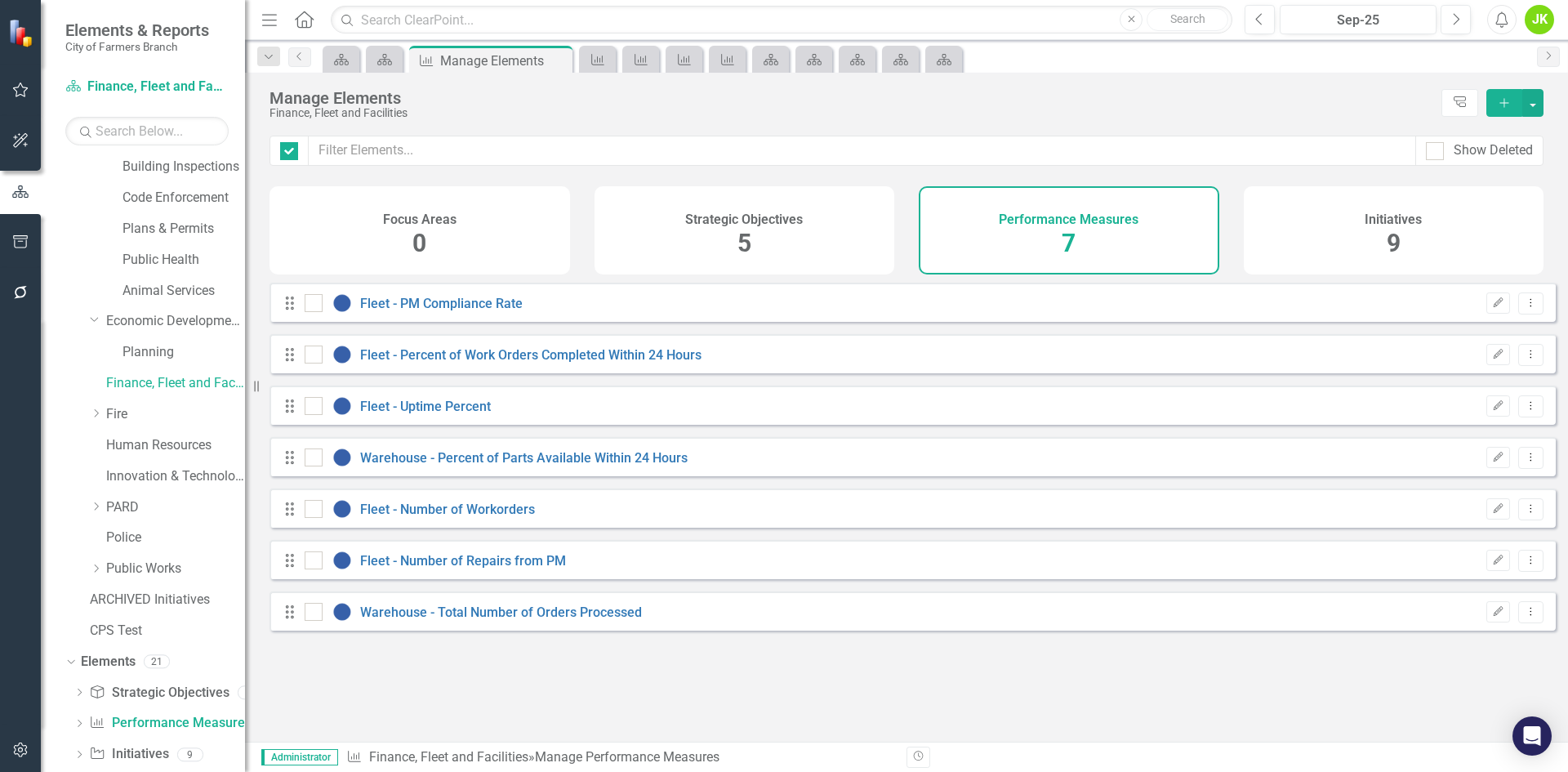
checkbox input "false"
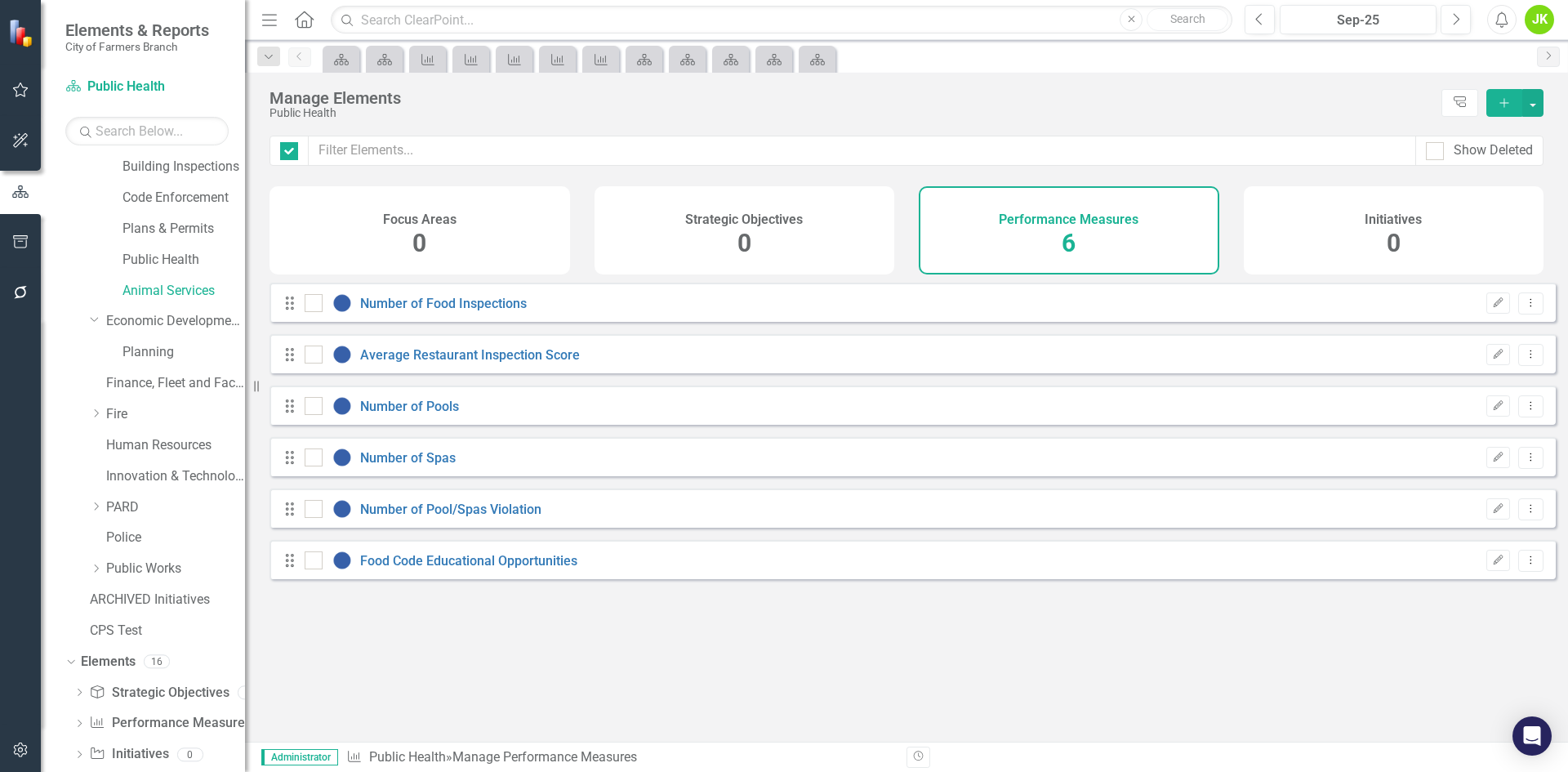
checkbox input "false"
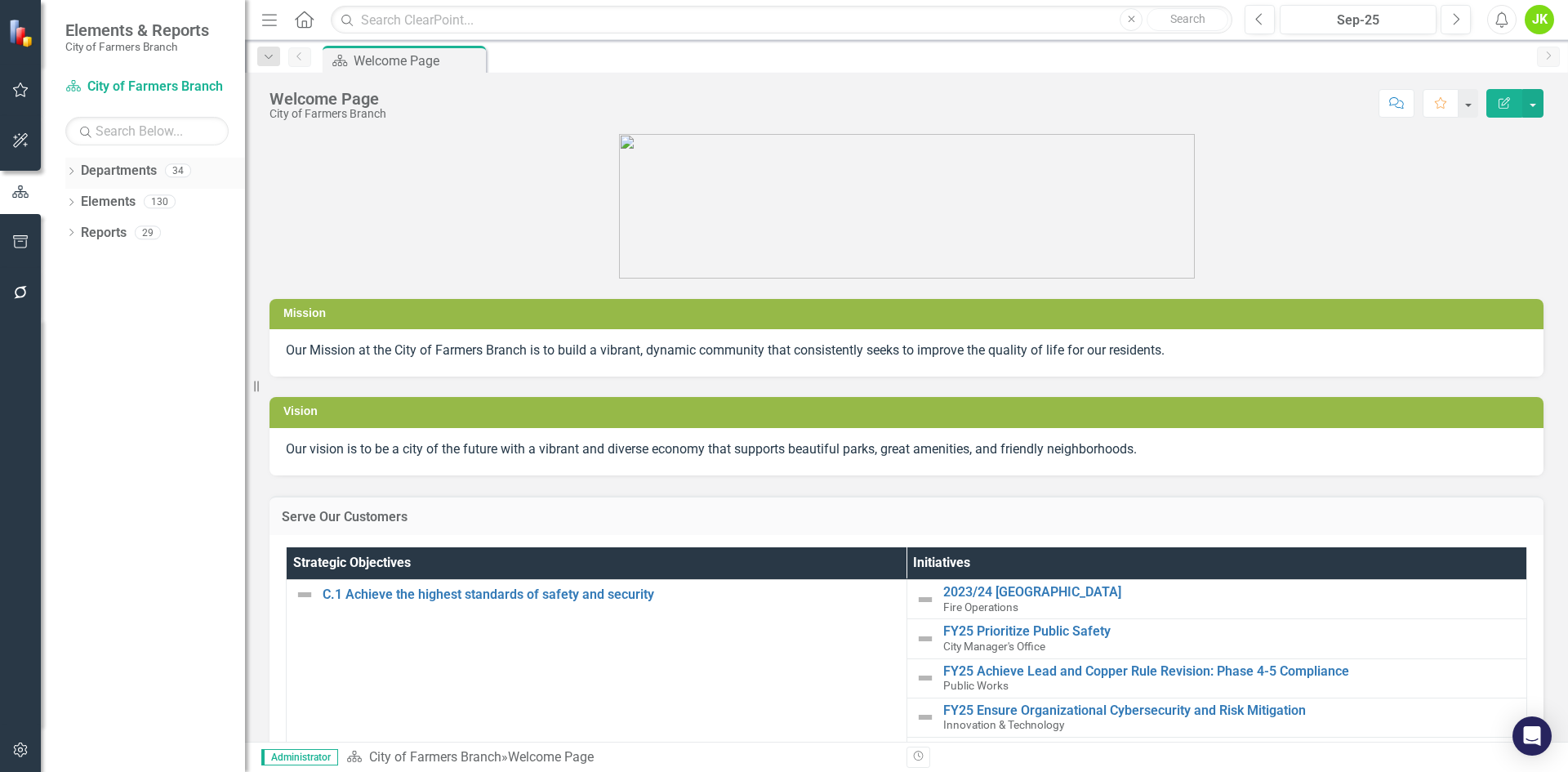
click at [69, 169] on icon "Dropdown" at bounding box center [71, 173] width 12 height 9
click at [78, 209] on div "Dropdown City of Farmers Branch" at bounding box center [159, 203] width 172 height 27
click at [78, 200] on icon "Dropdown" at bounding box center [79, 201] width 12 height 10
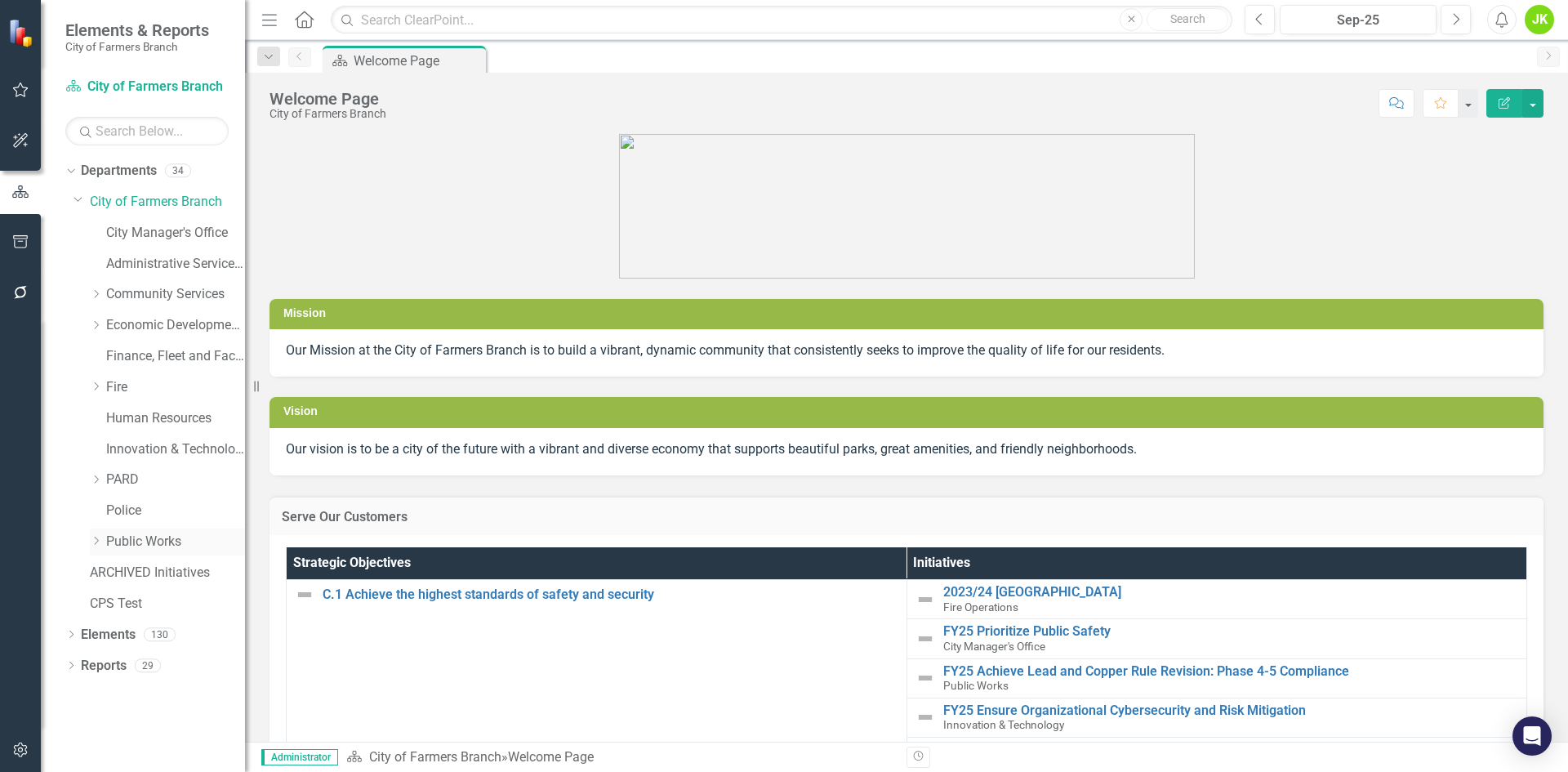
click at [97, 539] on icon "Dropdown" at bounding box center [95, 540] width 12 height 10
click at [157, 596] on link "Solid Waste & Streets" at bounding box center [184, 604] width 123 height 19
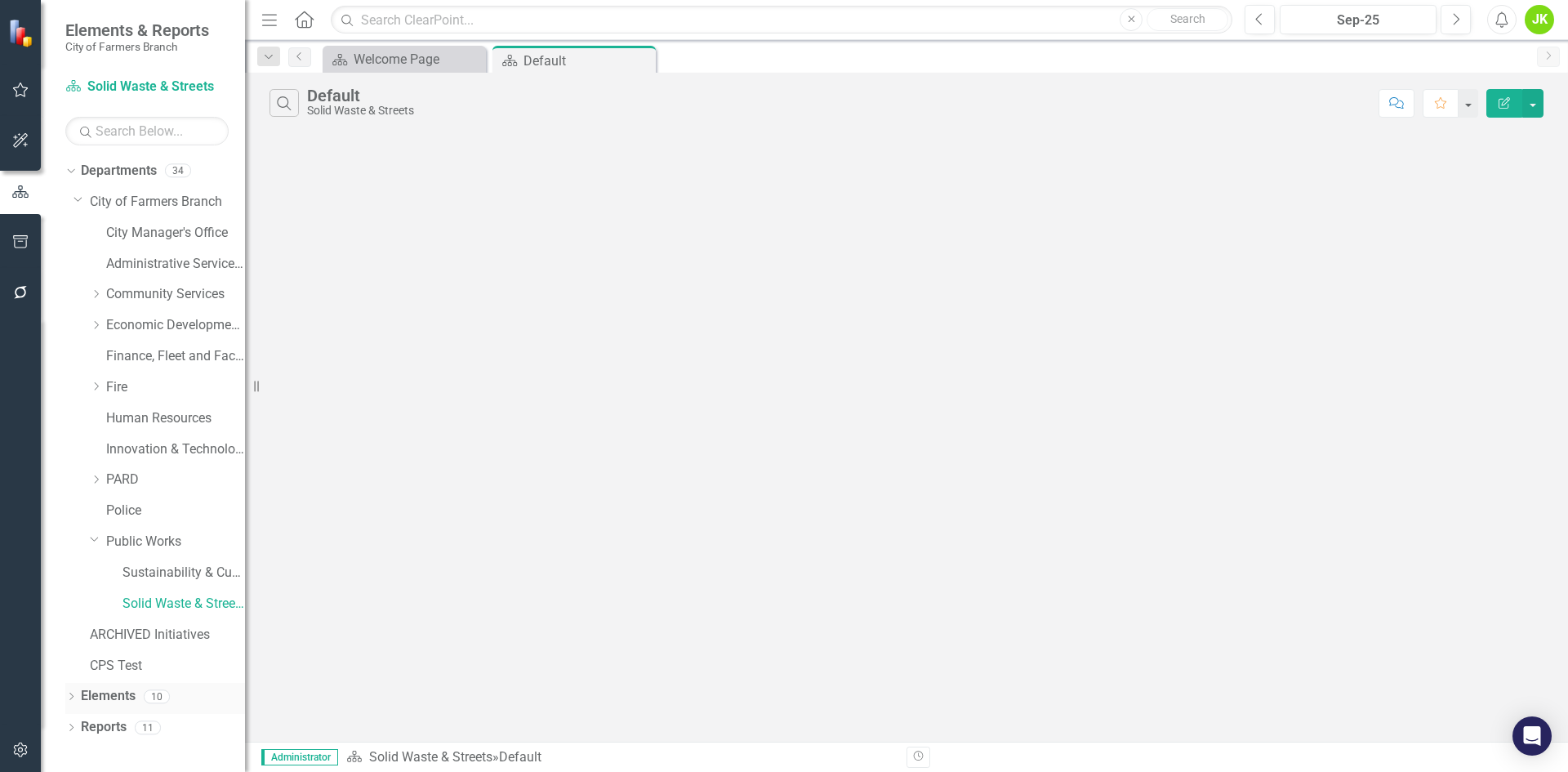
click at [77, 694] on div "Dropdown Elements 10" at bounding box center [155, 698] width 180 height 31
click at [70, 693] on div "Dropdown" at bounding box center [71, 698] width 12 height 14
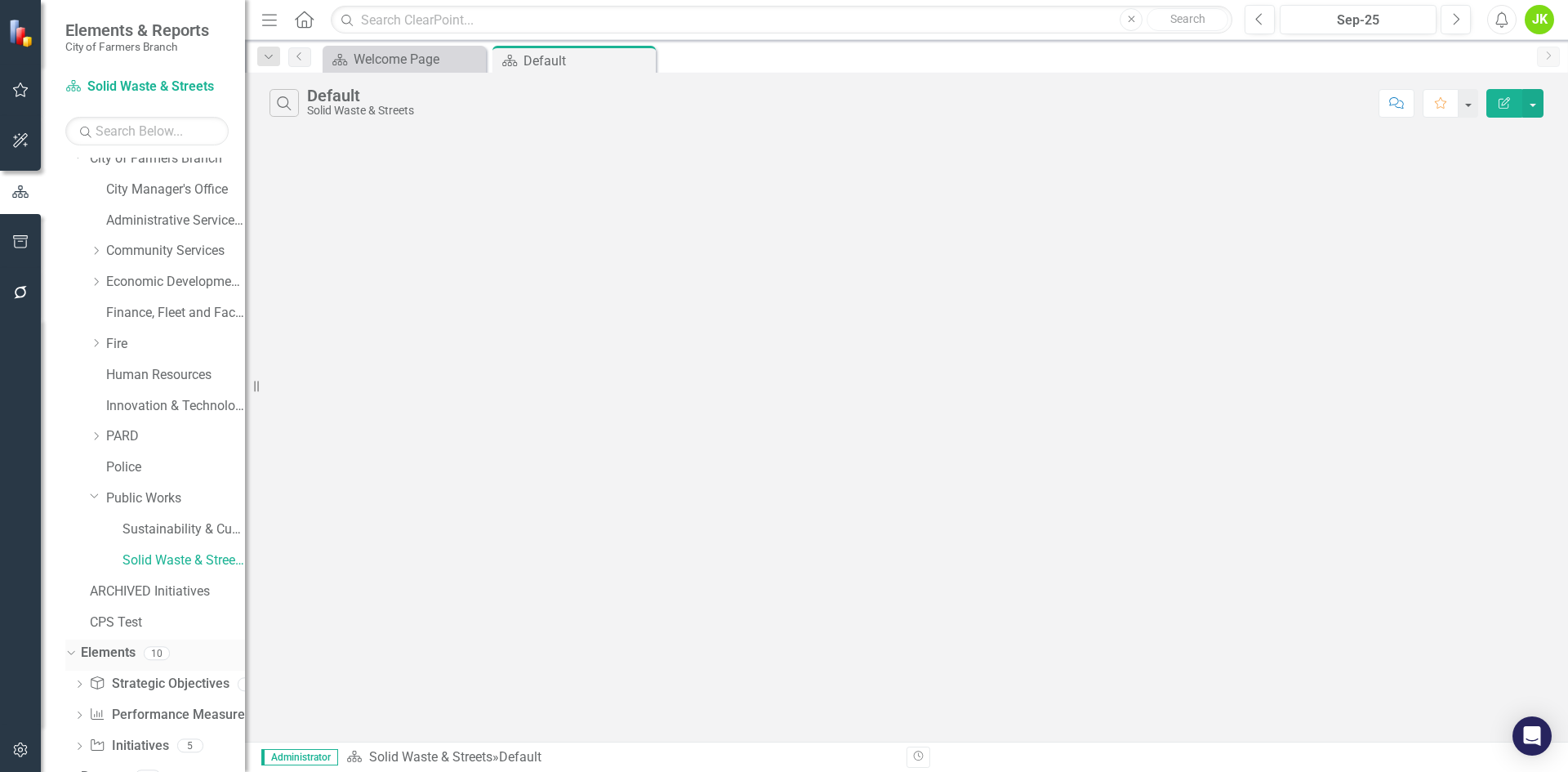
scroll to position [66, 0]
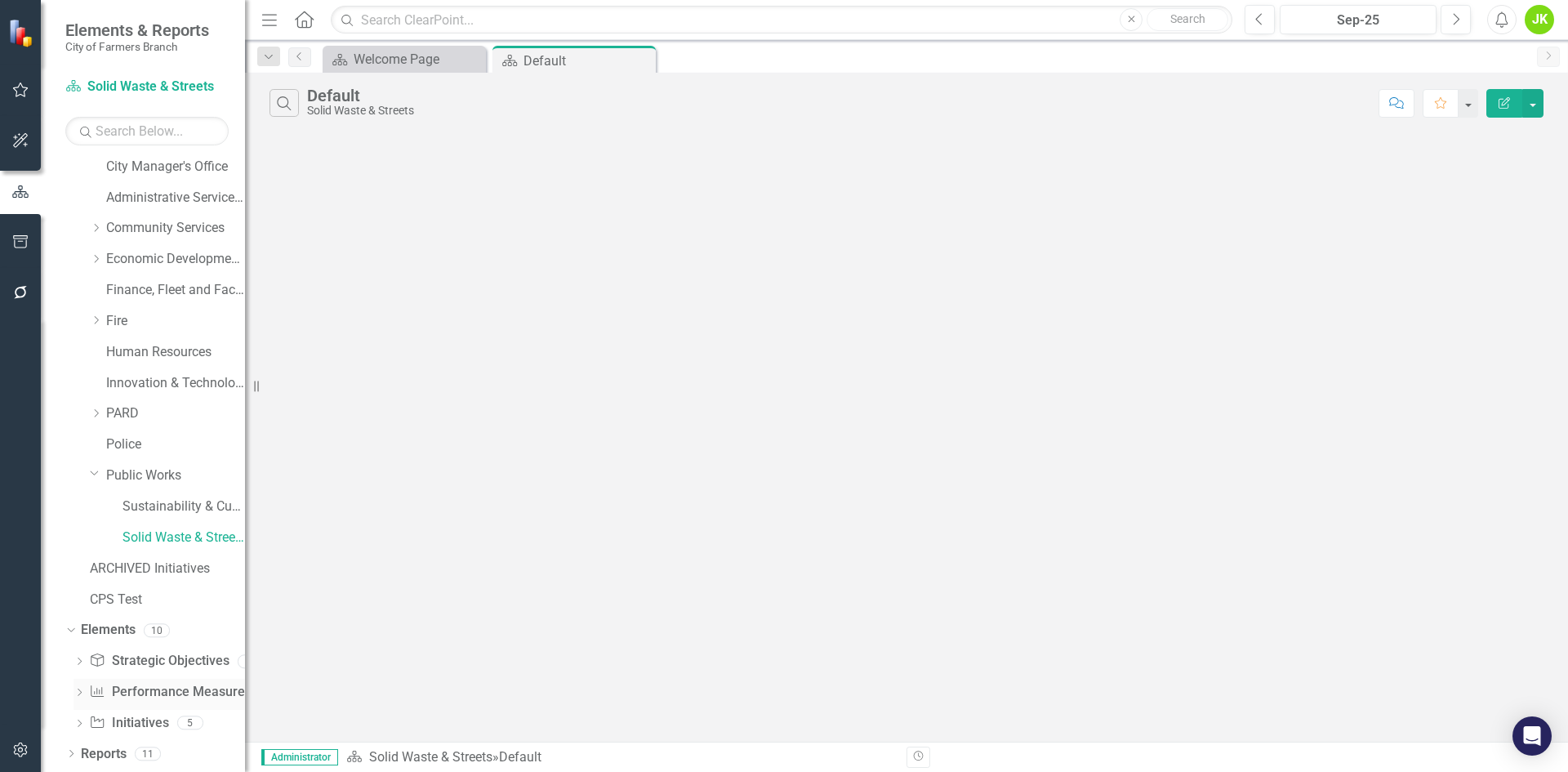
click at [123, 688] on link "Performance Measure Performance Measures" at bounding box center [170, 692] width 162 height 19
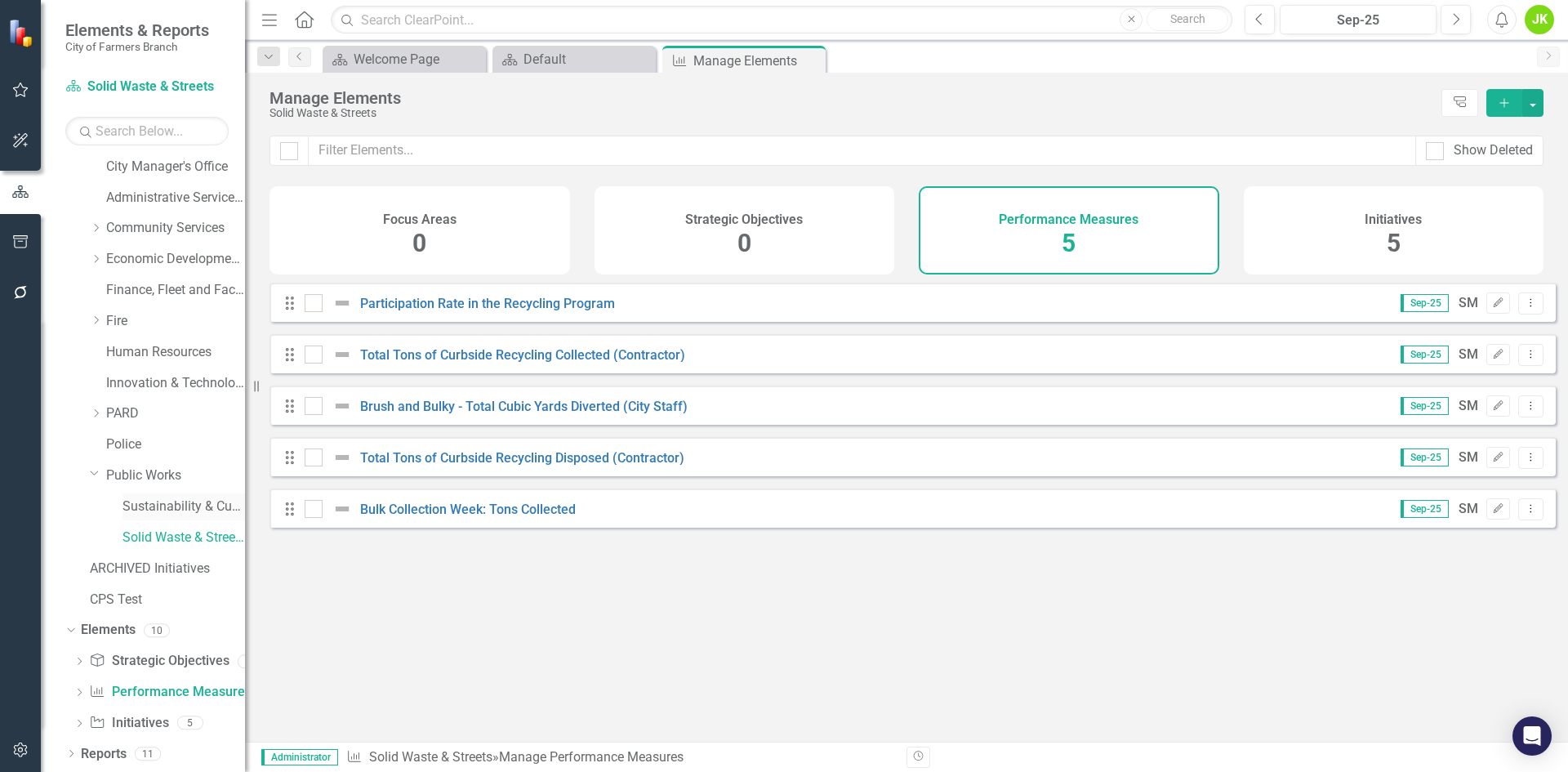
click at [182, 506] on link "Sustainability & Customer Success" at bounding box center [184, 506] width 123 height 19
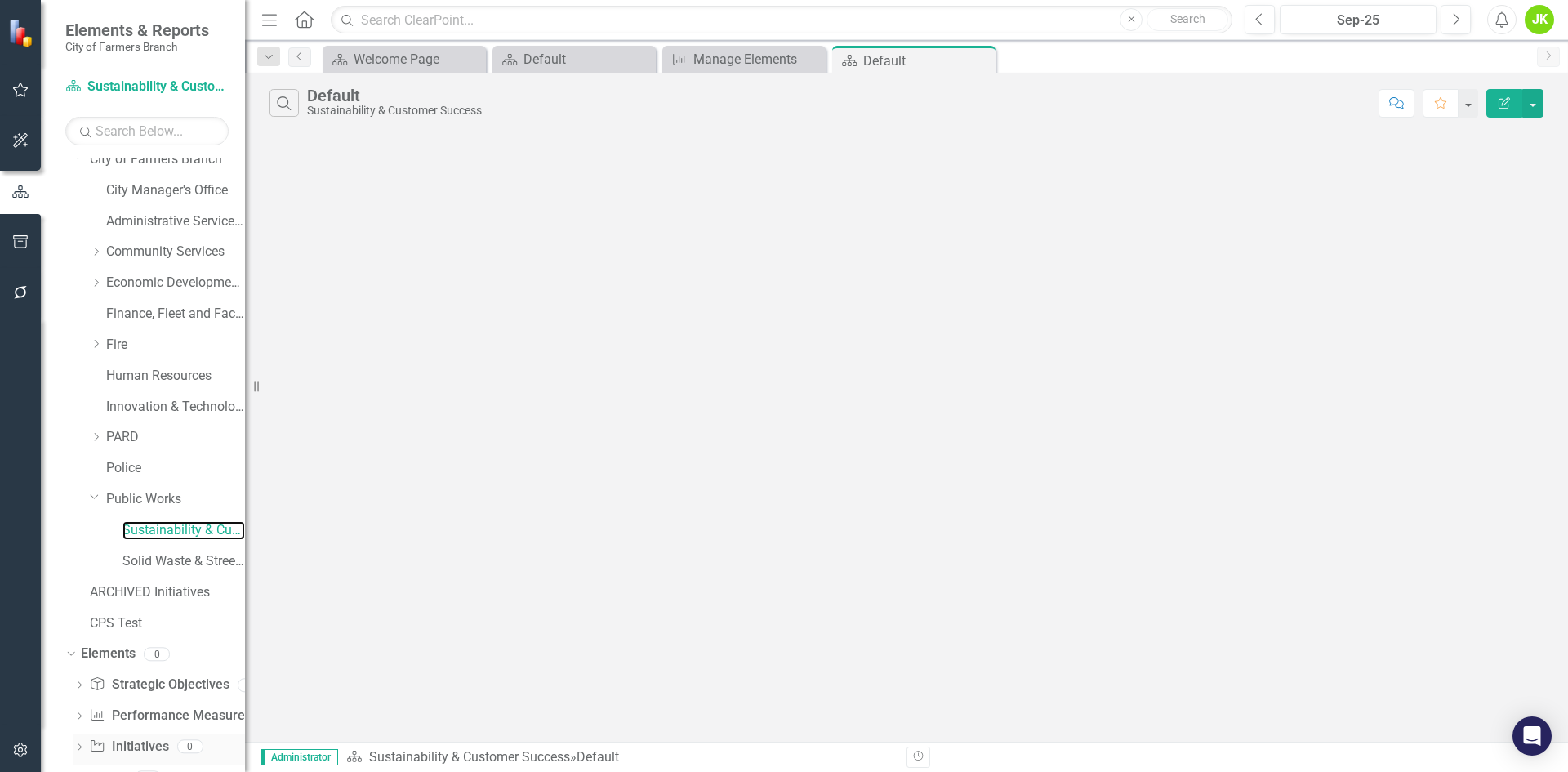
scroll to position [66, 0]
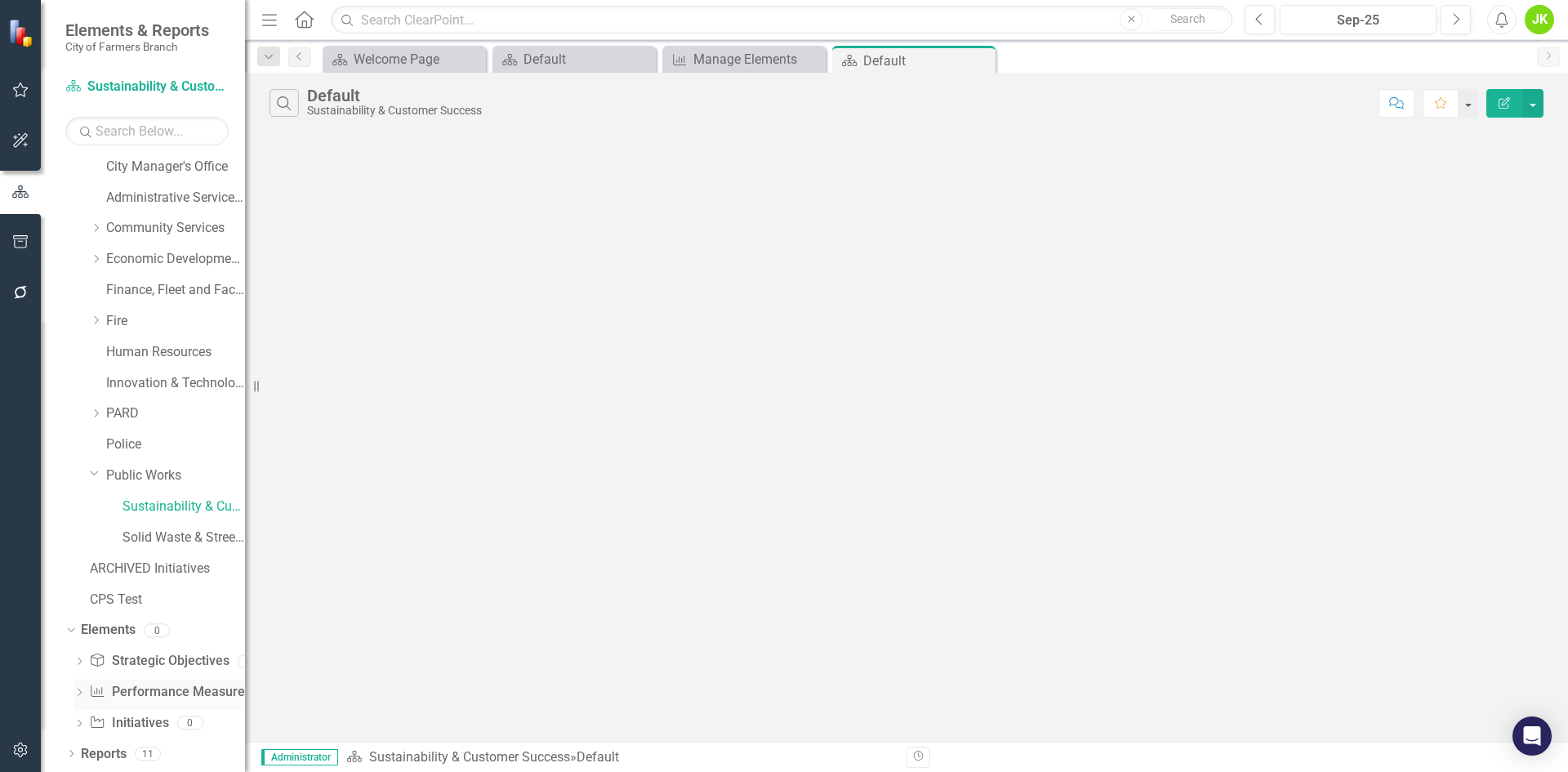
click at [151, 693] on link "Performance Measure Performance Measures" at bounding box center [170, 692] width 162 height 19
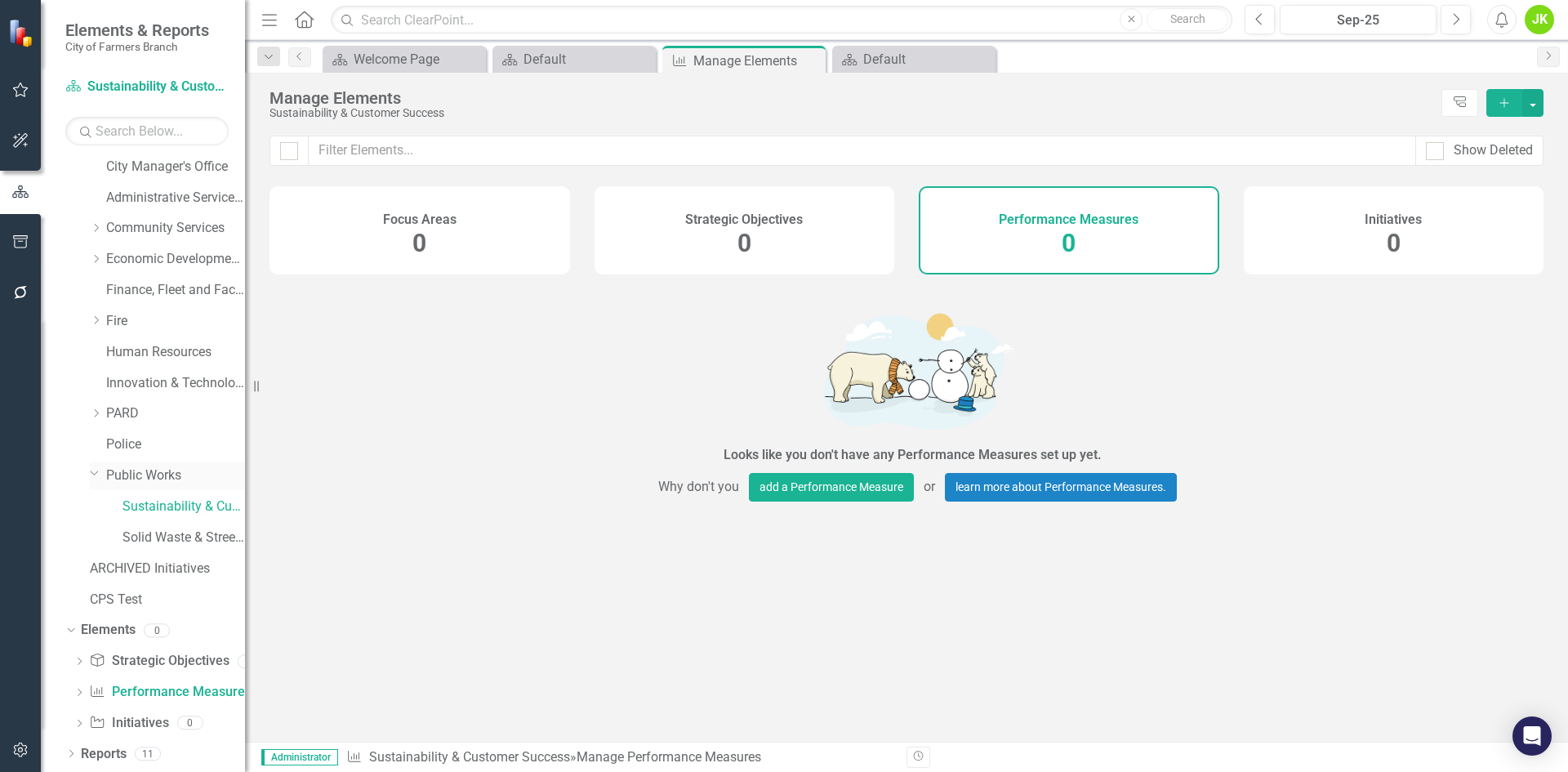
click at [137, 480] on link "Public Works" at bounding box center [175, 476] width 139 height 19
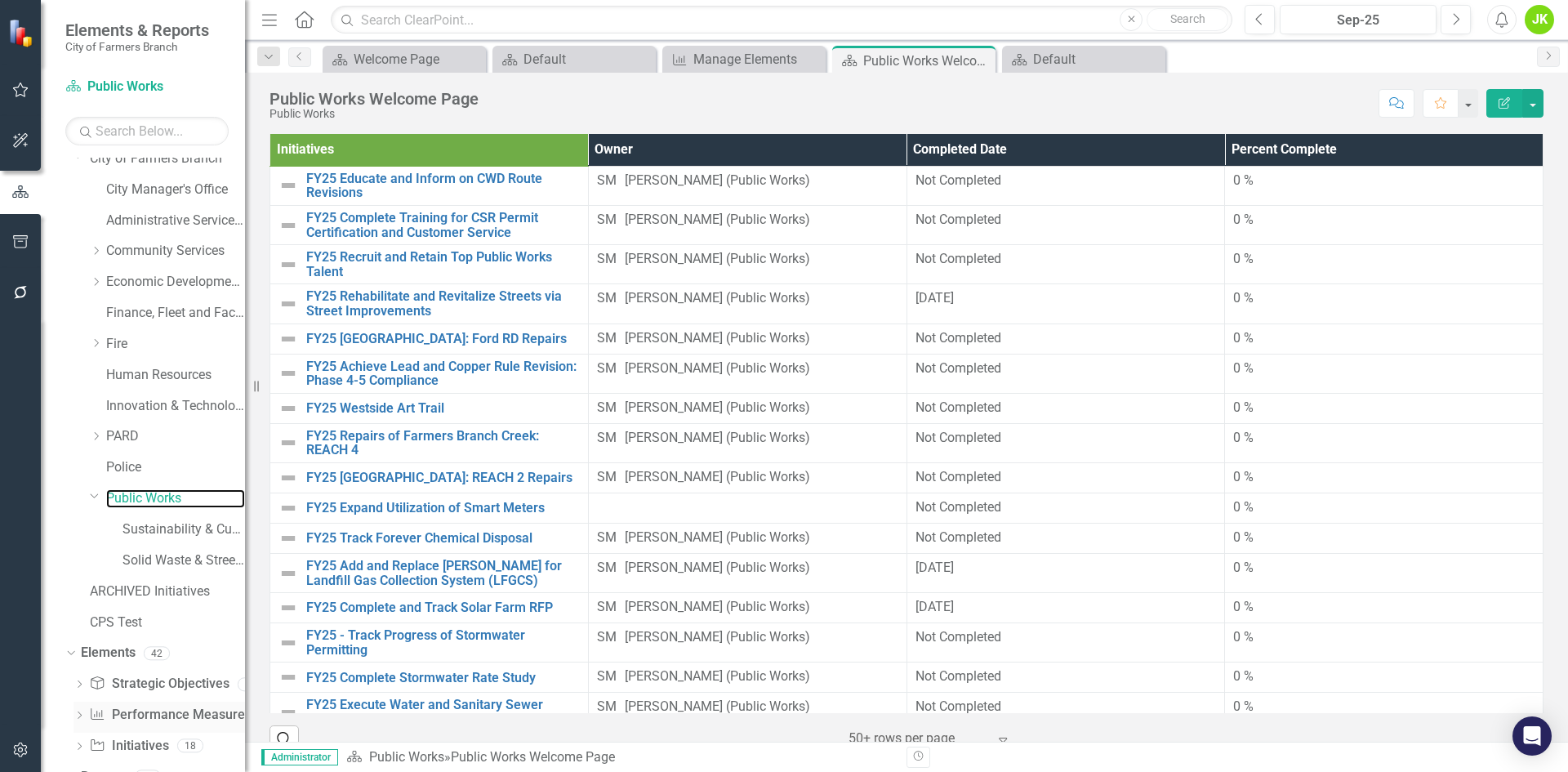
scroll to position [66, 0]
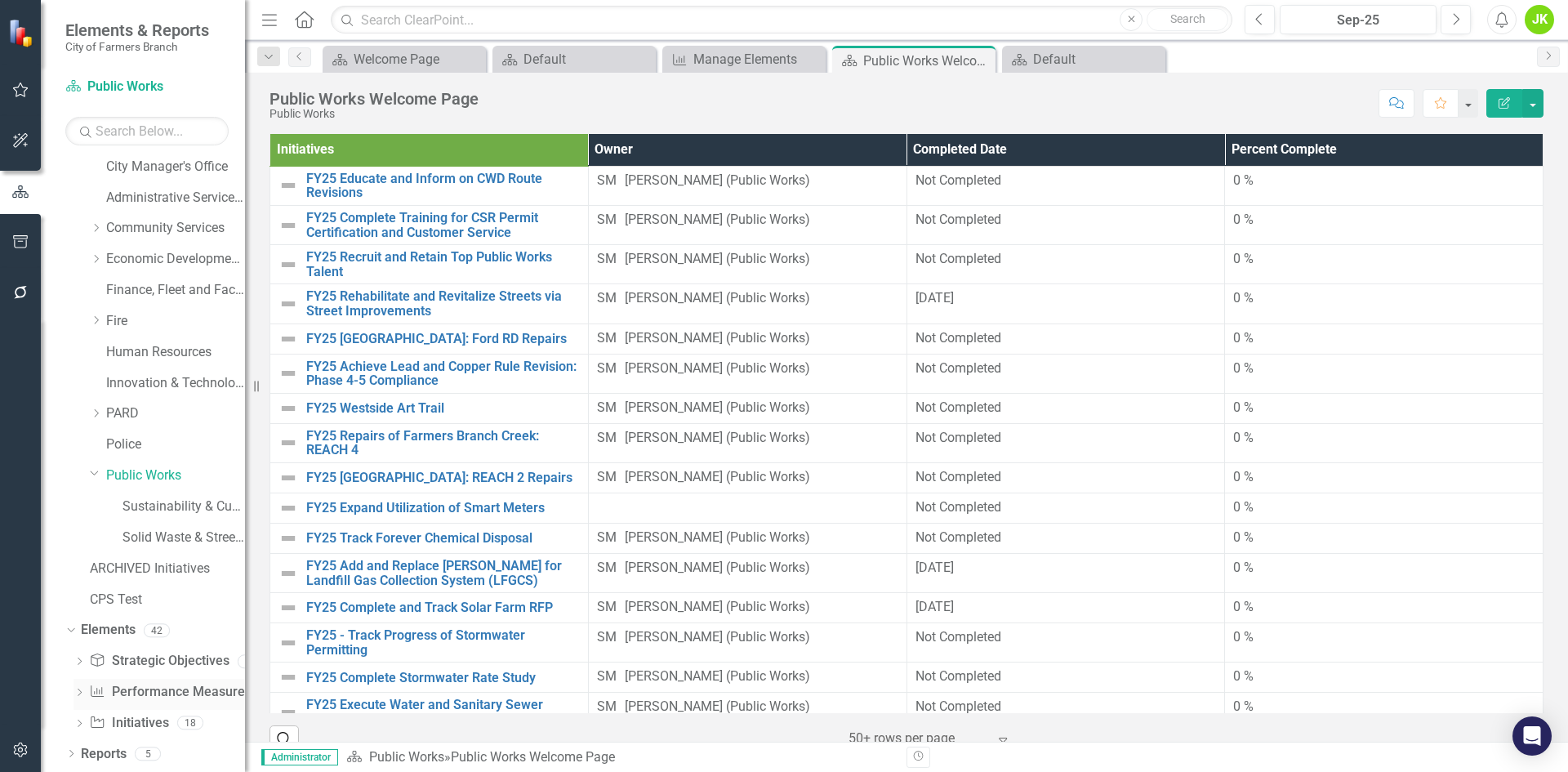
click at [141, 685] on link "Performance Measure Performance Measures" at bounding box center [170, 692] width 162 height 19
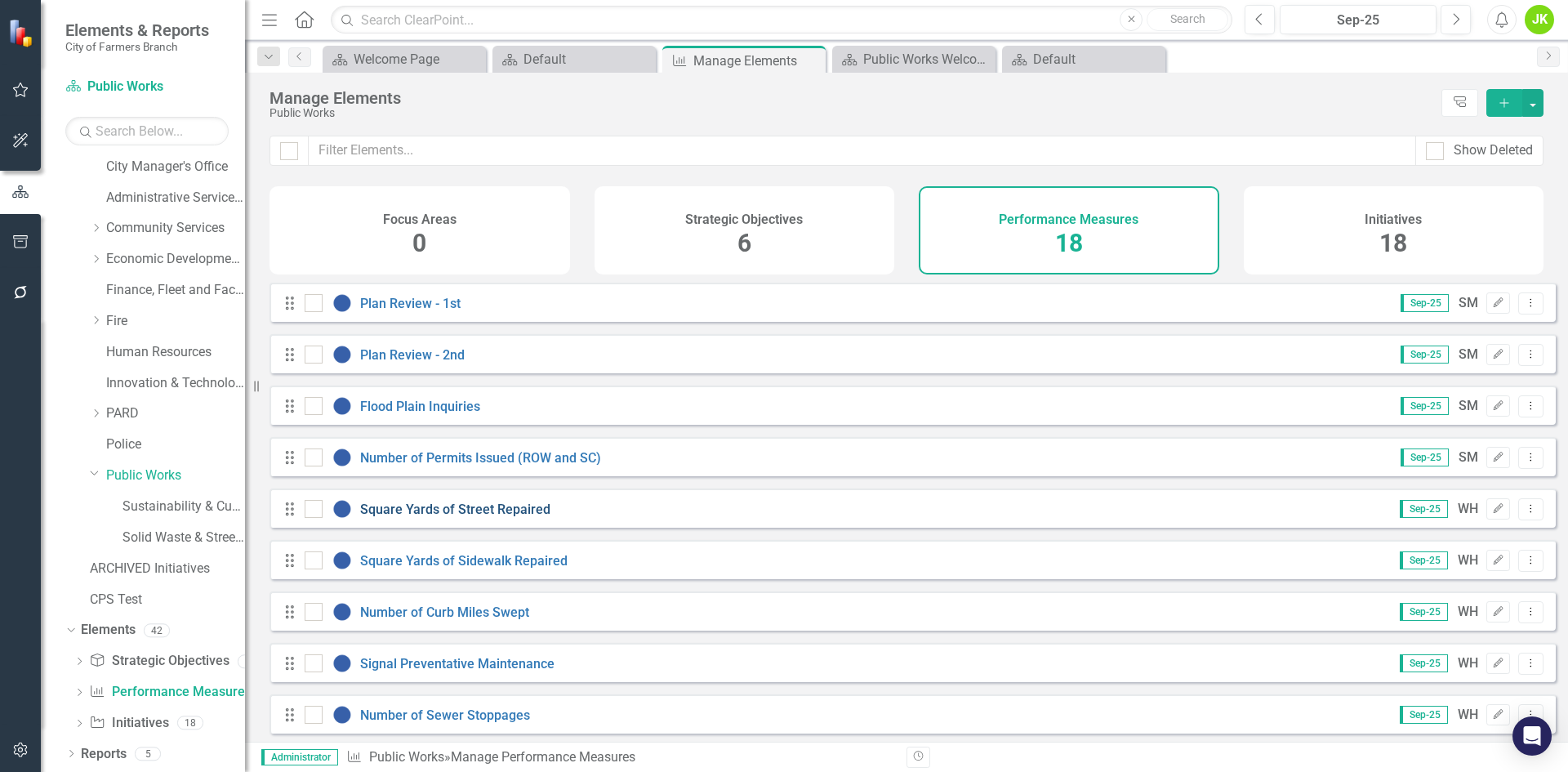
click at [528, 517] on link "Square Yards of Street Repaired" at bounding box center [454, 509] width 190 height 15
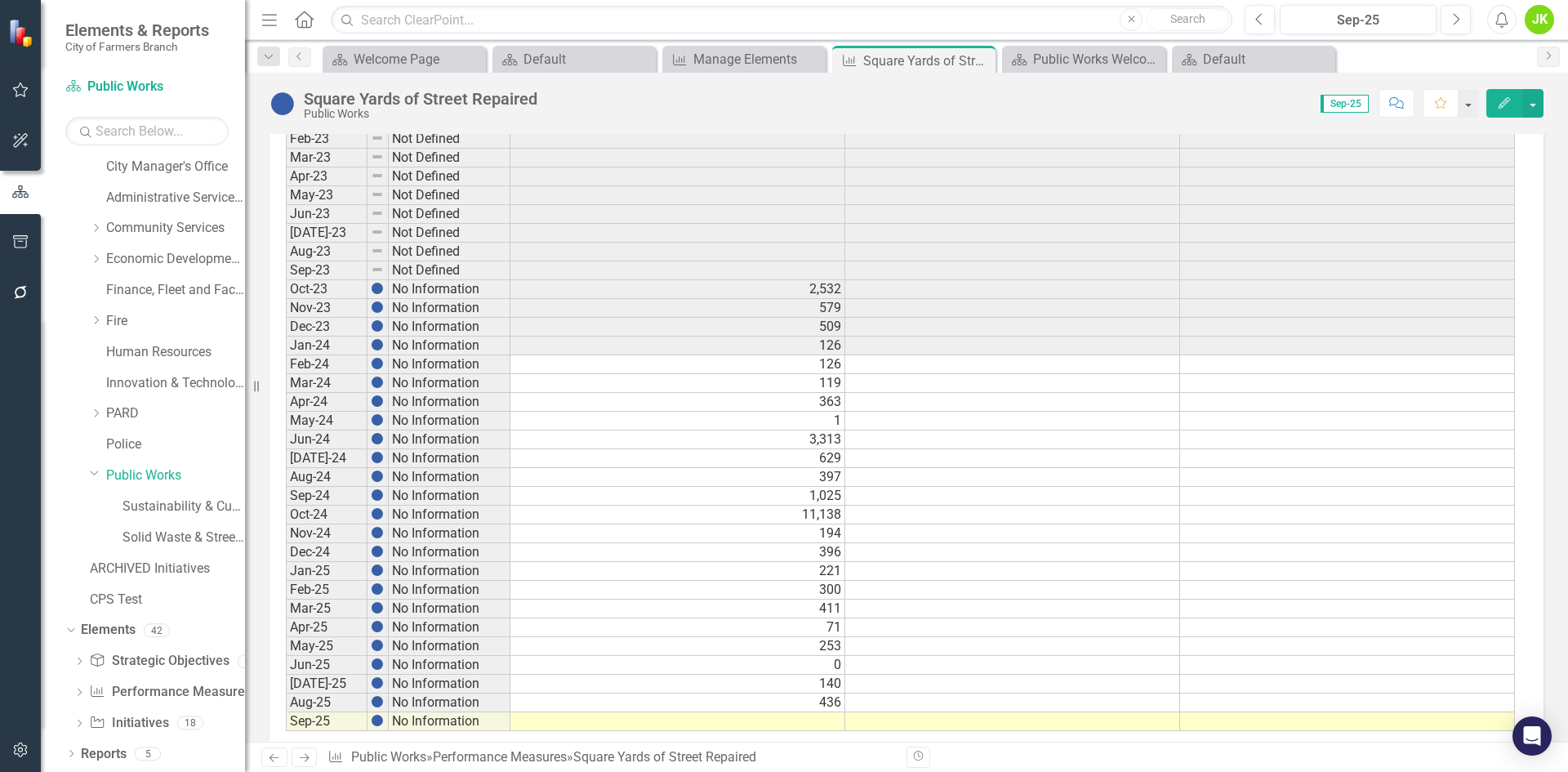
scroll to position [723, 0]
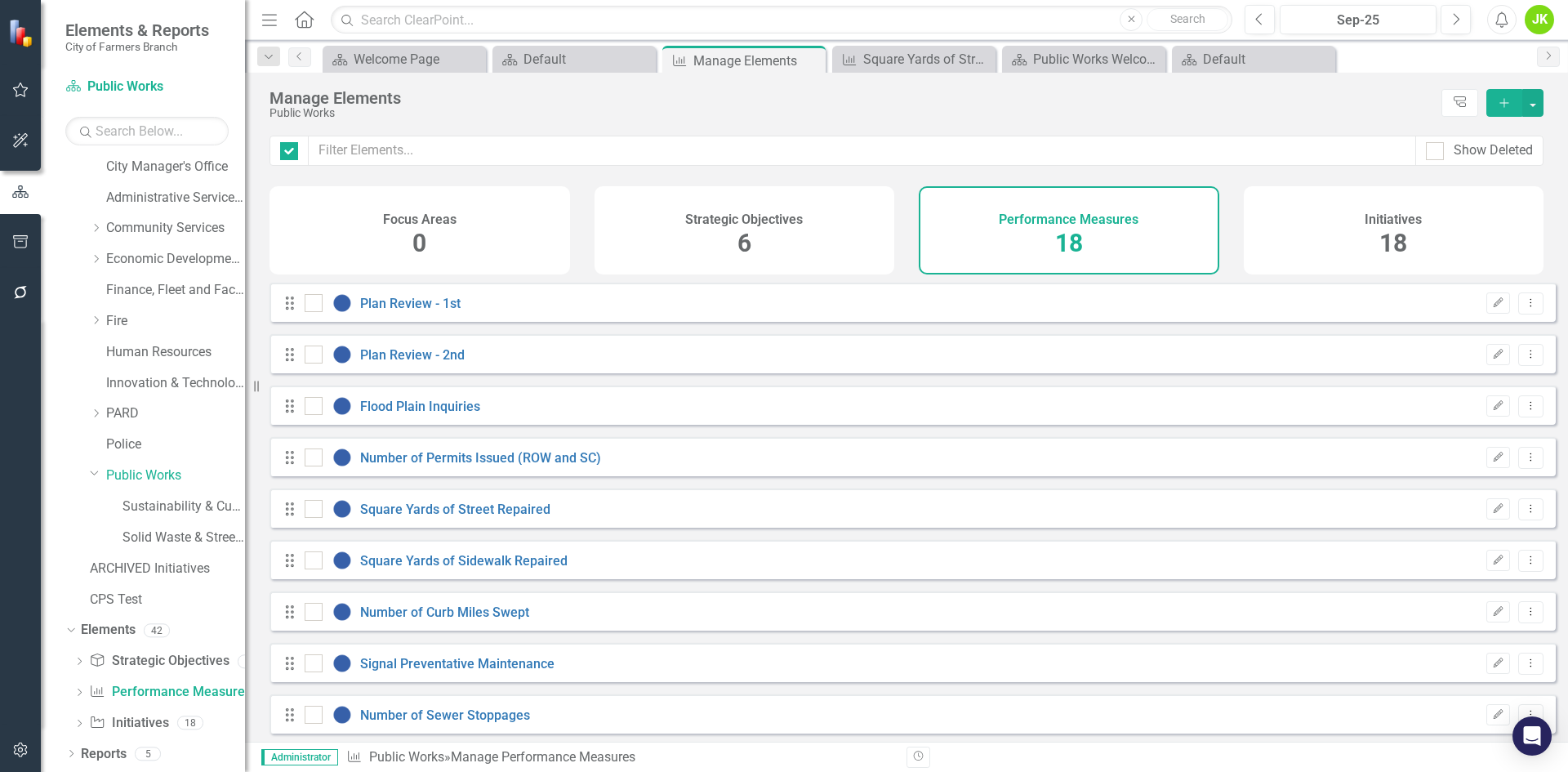
checkbox input "false"
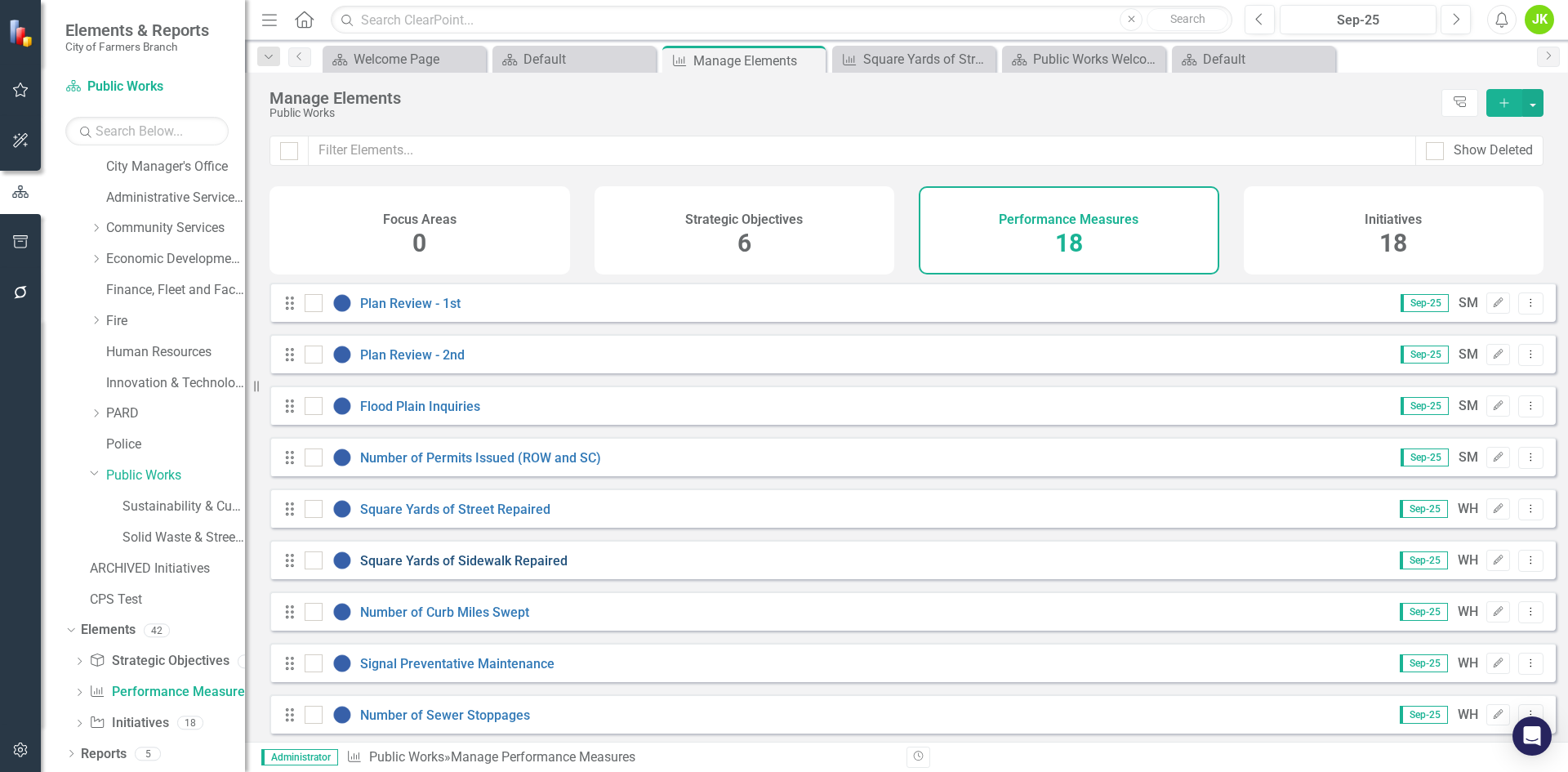
click at [523, 568] on link "Square Yards of Sidewalk Repaired" at bounding box center [464, 560] width 207 height 15
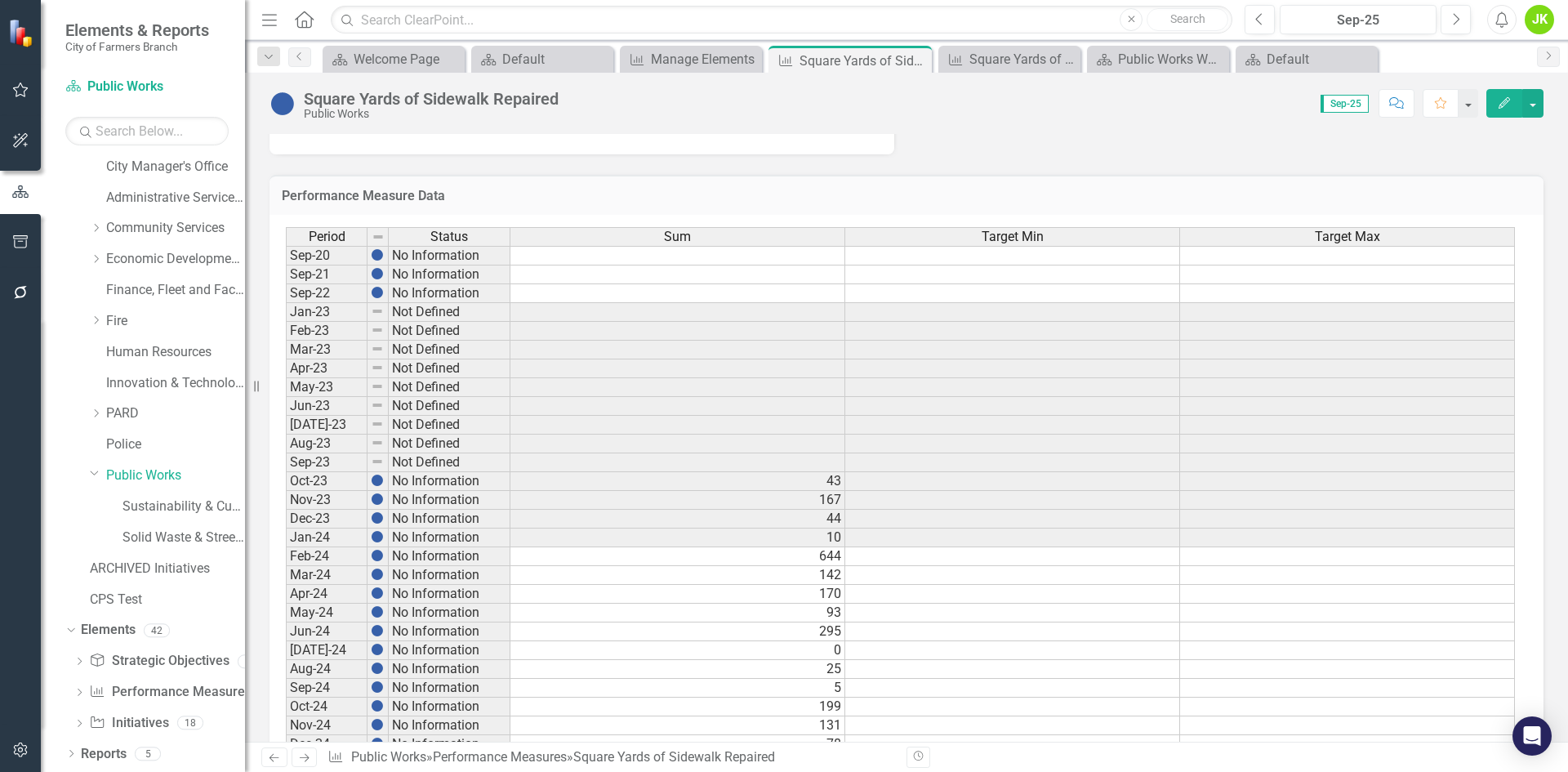
scroll to position [723, 0]
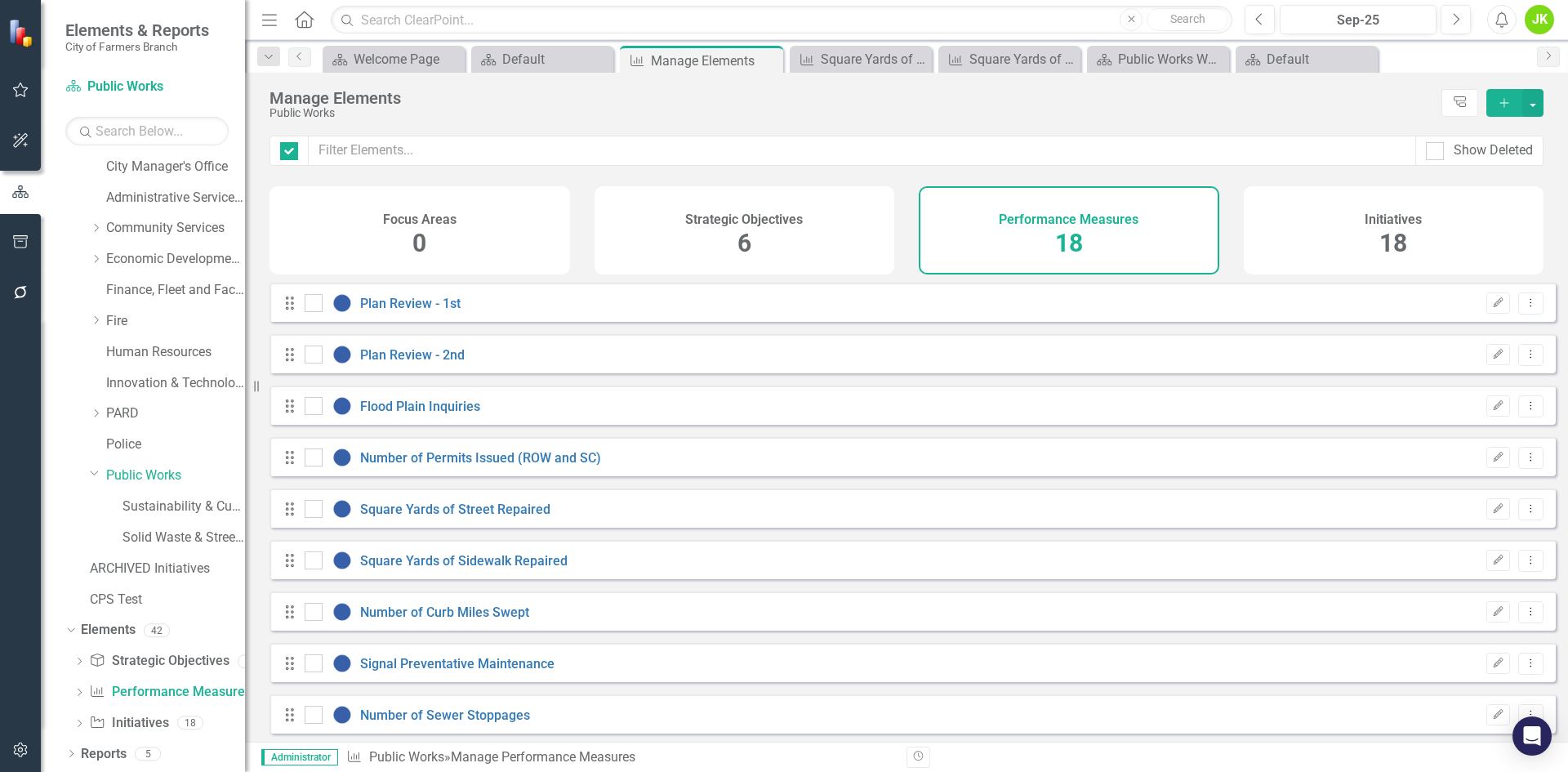
checkbox input "false"
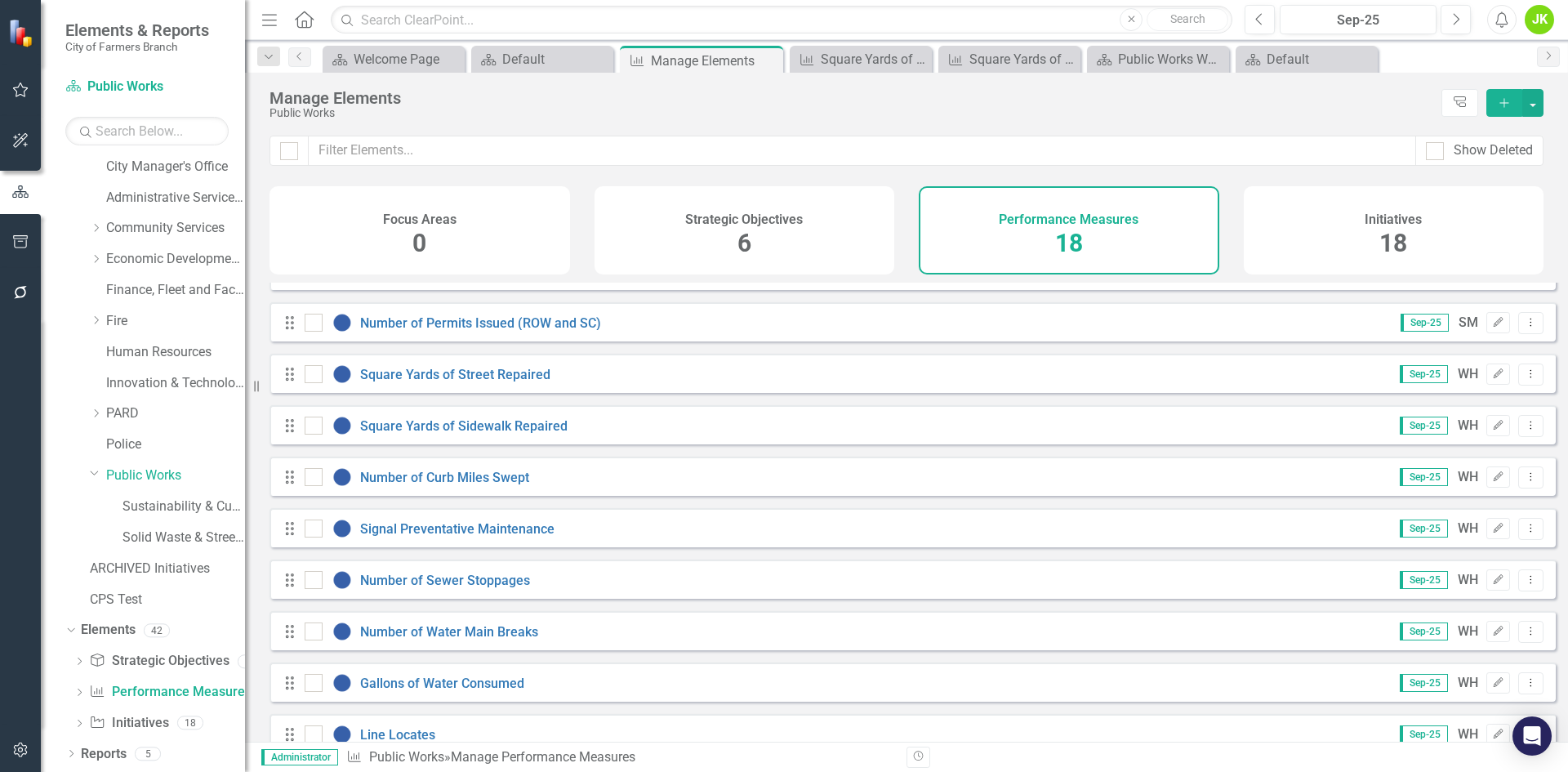
scroll to position [164, 0]
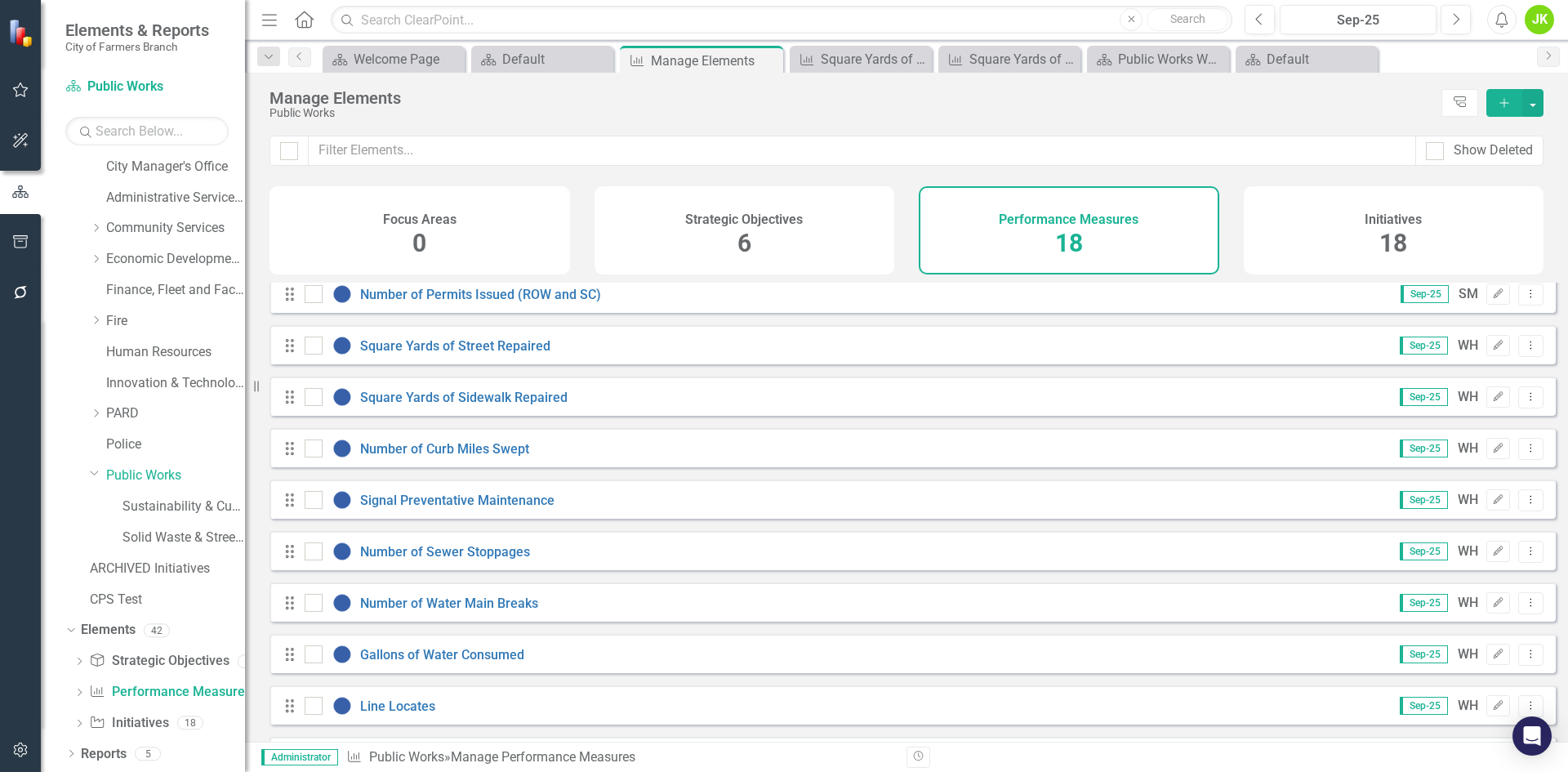
click at [498, 622] on div "Drag Number of Water Main Breaks Sep-25 WH Edit Dropdown Menu" at bounding box center [912, 602] width 1286 height 39
click at [498, 613] on div "Number of Water Main Breaks" at bounding box center [423, 603] width 237 height 20
click at [500, 611] on link "Number of Water Main Breaks" at bounding box center [449, 603] width 178 height 15
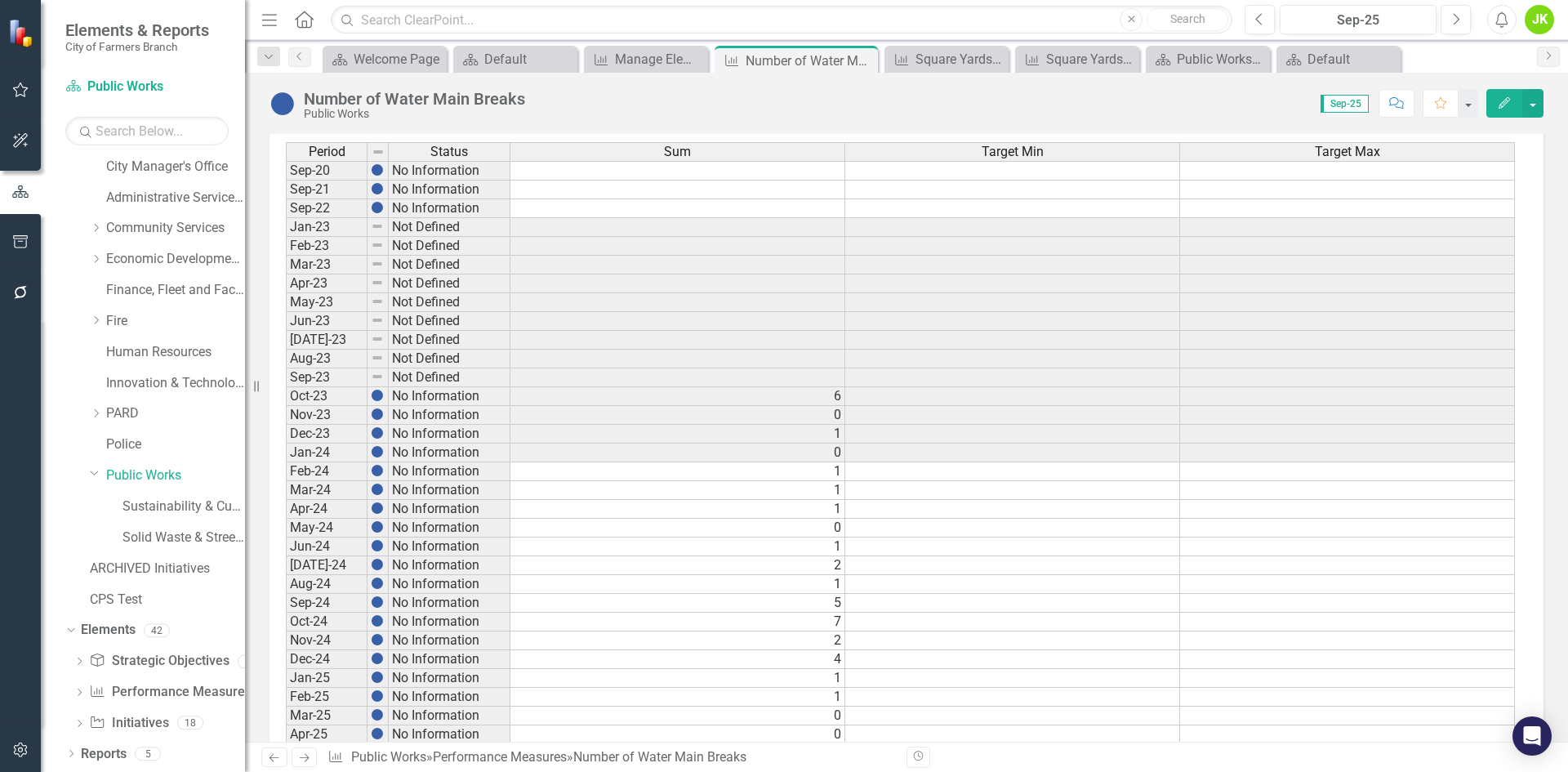
scroll to position [723, 0]
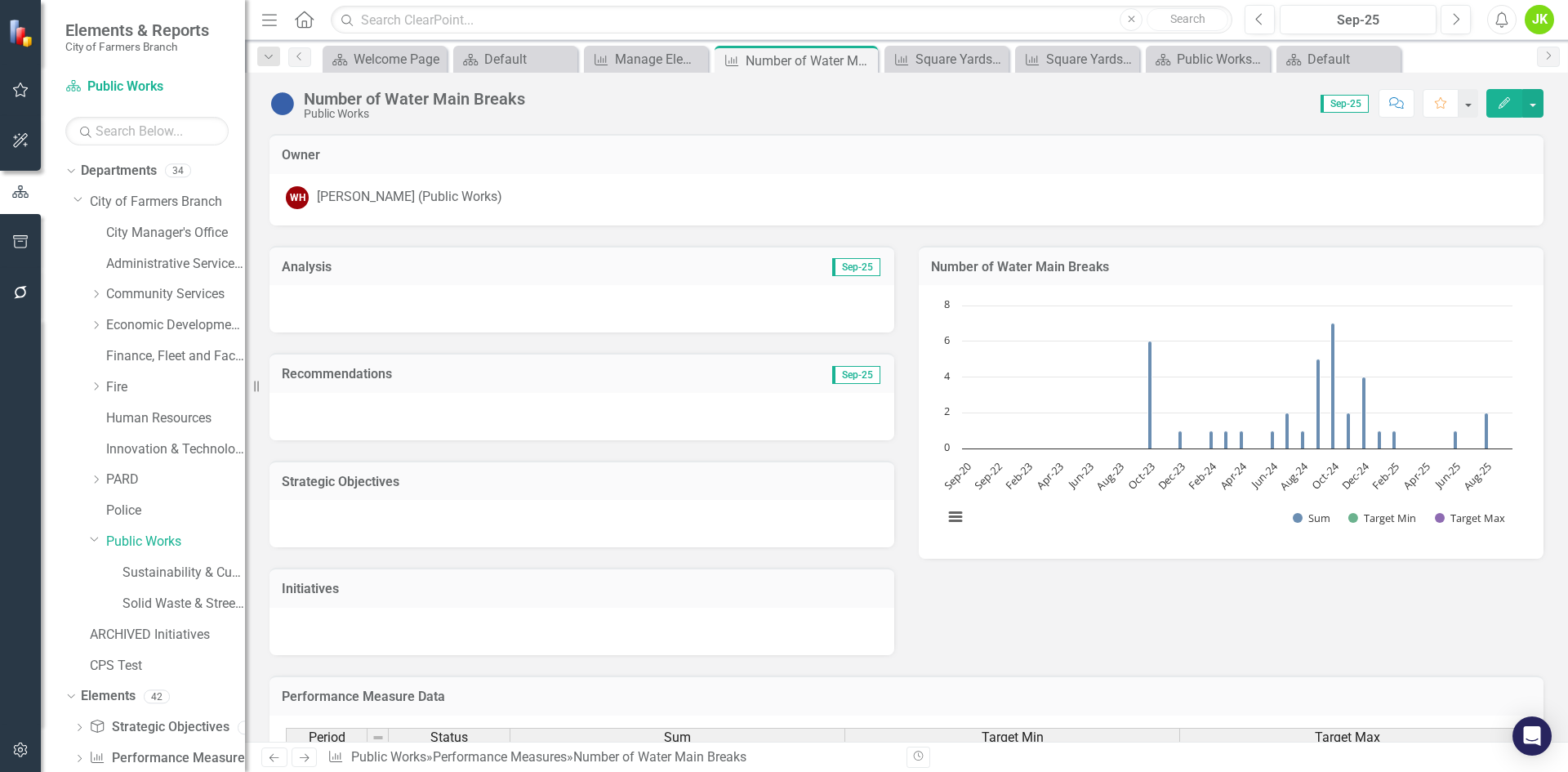
scroll to position [723, 0]
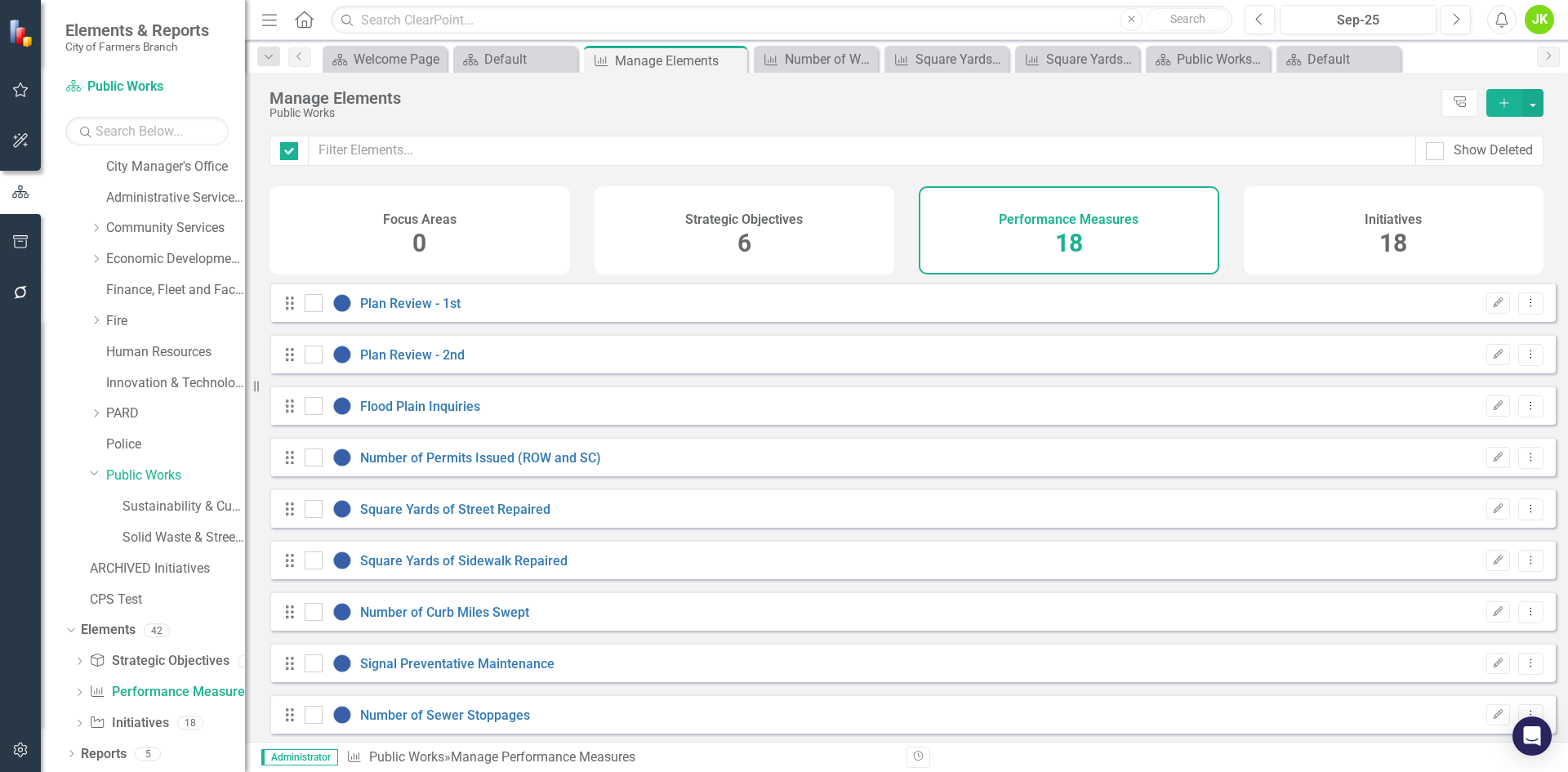
checkbox input "false"
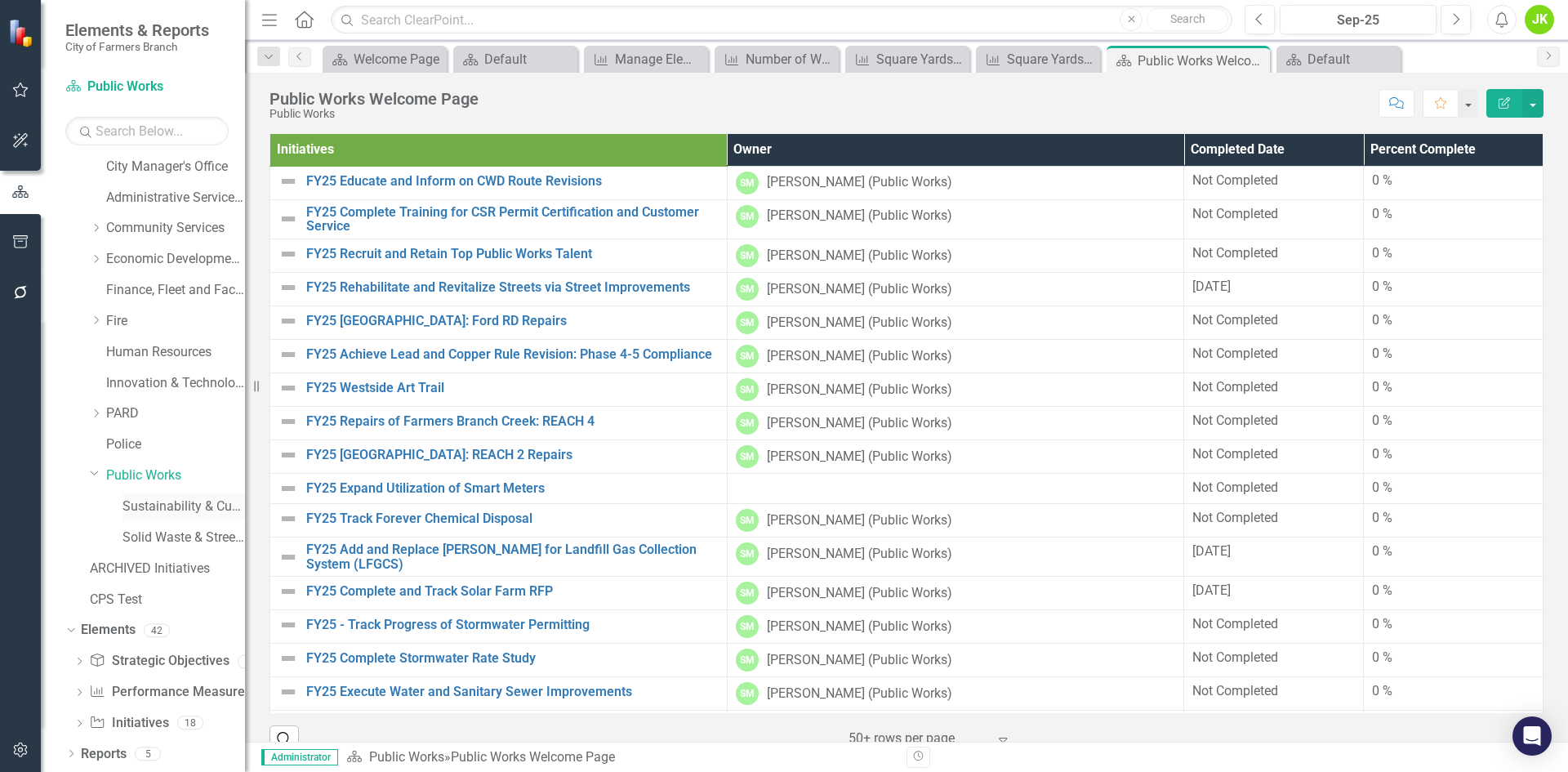
click at [161, 505] on link "Sustainability & Customer Success" at bounding box center [184, 506] width 123 height 19
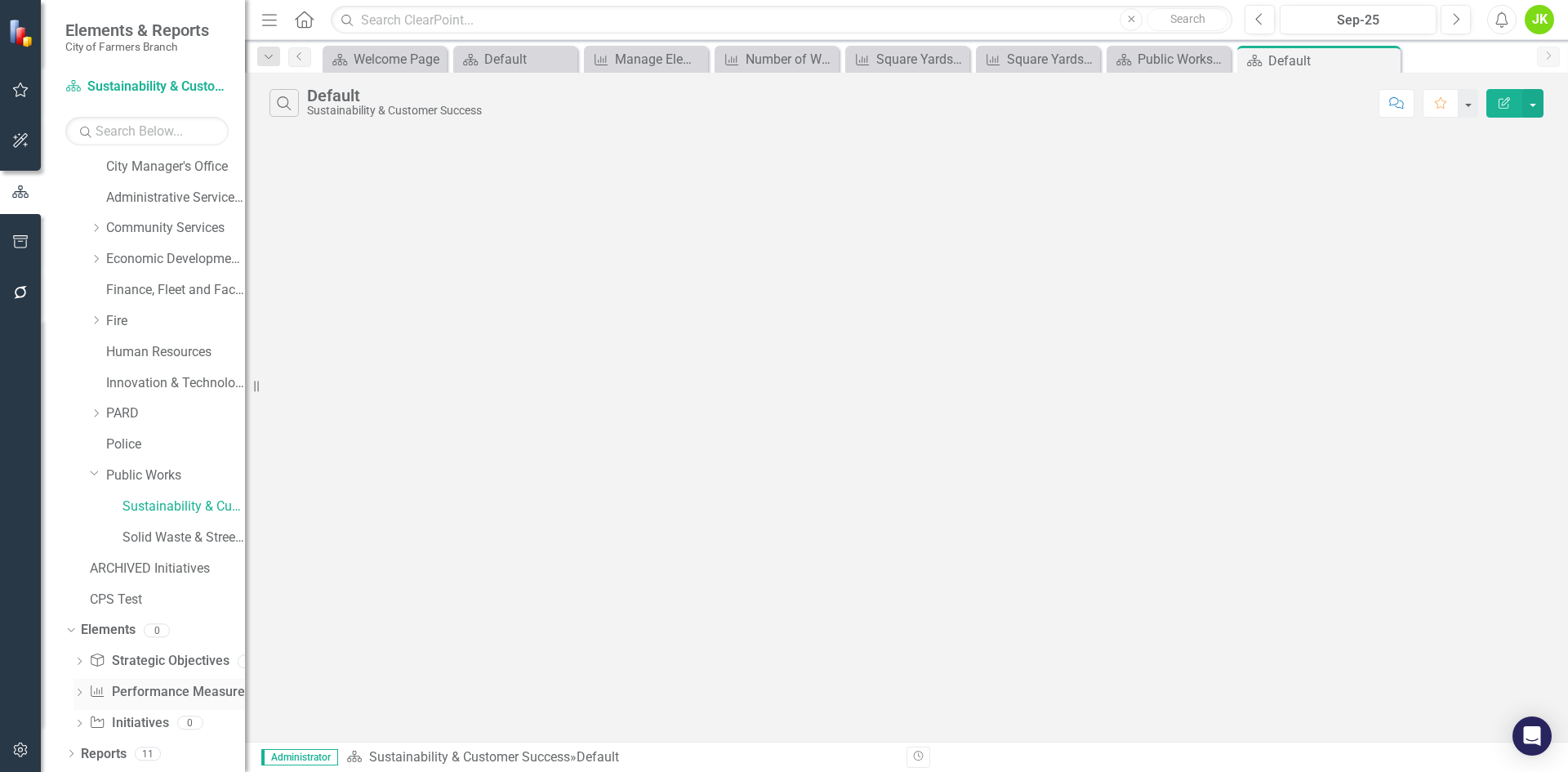
click at [164, 687] on link "Performance Measure Performance Measures" at bounding box center [170, 692] width 162 height 19
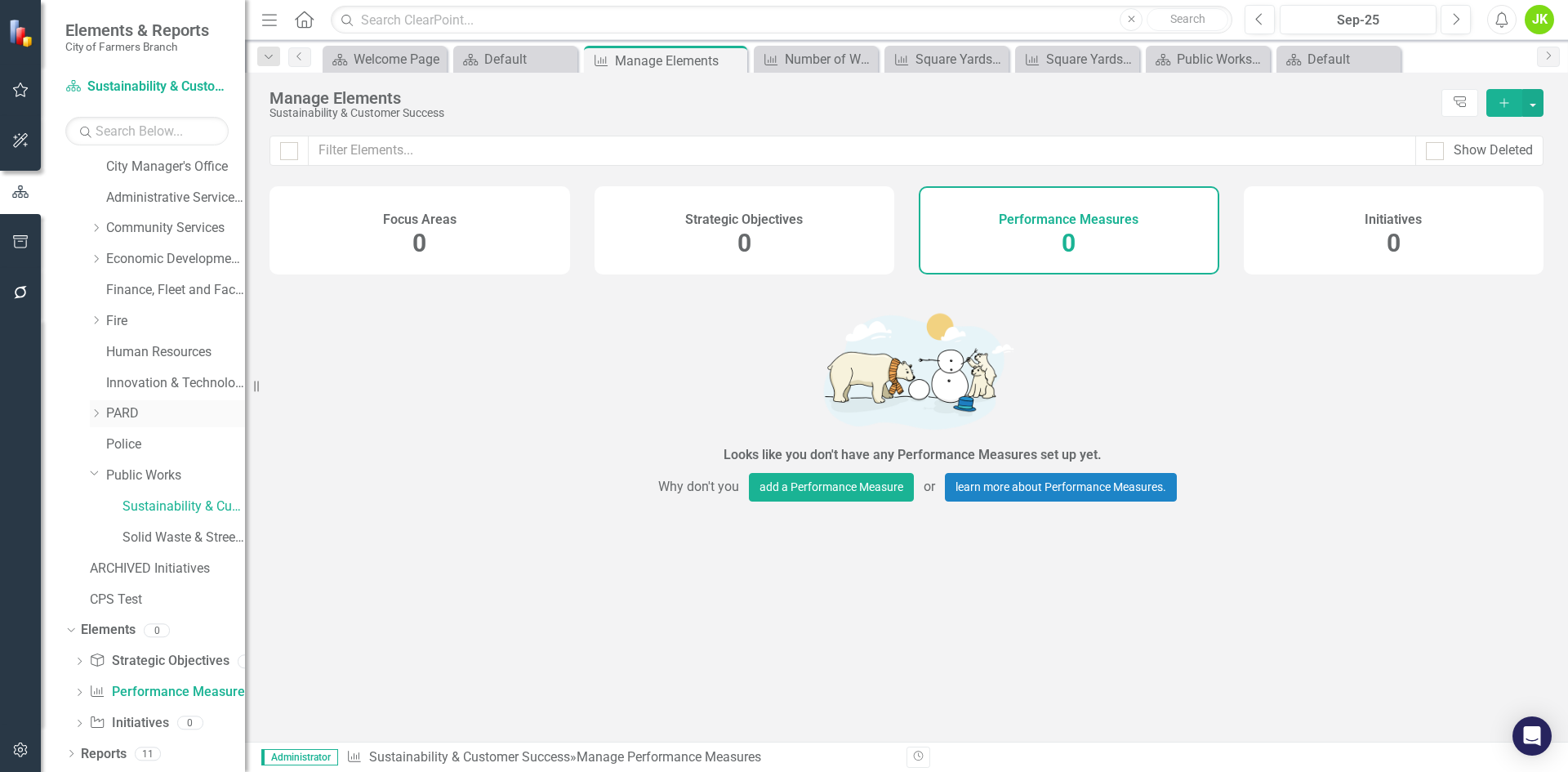
click at [95, 406] on div "Dropdown" at bounding box center [95, 413] width 12 height 14
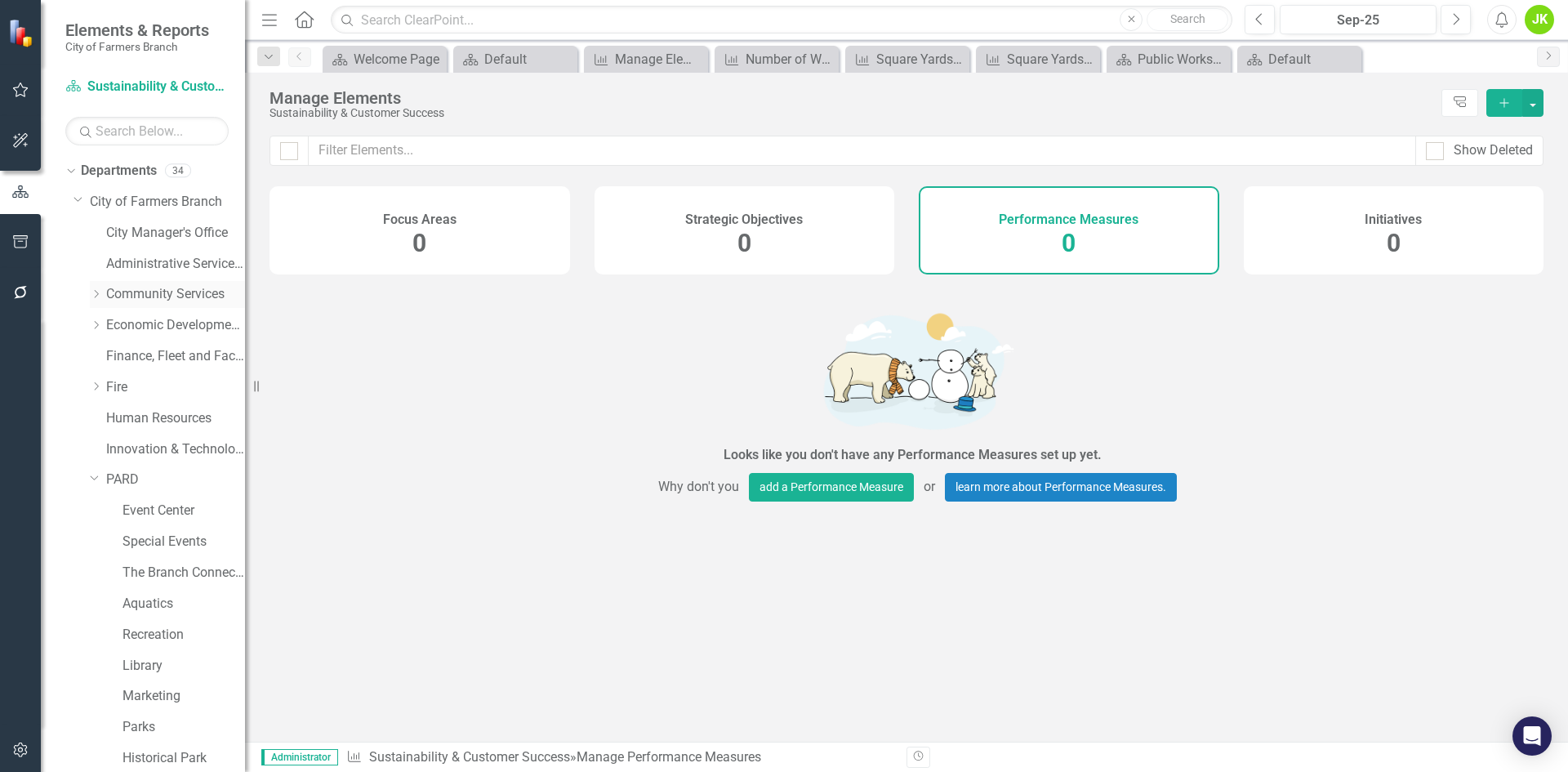
click at [101, 294] on icon "Dropdown" at bounding box center [95, 294] width 12 height 10
click at [148, 363] on link "Code Enforcement" at bounding box center [184, 356] width 123 height 19
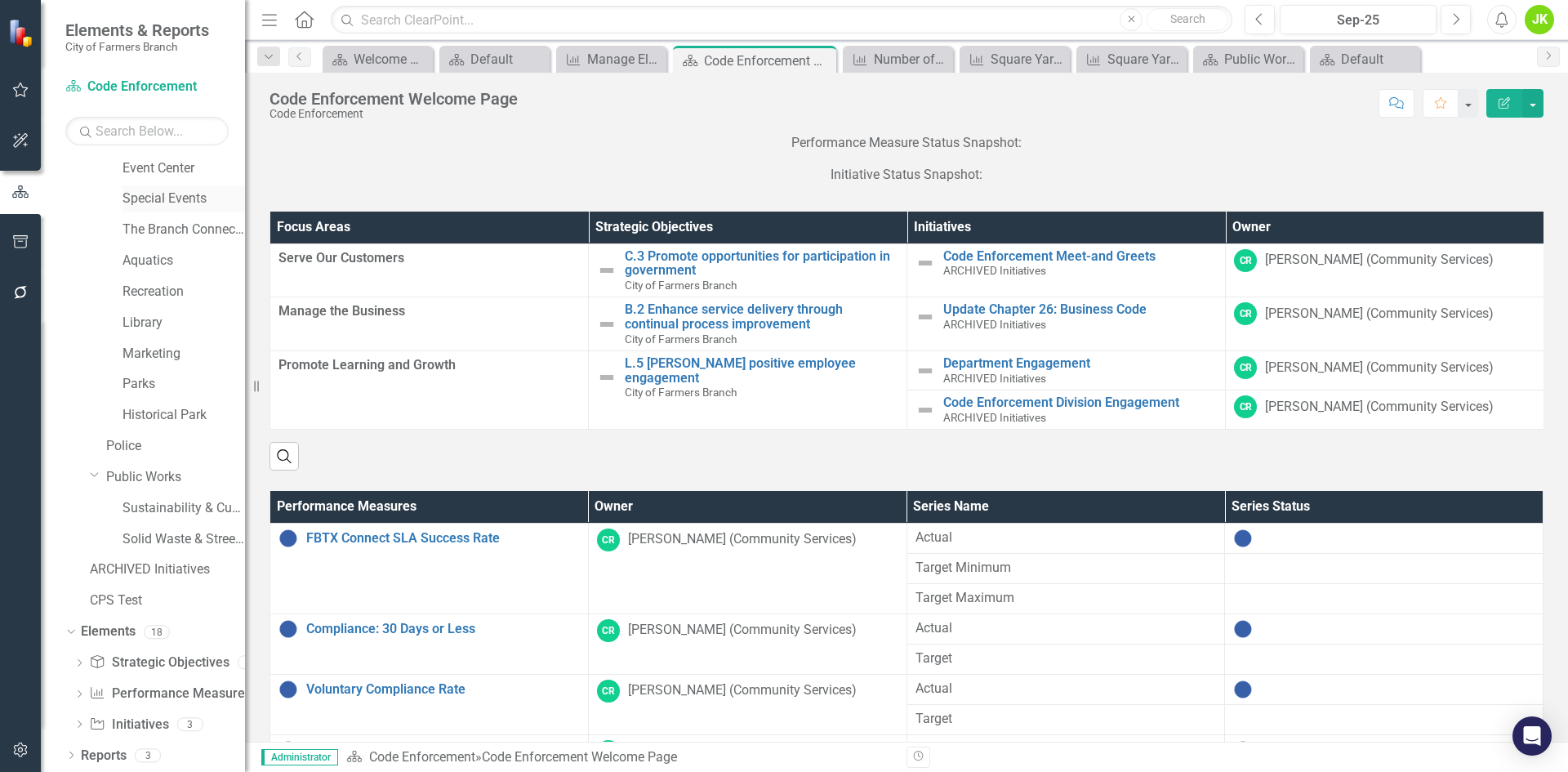
scroll to position [498, 0]
click at [175, 695] on link "Performance Measure Performance Measures" at bounding box center [170, 693] width 162 height 19
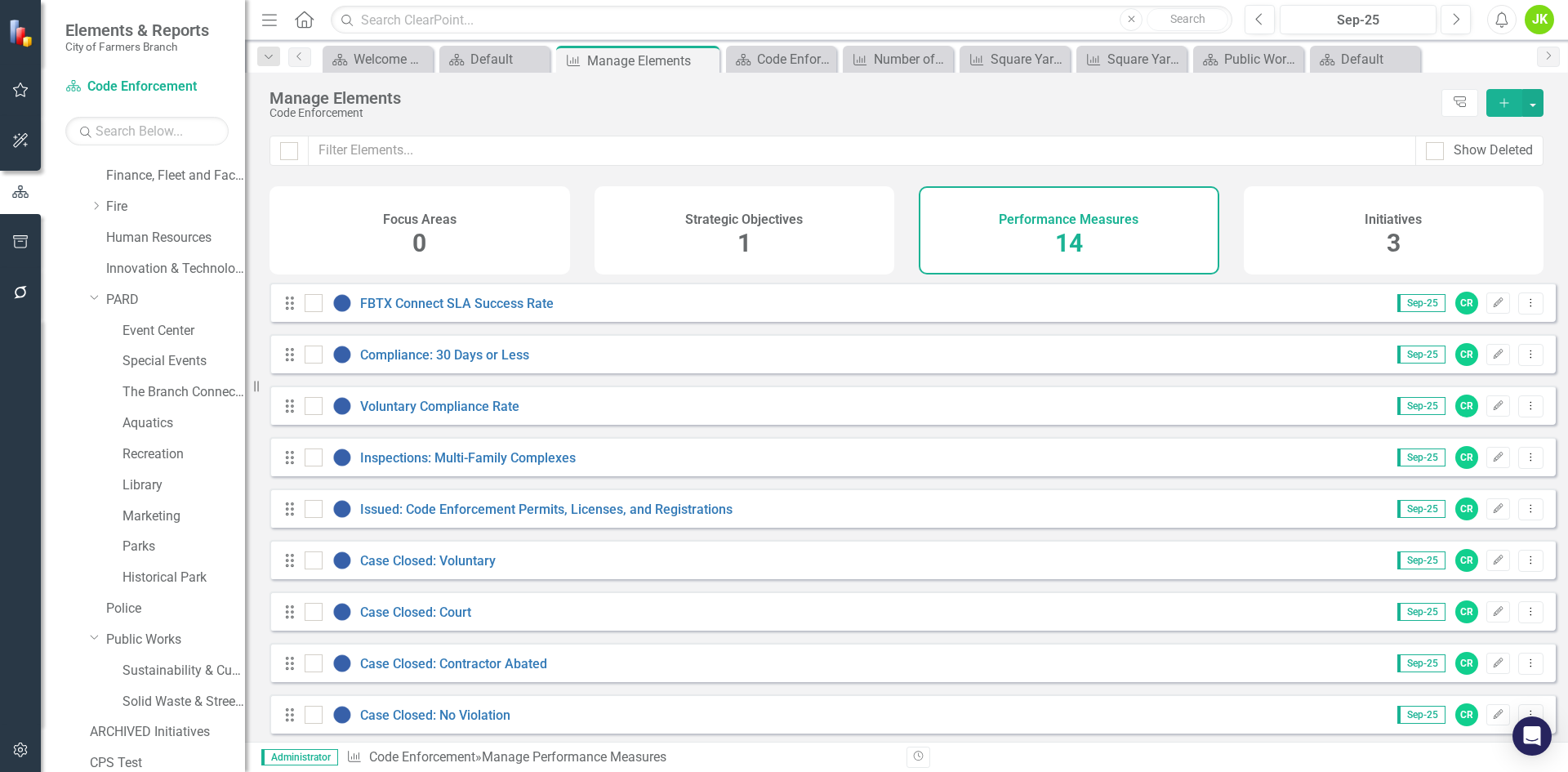
scroll to position [254, 0]
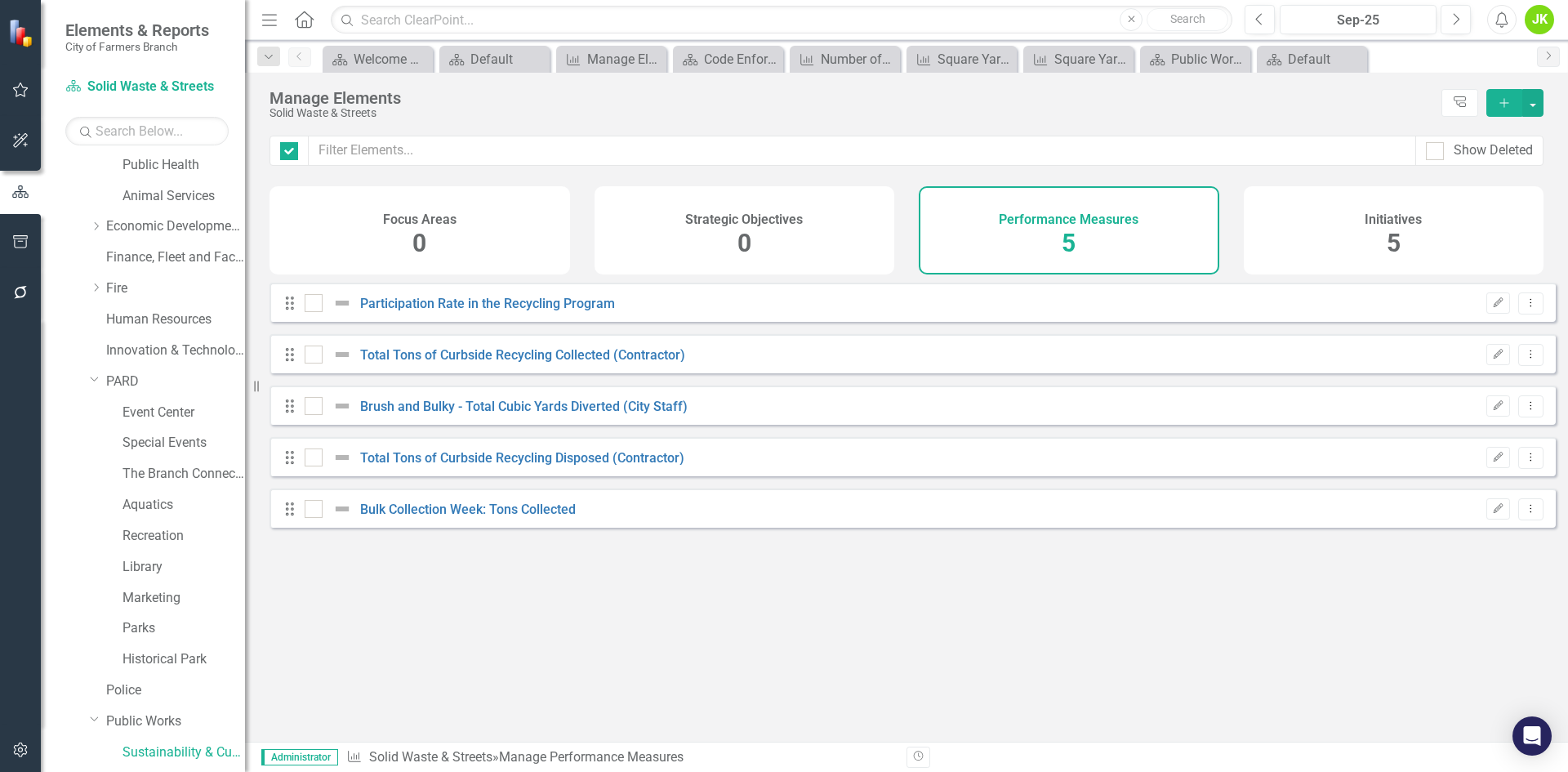
checkbox input "false"
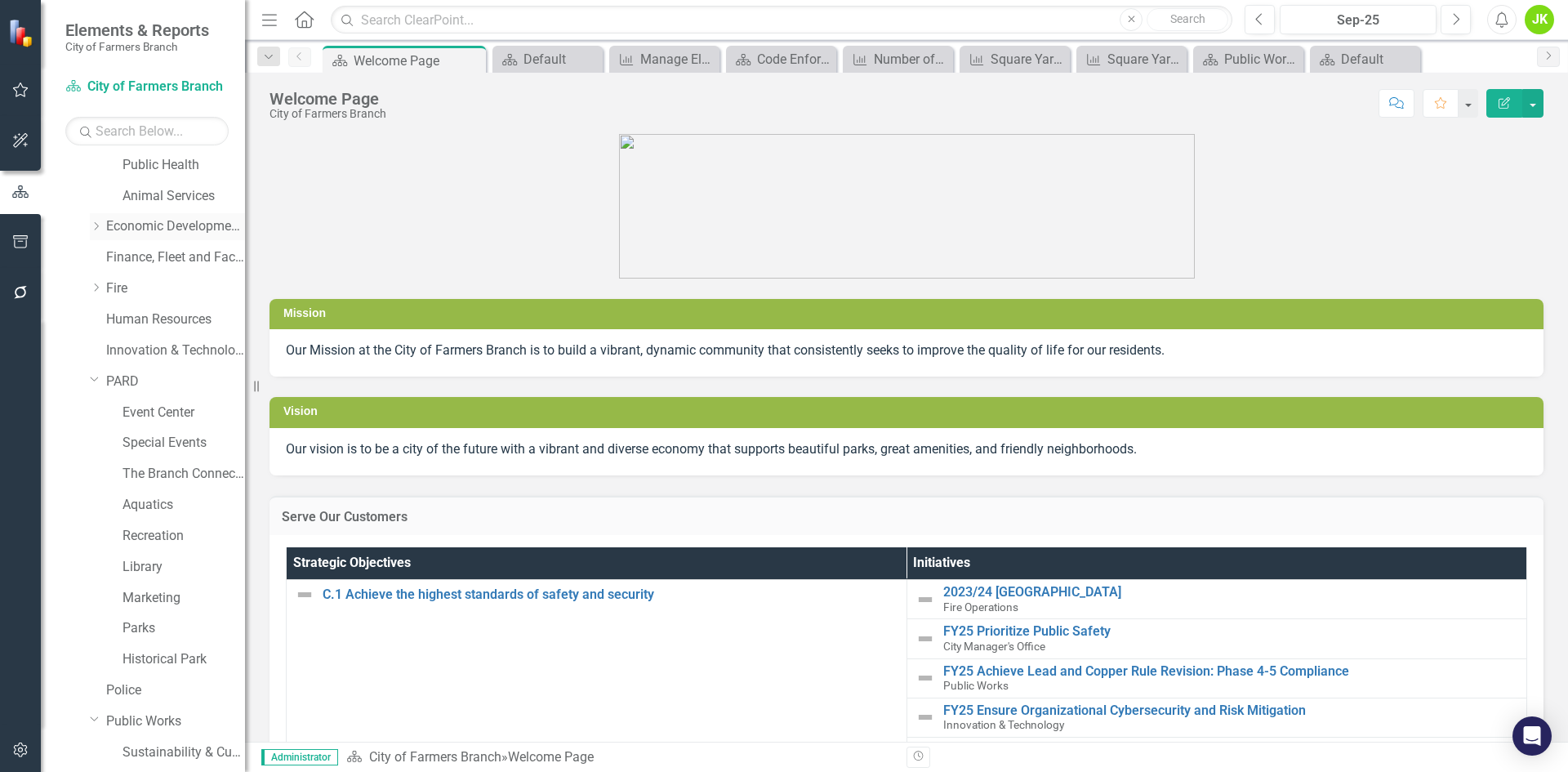
click at [101, 225] on icon "Dropdown" at bounding box center [95, 226] width 12 height 10
click at [161, 286] on link "Finance, Fleet and Facilities" at bounding box center [175, 288] width 139 height 19
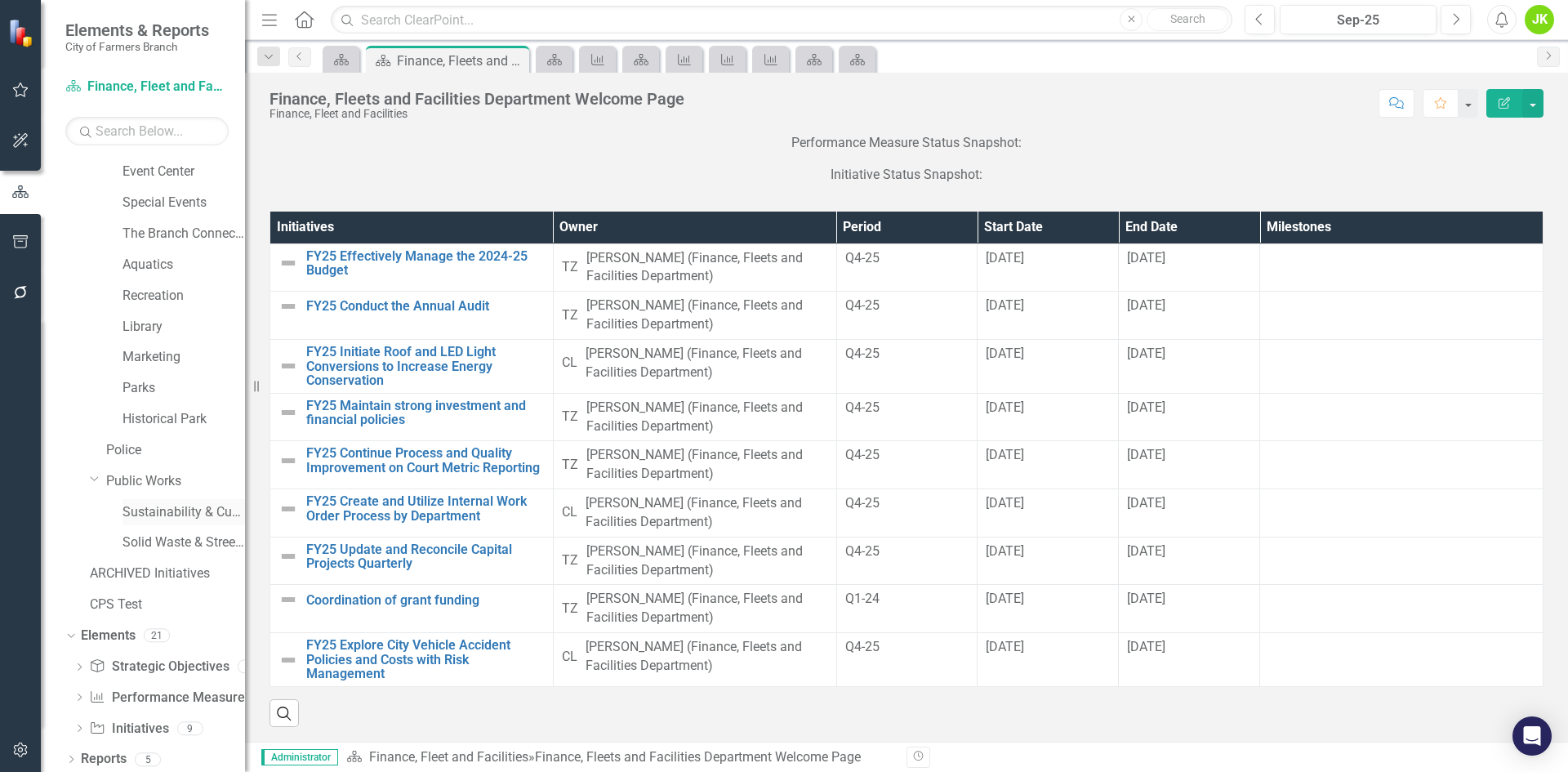
scroll to position [529, 0]
click at [145, 687] on link "Performance Measure Performance Measures" at bounding box center [170, 693] width 162 height 19
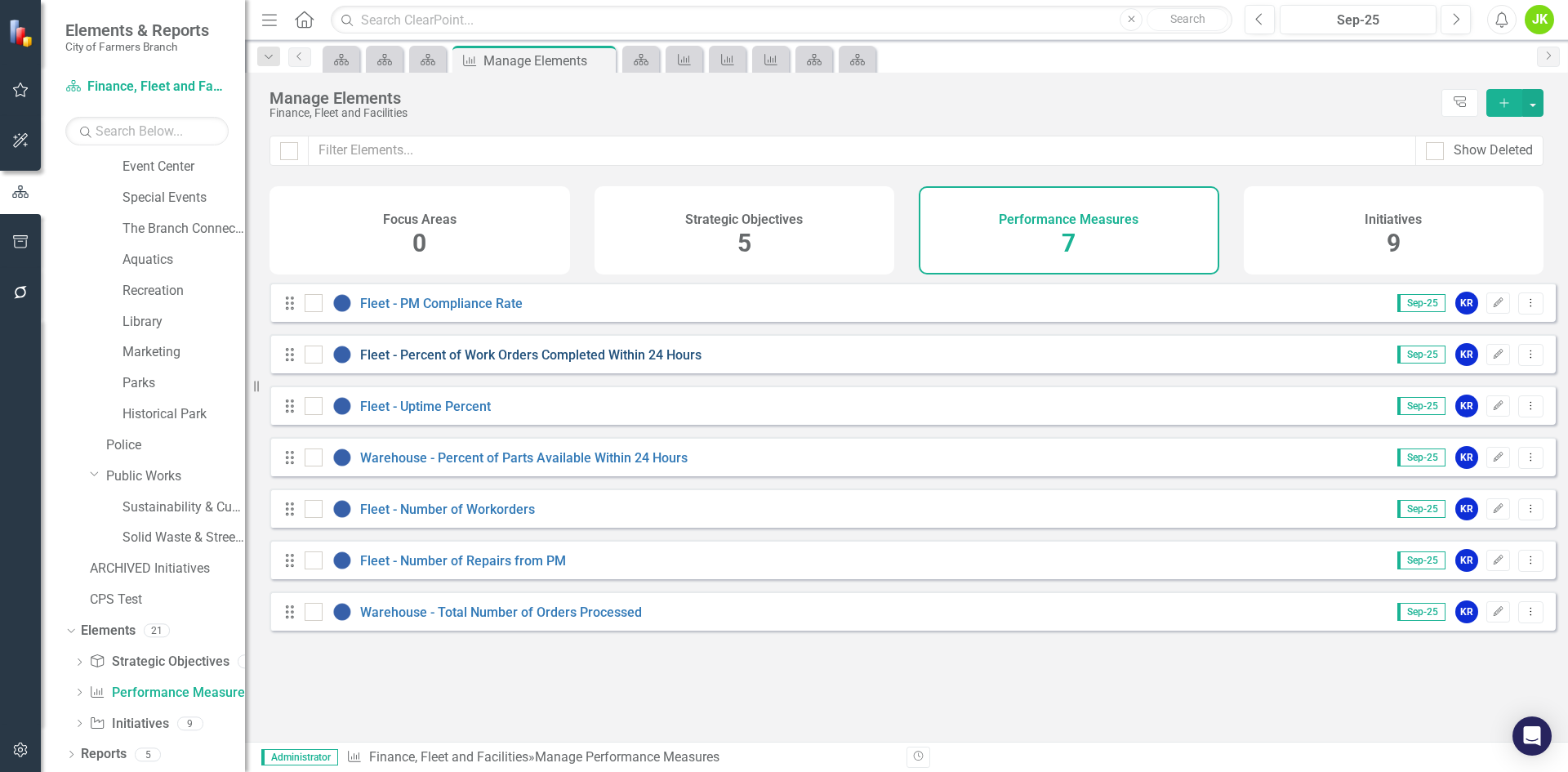
click at [502, 363] on link "Fleet - Percent of Work Orders Completed Within 24 Hours" at bounding box center [531, 355] width 342 height 15
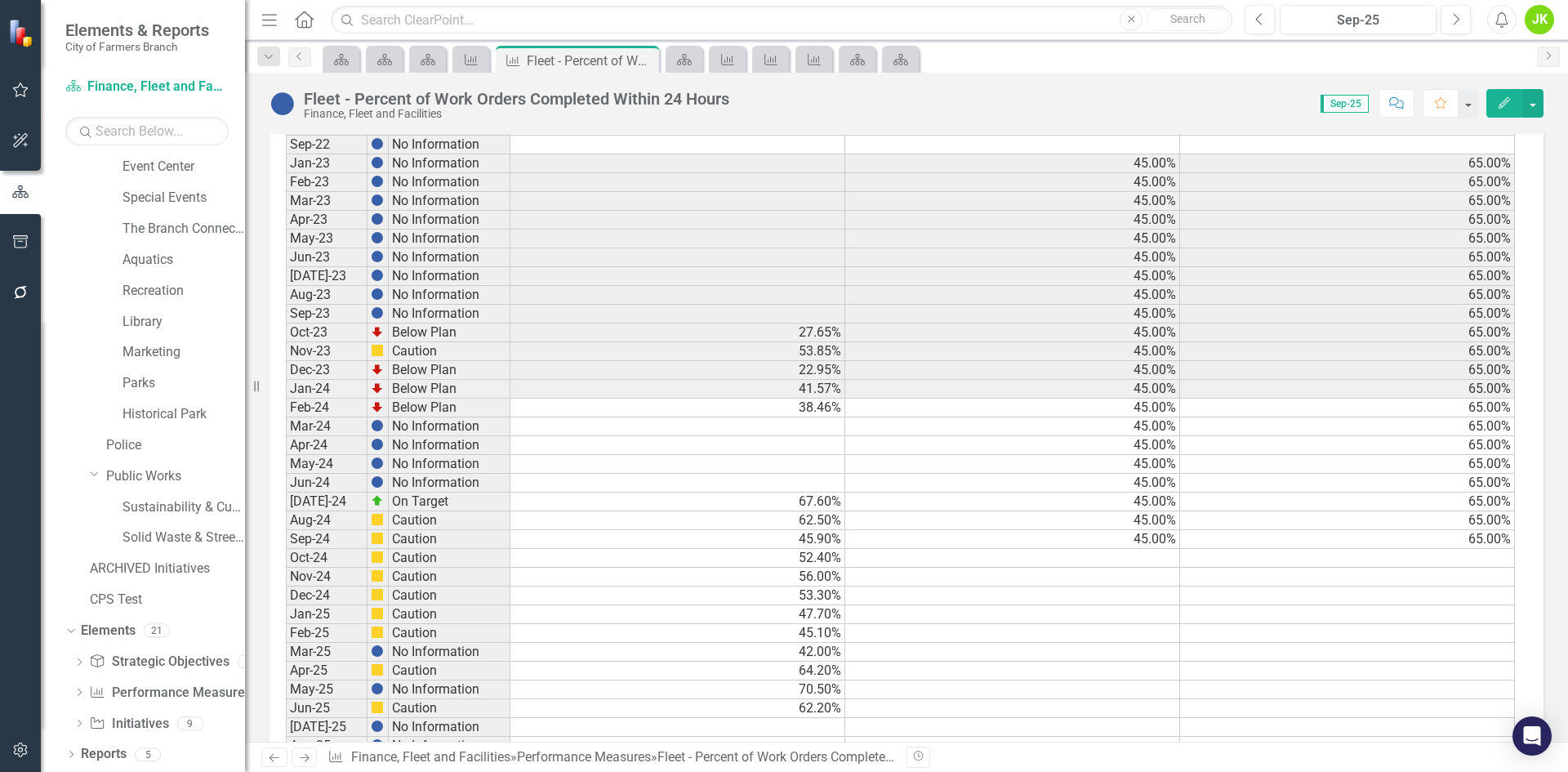
scroll to position [723, 0]
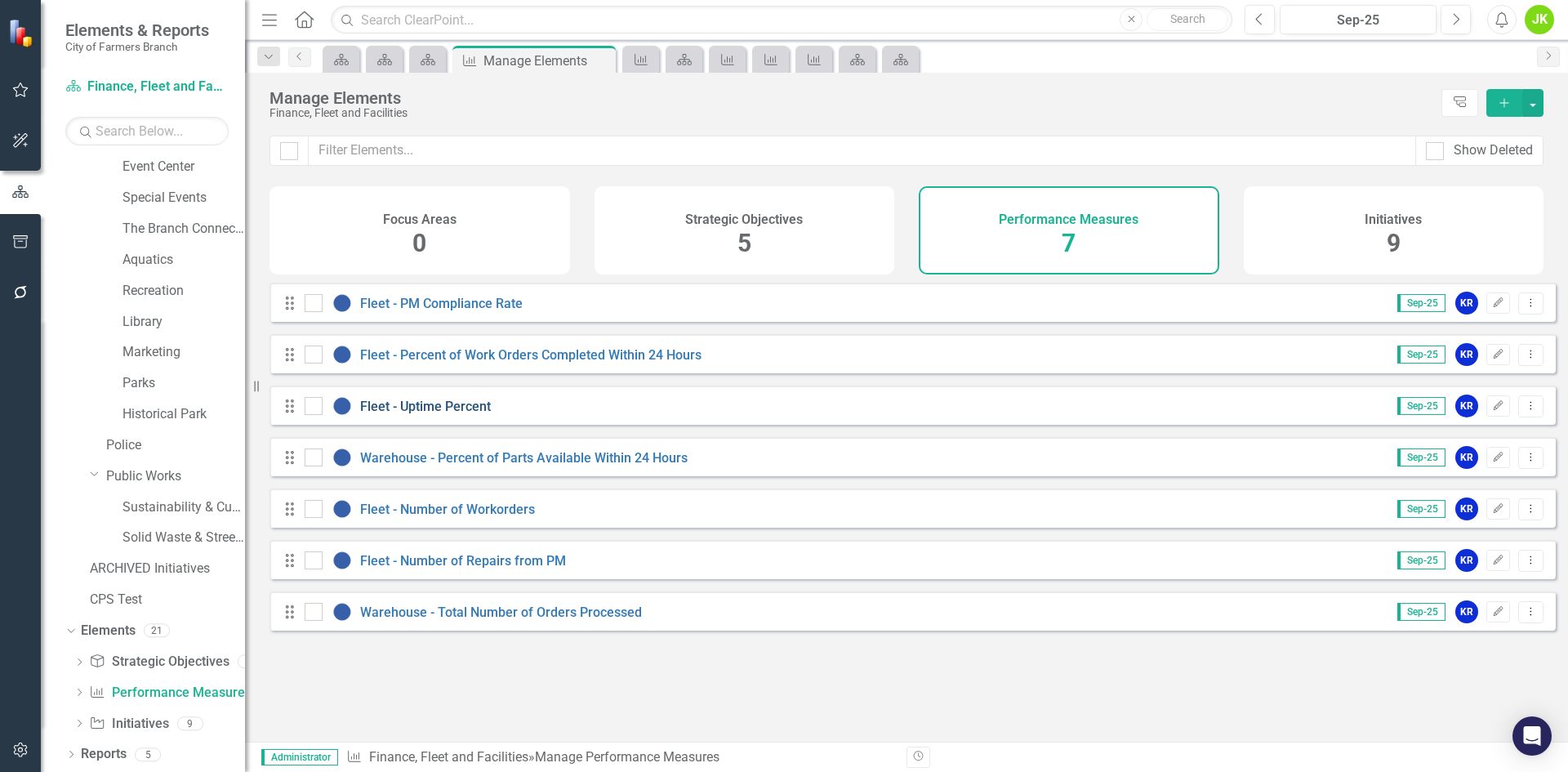
click at [468, 415] on link "Fleet - Uptime Percent" at bounding box center [425, 406] width 131 height 15
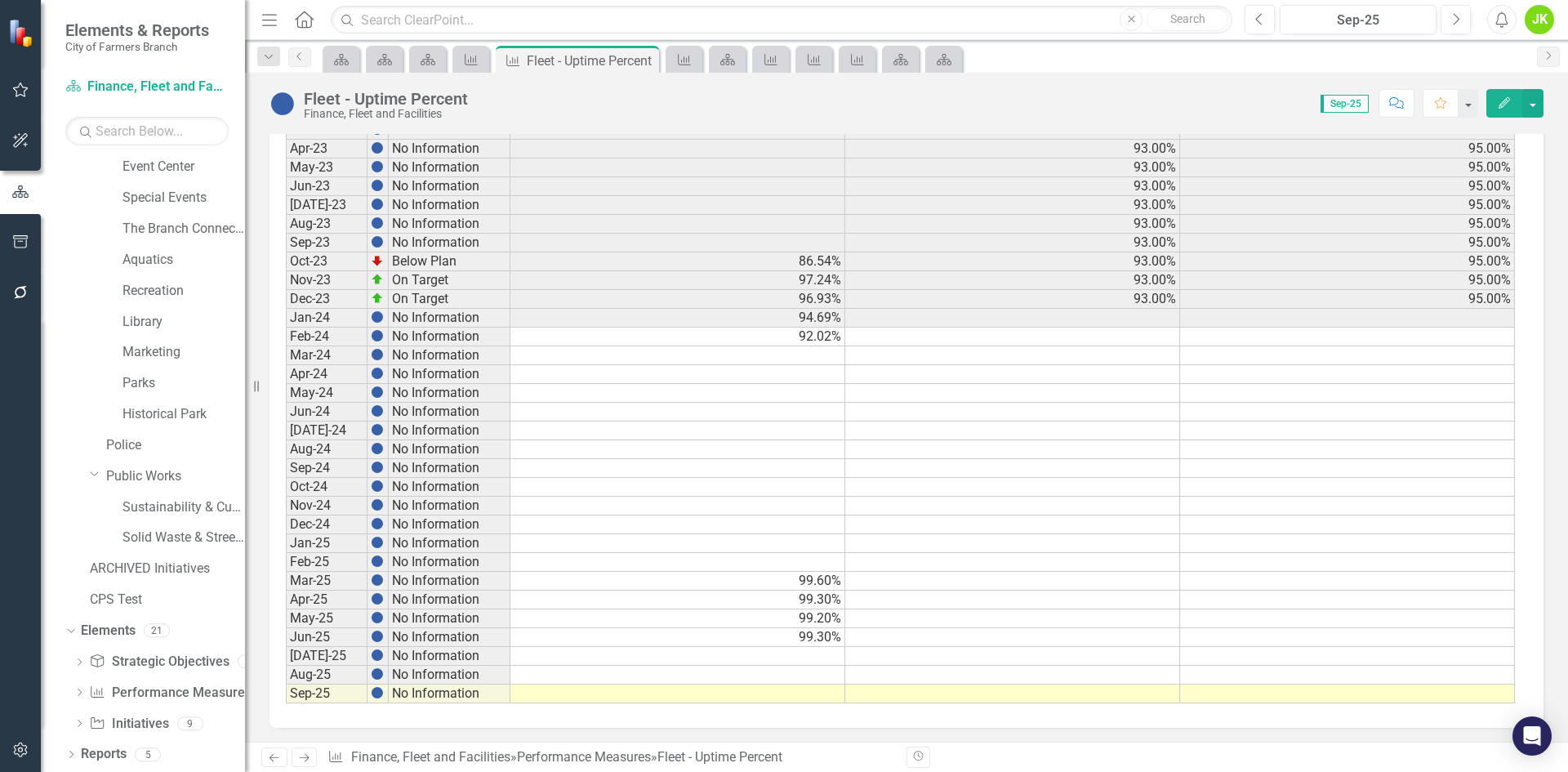
scroll to position [723, 0]
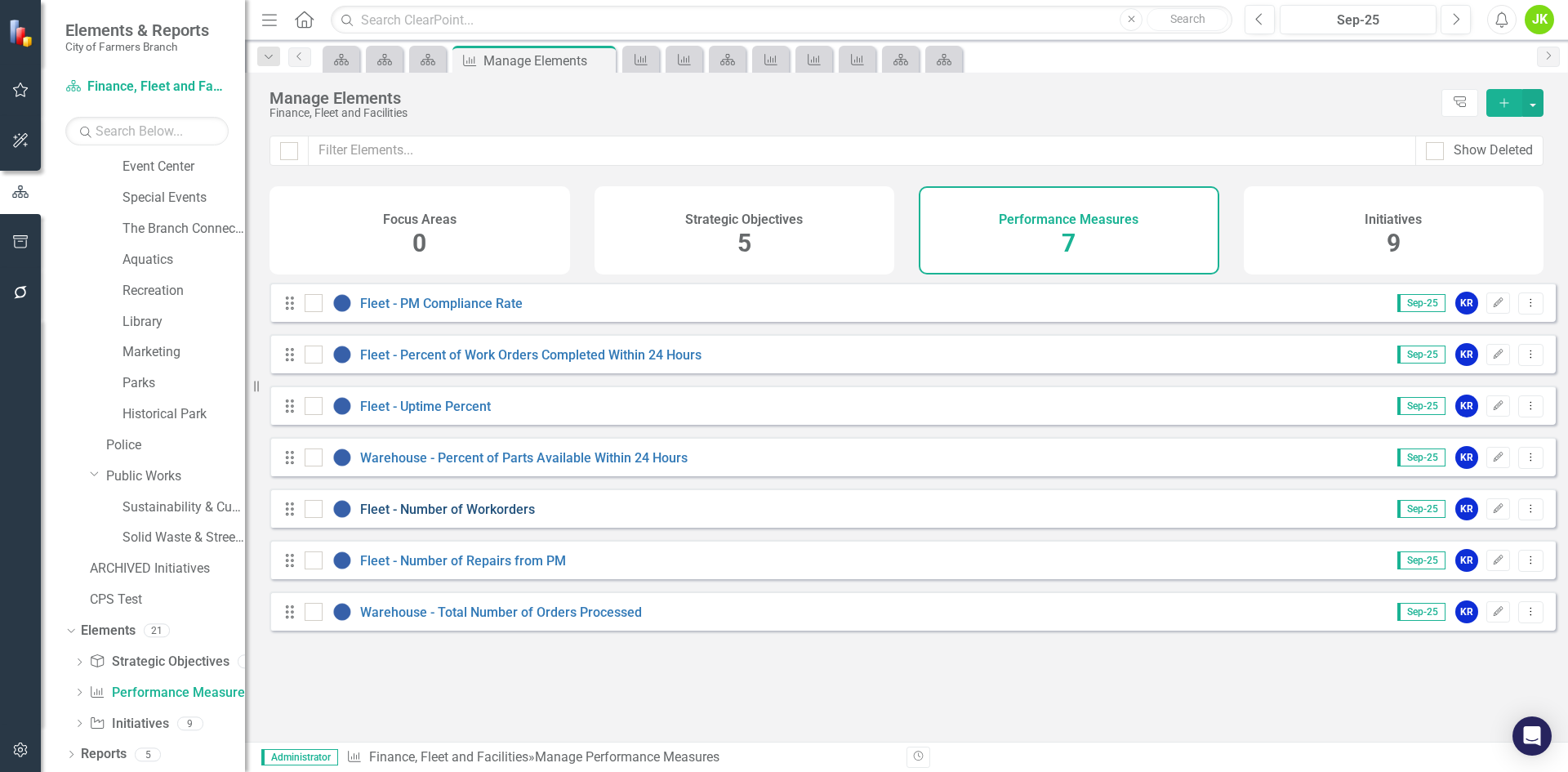
click at [471, 517] on link "Fleet - Number of Workorders" at bounding box center [447, 509] width 175 height 15
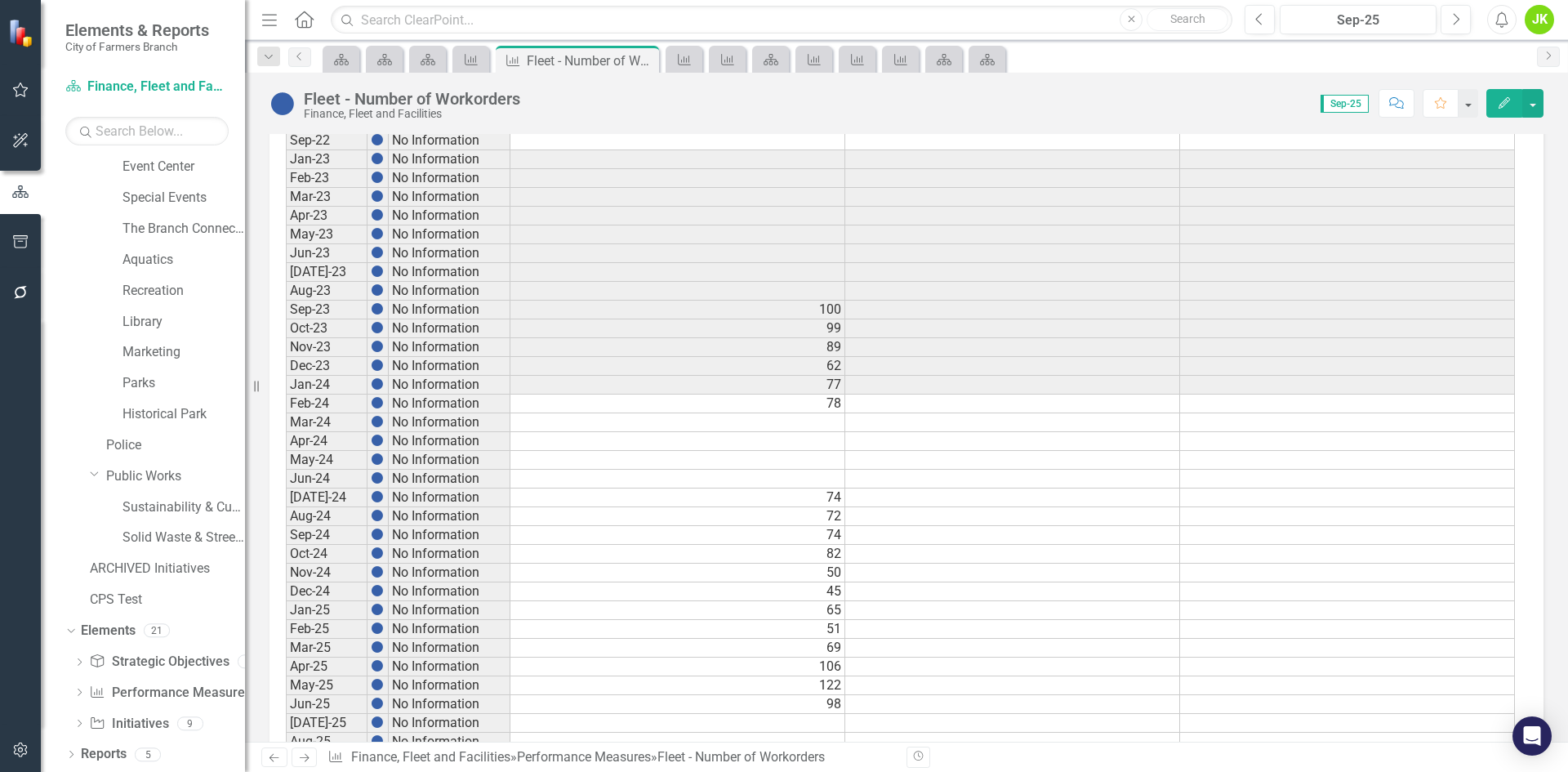
scroll to position [723, 0]
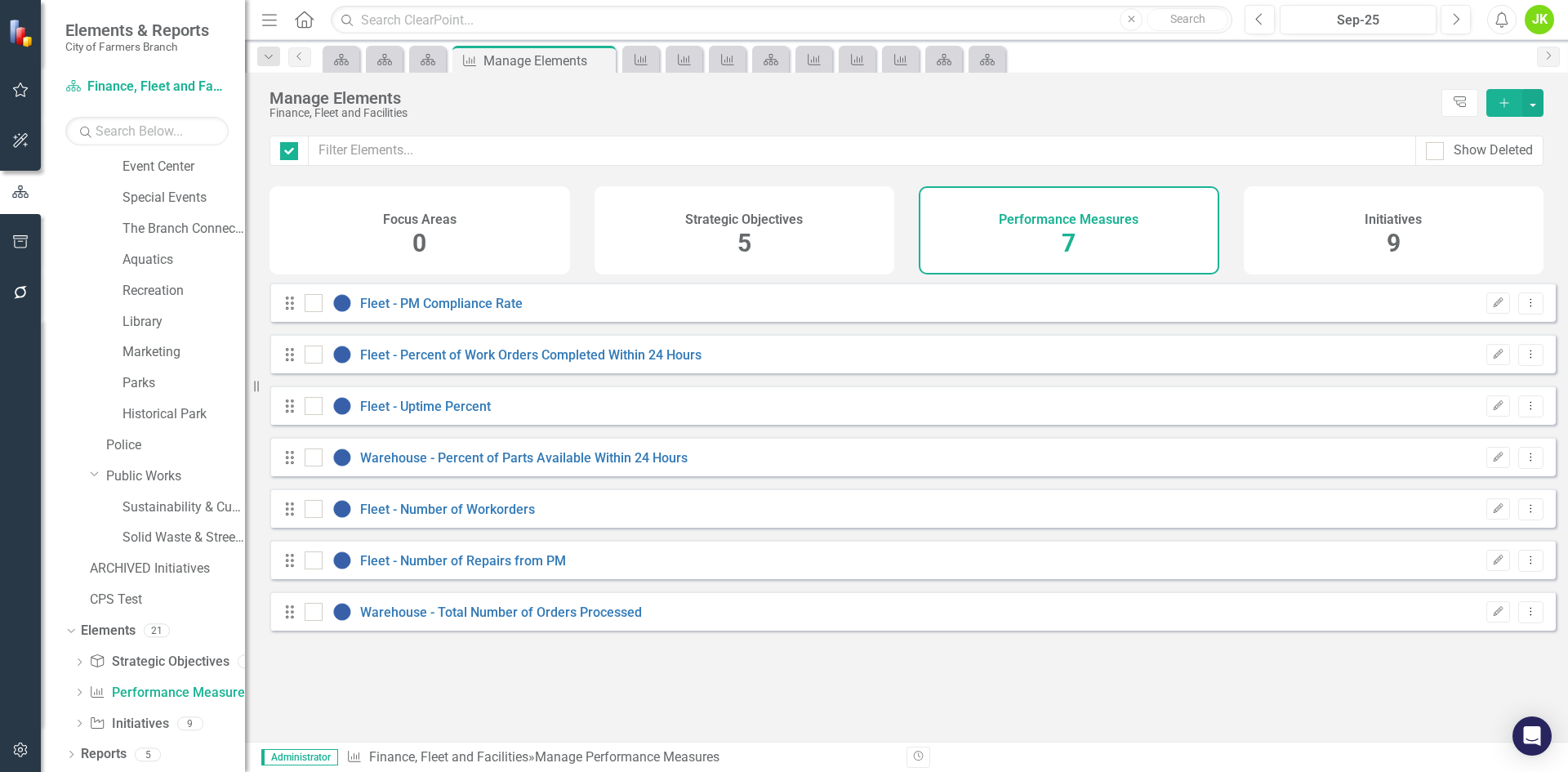
checkbox input "false"
